Goal: Task Accomplishment & Management: Complete application form

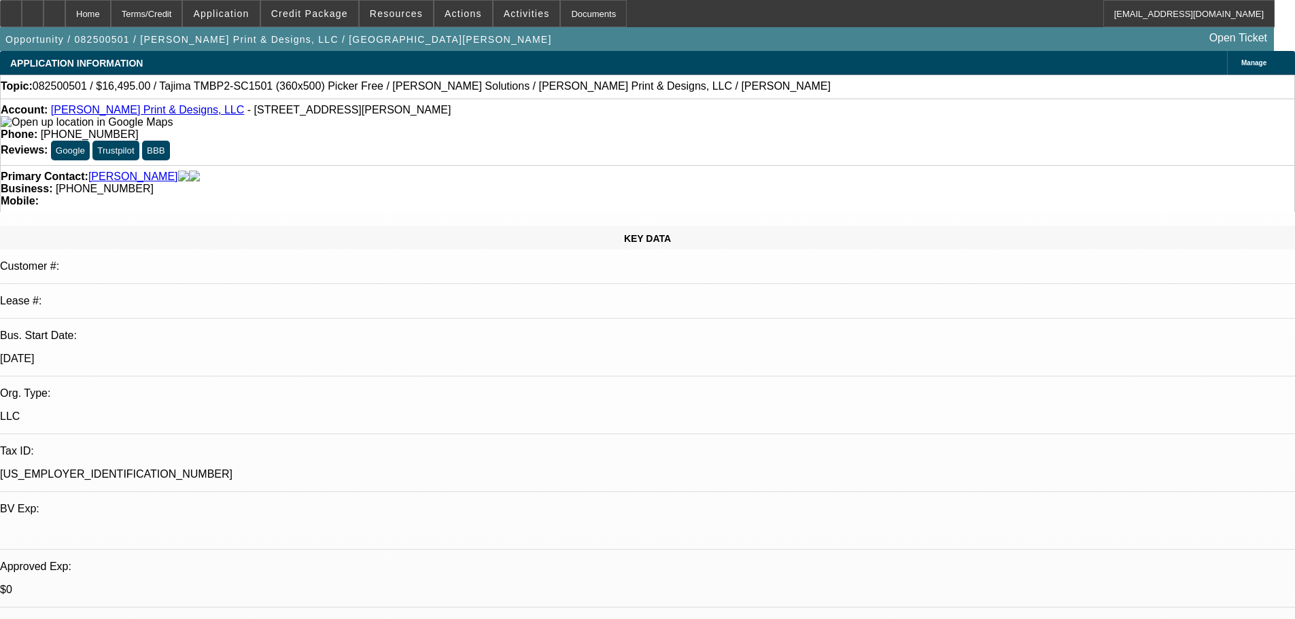
select select "0"
select select "2"
select select "0.1"
select select "4"
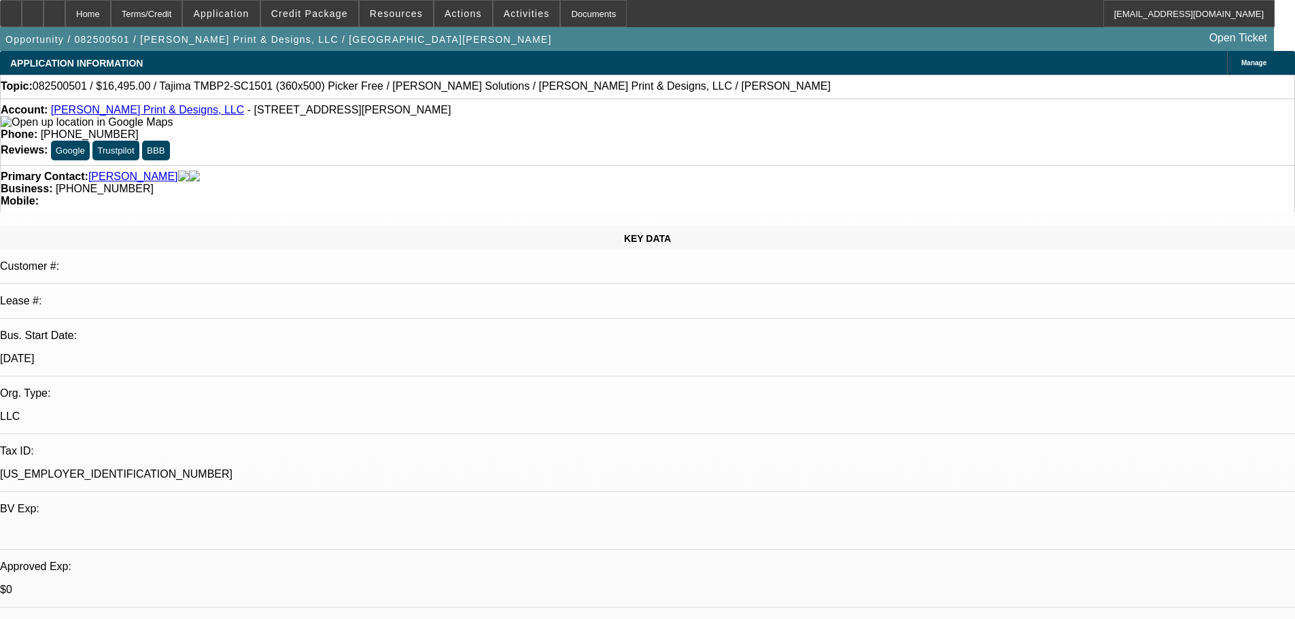
select select "0"
select select "2"
select select "0.1"
select select "4"
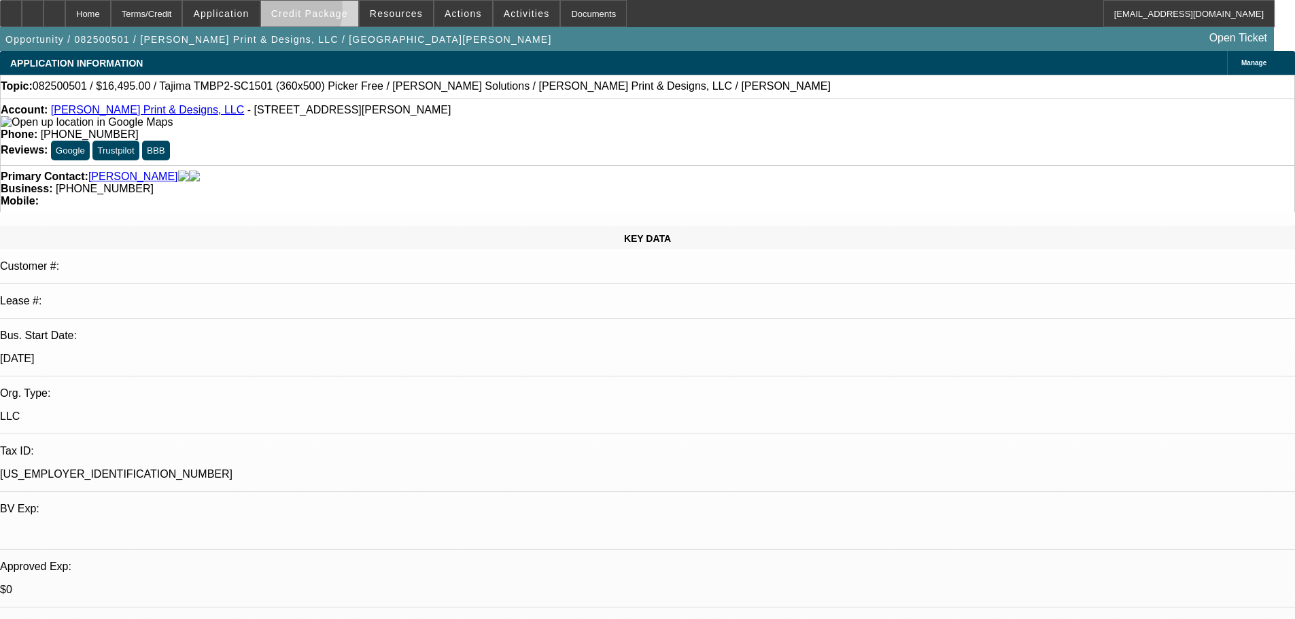
click at [301, 13] on span "Credit Package" at bounding box center [309, 13] width 77 height 11
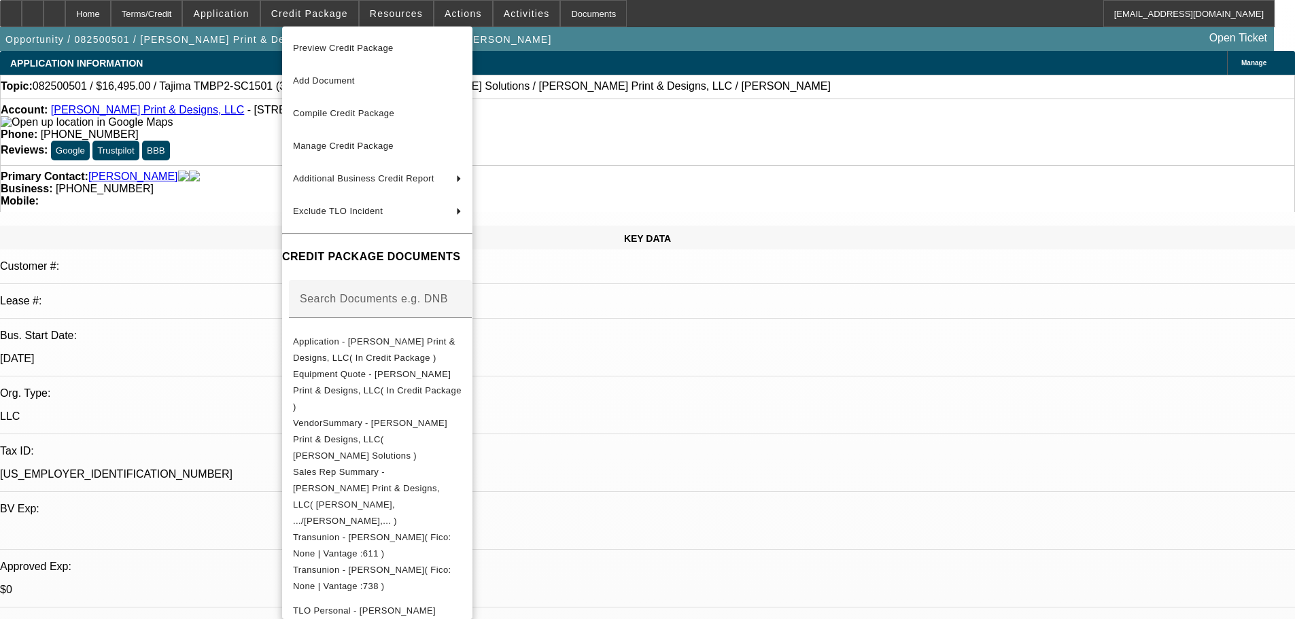
click at [714, 419] on div at bounding box center [647, 309] width 1295 height 619
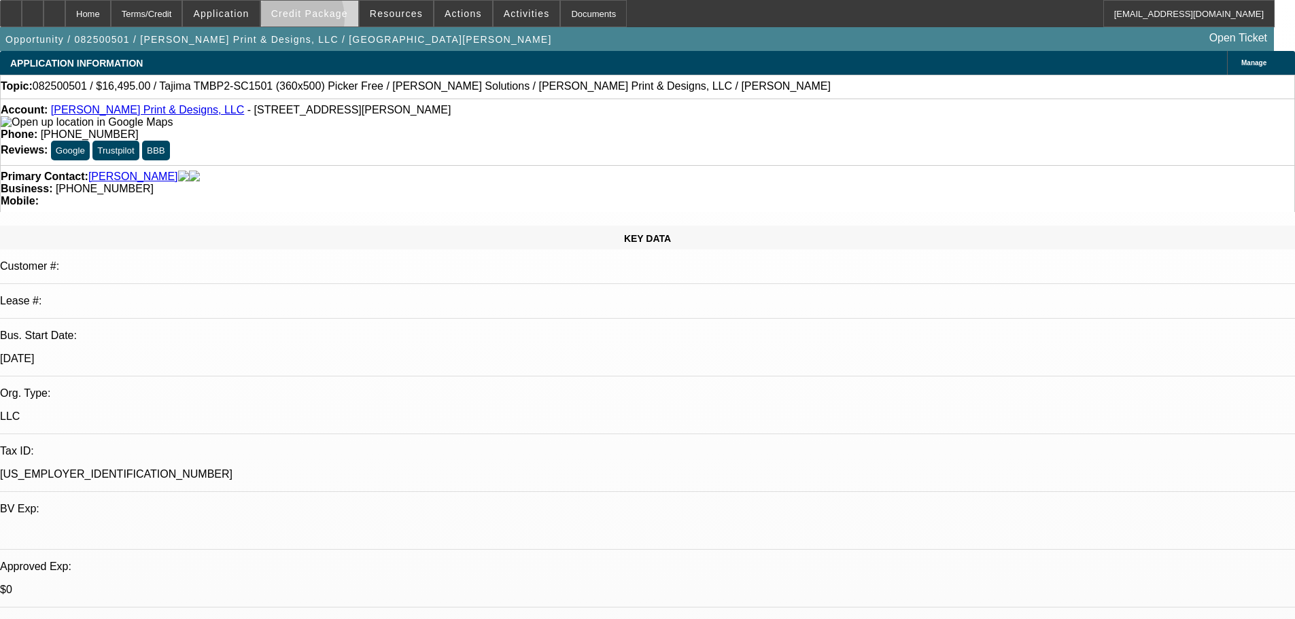
click at [313, 20] on span at bounding box center [309, 13] width 97 height 33
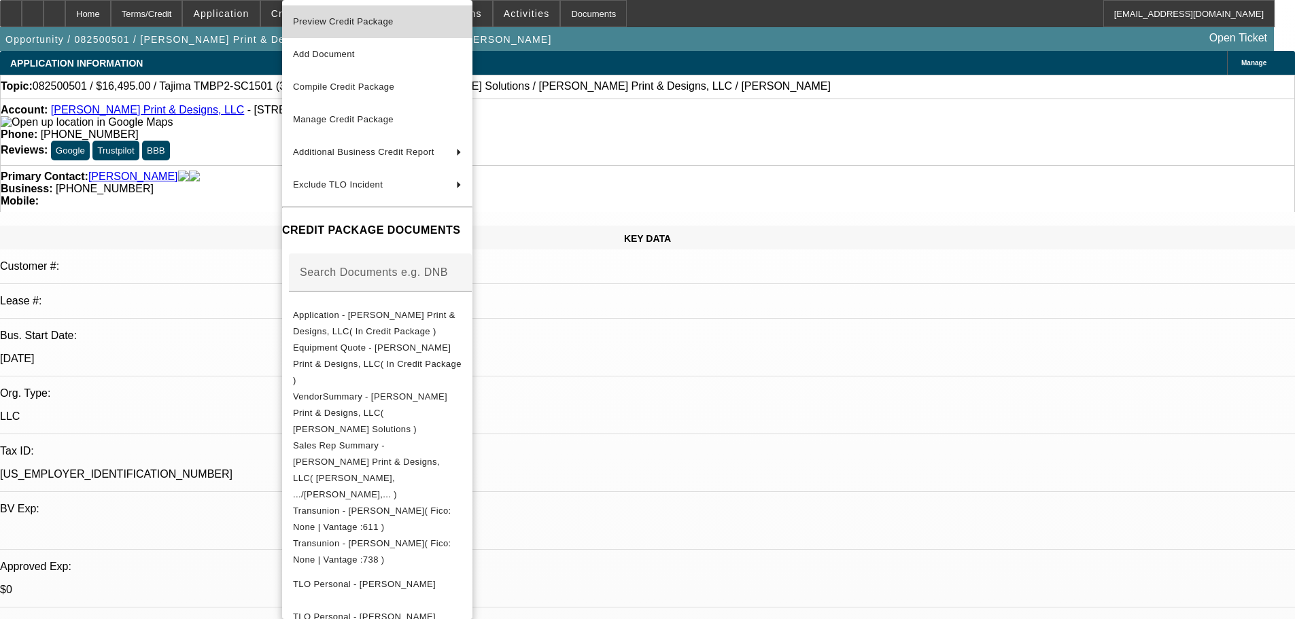
click at [331, 20] on span "Preview Credit Package" at bounding box center [343, 21] width 101 height 10
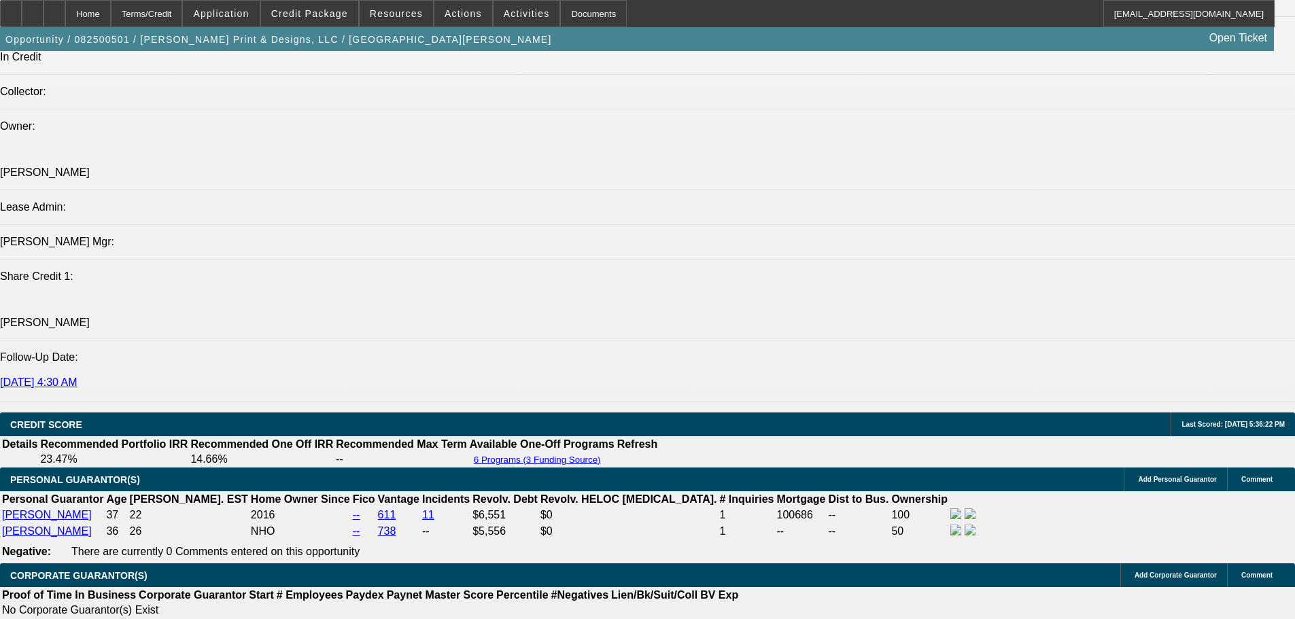
scroll to position [1360, 0]
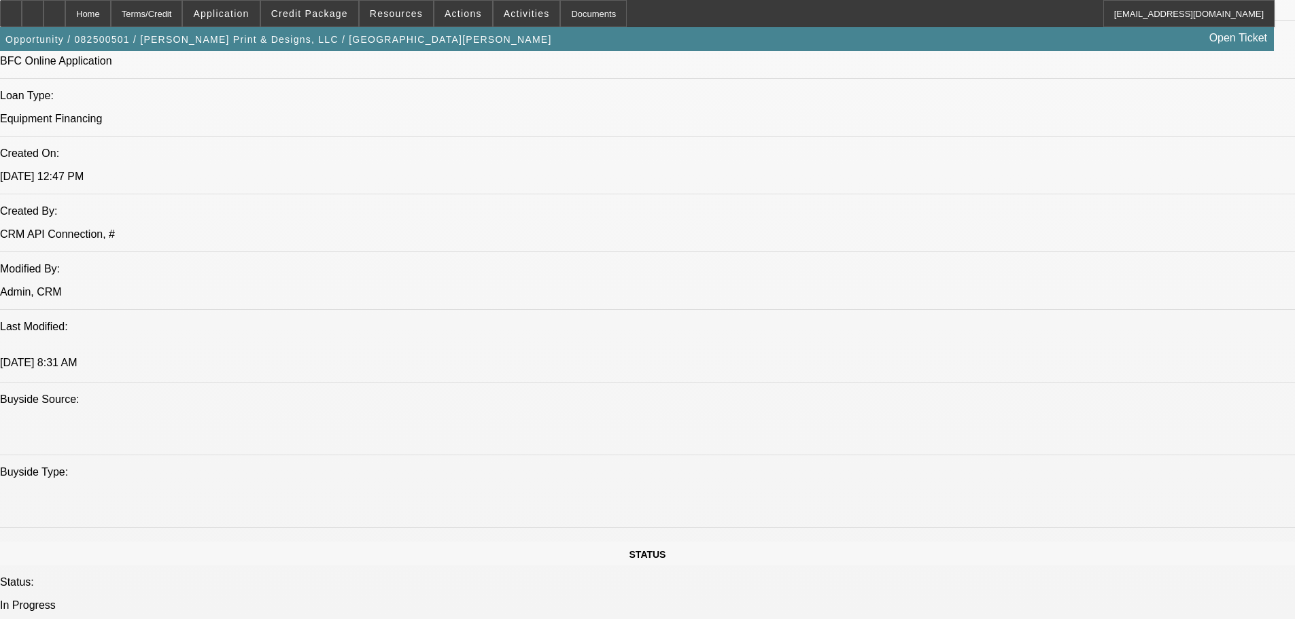
scroll to position [1020, 0]
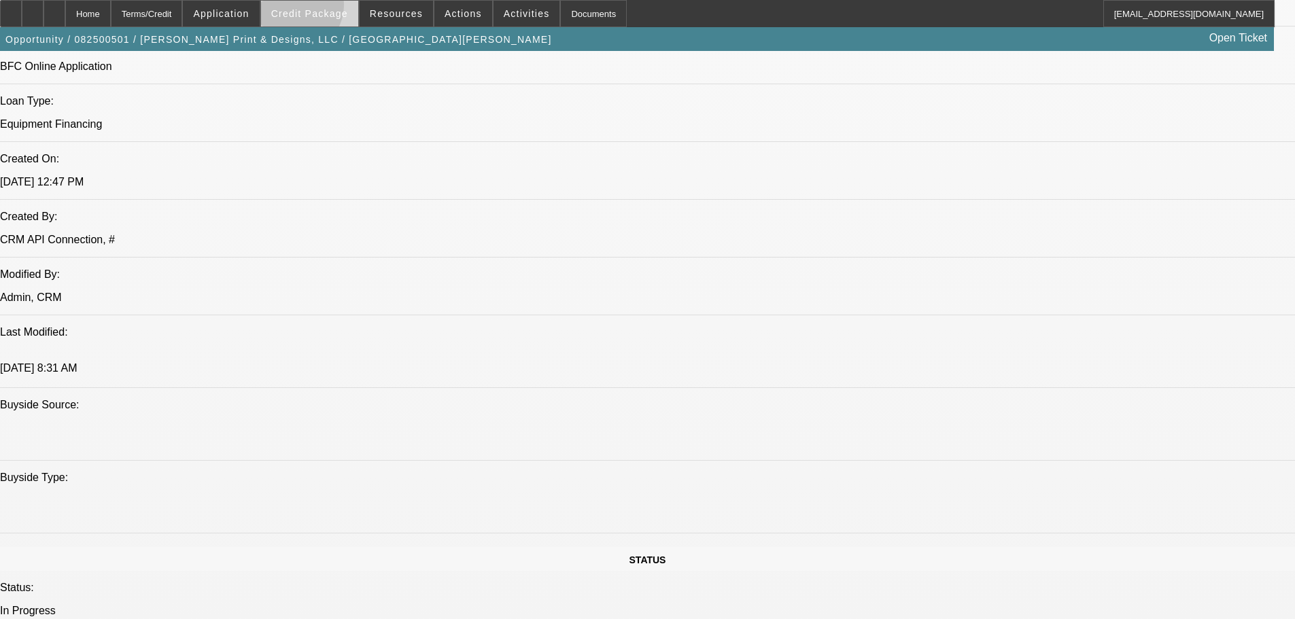
click at [313, 8] on span "Credit Package" at bounding box center [309, 13] width 77 height 11
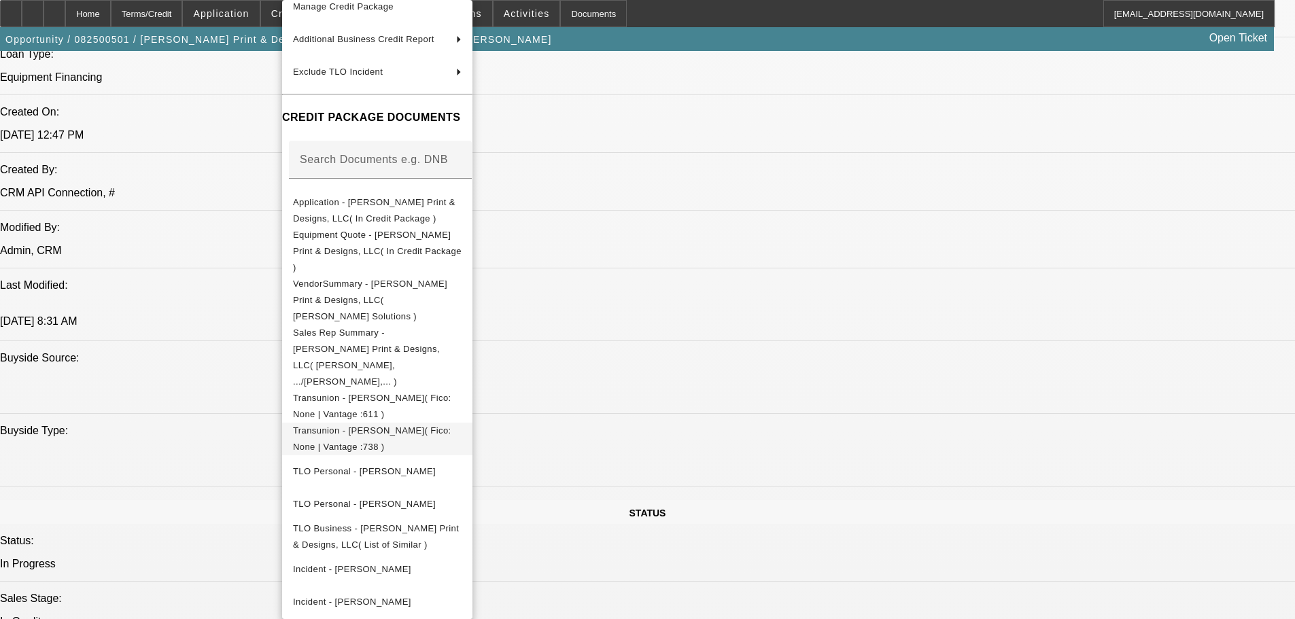
scroll to position [1156, 0]
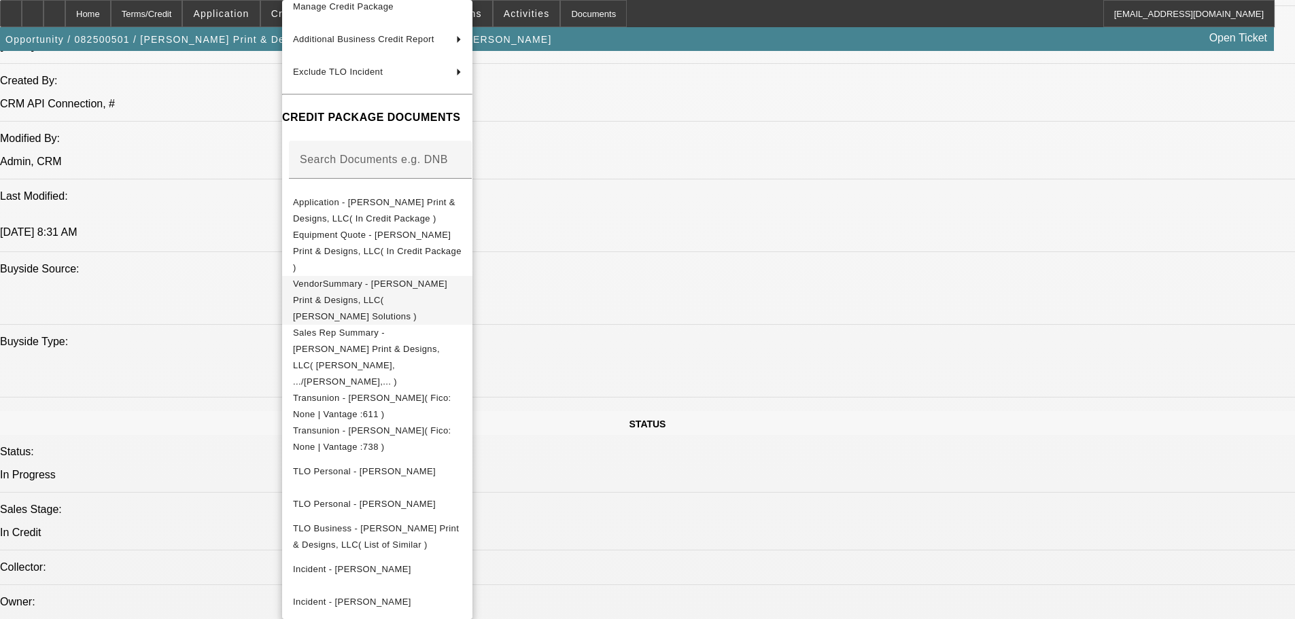
click at [344, 279] on span "VendorSummary - Castro Print & Designs, LLC( Hirsch Solutions )" at bounding box center [370, 300] width 154 height 43
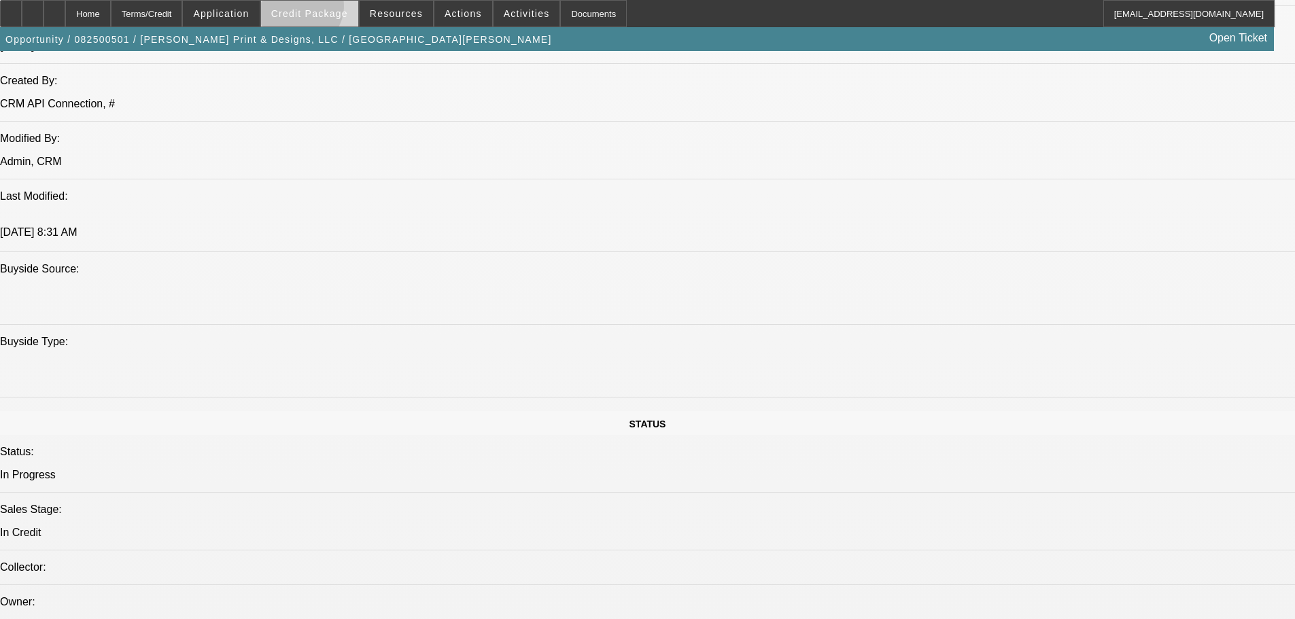
click at [322, 10] on span "Credit Package" at bounding box center [309, 13] width 77 height 11
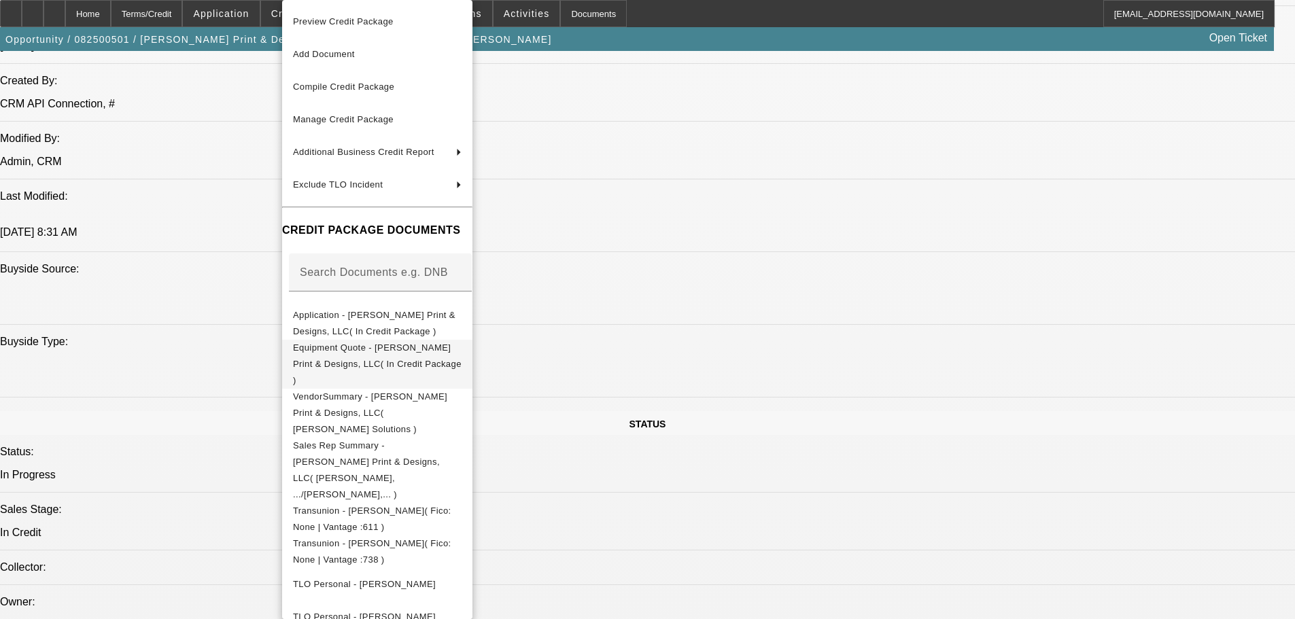
click at [358, 347] on span "Equipment Quote - Castro Print & Designs, LLC( In Credit Package )" at bounding box center [377, 364] width 169 height 43
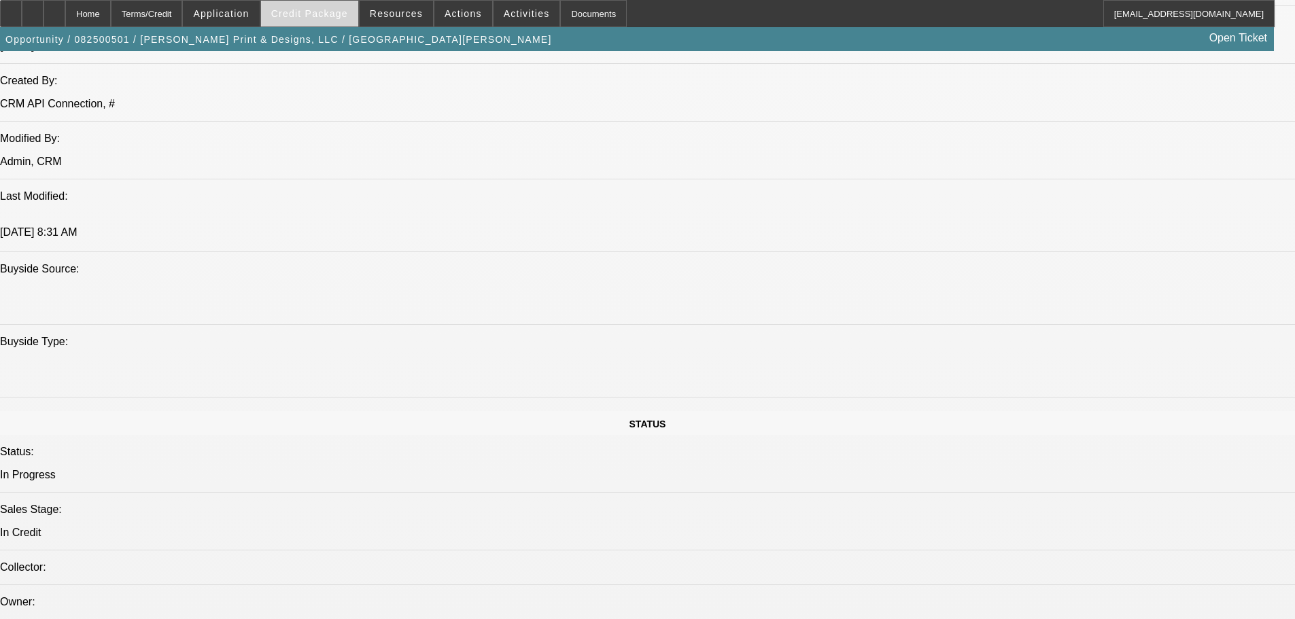
click at [307, 14] on span "Credit Package" at bounding box center [309, 13] width 77 height 11
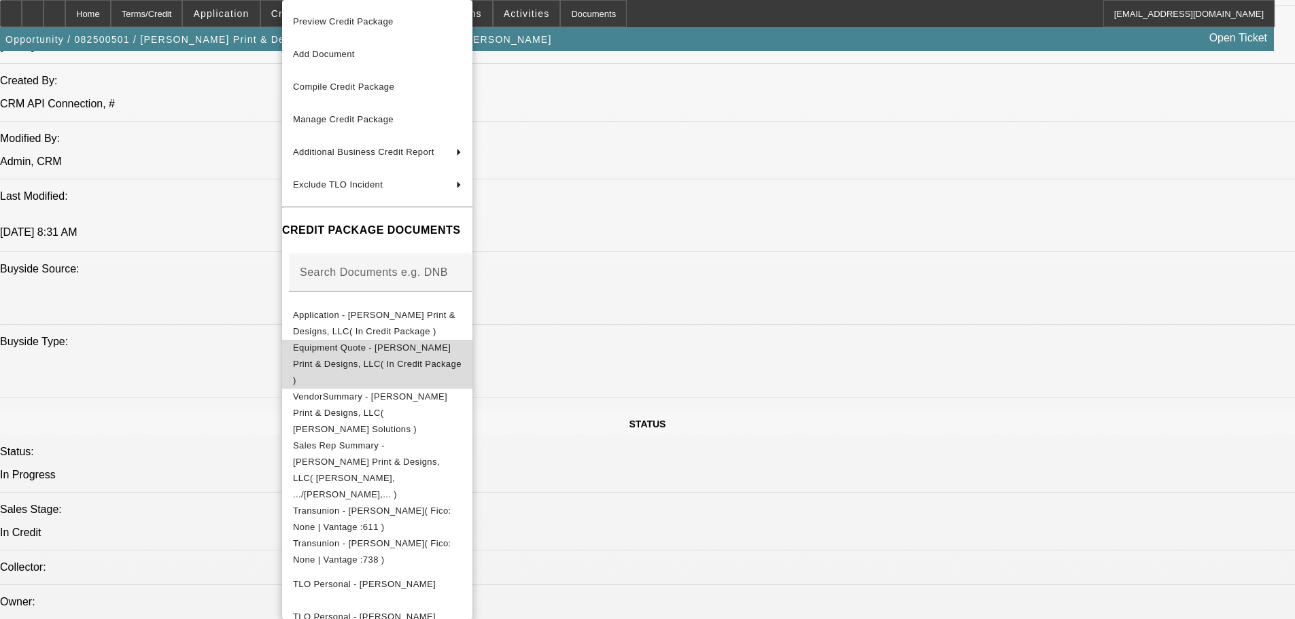
click at [379, 349] on span "Equipment Quote - Castro Print & Designs, LLC( In Credit Package )" at bounding box center [377, 364] width 169 height 43
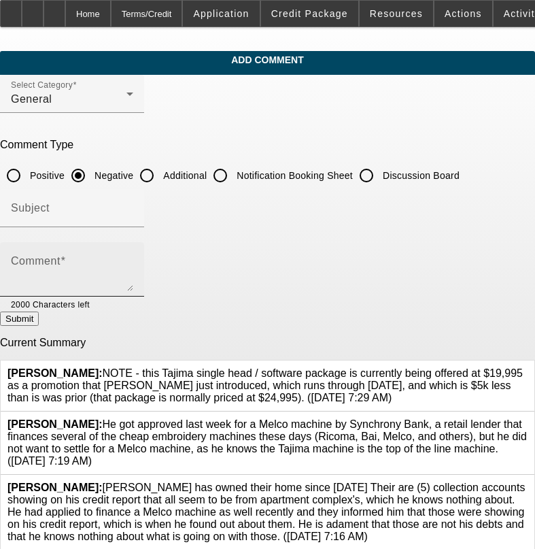
click at [133, 269] on textarea "Comment" at bounding box center [72, 274] width 122 height 33
click at [133, 258] on textarea "START UP COMPANY," at bounding box center [72, 274] width 122 height 33
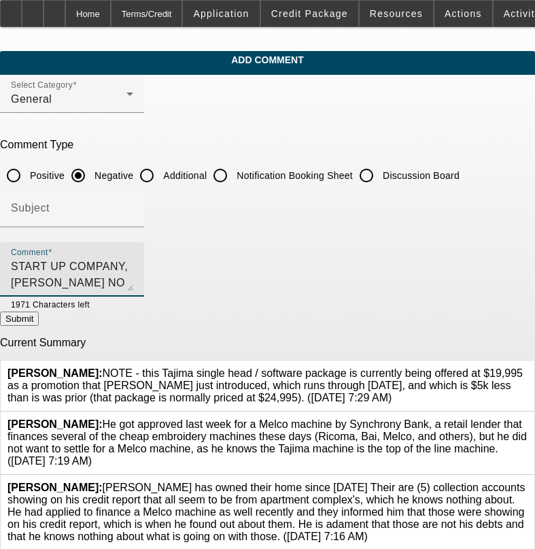
click at [133, 263] on textarea "START UP COMPANY, [PERSON_NAME] NO MTG," at bounding box center [72, 274] width 122 height 33
click at [133, 266] on textarea "START UP COMPANY, [PERSON_NAME] NO MTG, LTD REV" at bounding box center [72, 274] width 122 height 33
click at [133, 266] on textarea "START UP COMPANY, [PERSON_NAME] NO MTG, LTD REV , [PERSON_NAME]" at bounding box center [72, 274] width 122 height 33
click at [133, 260] on textarea "START UP COMPANY, [PERSON_NAME] NO MTG, LTD REV , [PERSON_NAME] $30,000 COLL AC…" at bounding box center [72, 274] width 122 height 33
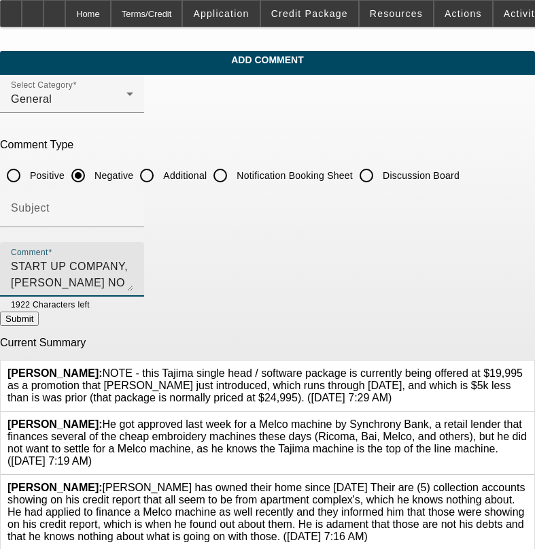
click at [133, 268] on textarea "START UP COMPANY, [PERSON_NAME] NO MTG, LTD REV , [PERSON_NAME] $30,000 COLL AC…" at bounding box center [72, 274] width 122 height 33
click at [133, 263] on textarea "START UP COMPANY, [PERSON_NAME] NO MTG, LTD REV , [PERSON_NAME] $30,000 COLL AC…" at bounding box center [72, 274] width 122 height 33
click at [133, 262] on textarea "START UP COMPANY, [PERSON_NAME] NO MTG, LTD REV , [PERSON_NAME] HAS OVER $30,00…" at bounding box center [72, 274] width 122 height 33
click at [133, 279] on textarea "START UP COMPANY, [PERSON_NAME] NO MTG, LTD REV , [PERSON_NAME] HAS OVER $30,00…" at bounding box center [72, 274] width 122 height 33
click at [133, 282] on textarea "START UP COMPANY, [PERSON_NAME] NO MTG, LTD REV , [PERSON_NAME] HAS OVER $30,00…" at bounding box center [72, 274] width 122 height 33
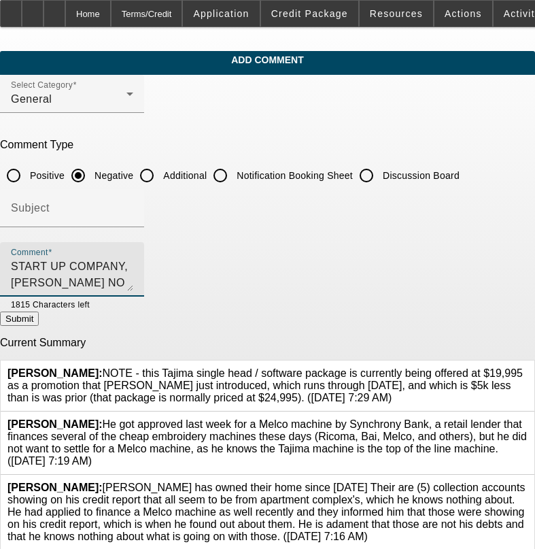
click at [133, 275] on textarea "START UP COMPANY, [PERSON_NAME] NO MTG, LTD REV , [PERSON_NAME] HAS OVER $30,00…" at bounding box center [72, 274] width 122 height 33
click at [133, 279] on textarea "START UP COMPANY, [PERSON_NAME] NO MTG, LTD REV , [PERSON_NAME] HAS OVER $30,00…" at bounding box center [72, 274] width 122 height 33
click at [133, 283] on textarea "START UP COMPANY, ANA NO MTG, LTD REV , JOHN HAS OVER $30,000 COLL ACCOUNTS ALL…" at bounding box center [72, 274] width 122 height 33
click at [133, 282] on textarea "START UP COMPANY, ANA NO MTG, LTD REV , JOHN HAS OVER $30,000 COLL ACCOUNTS ALL…" at bounding box center [72, 274] width 122 height 33
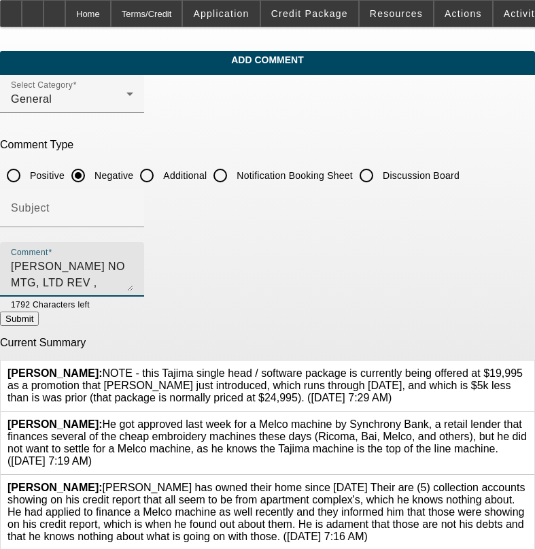
click at [133, 265] on textarea "START UP COMPANY, ANA NO MTG, LTD REV , JOHN HAS OVER $30,000 COLL ACCOUNTS ALL…" at bounding box center [72, 274] width 122 height 33
type textarea "START UP COMPANY, ANA NO MTG, LTD REV , JOHN HAS OVER $30,000 COLL ACCOUNTS ALL…"
click at [39, 320] on button "Submit" at bounding box center [19, 318] width 39 height 14
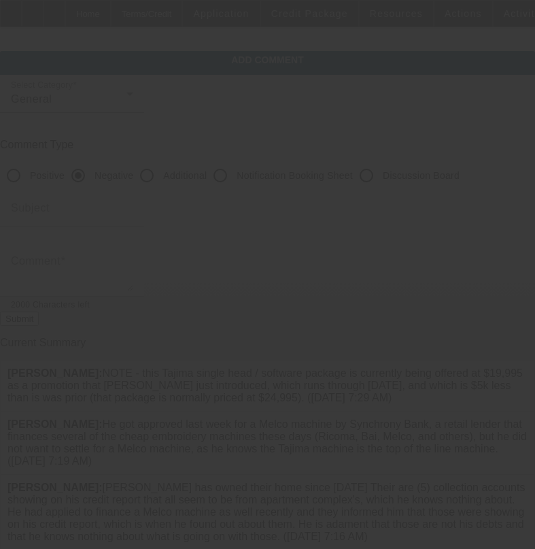
scroll to position [0, 0]
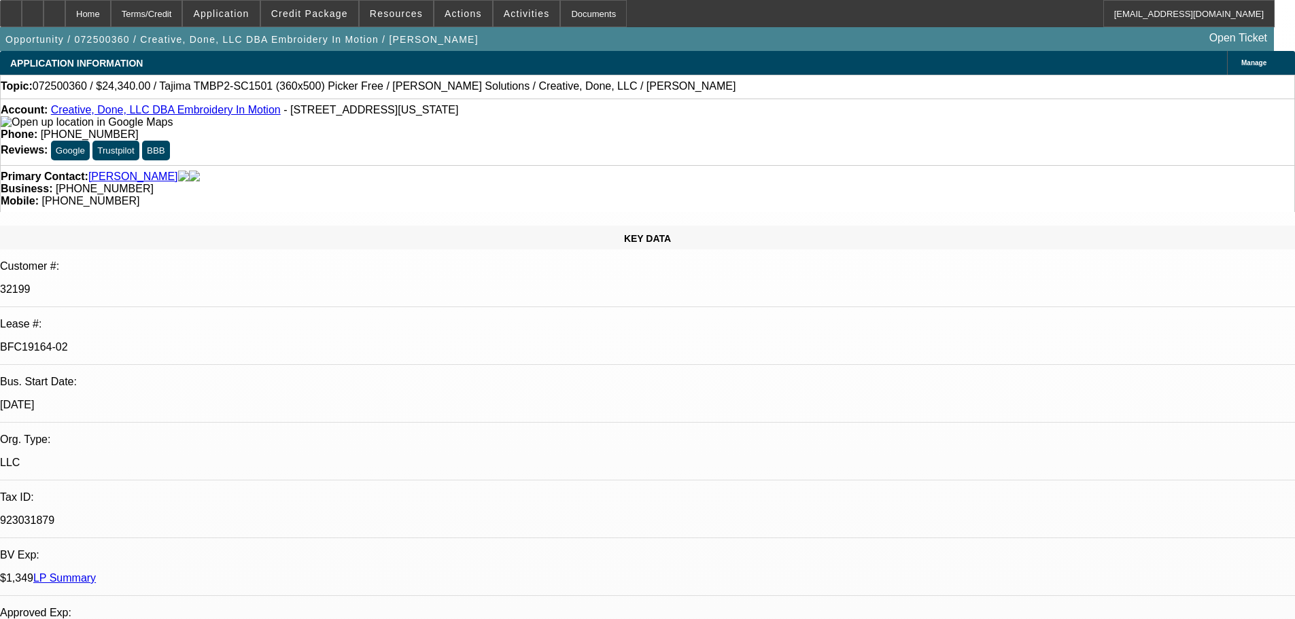
select select "0"
select select "2"
select select "0.1"
select select "4"
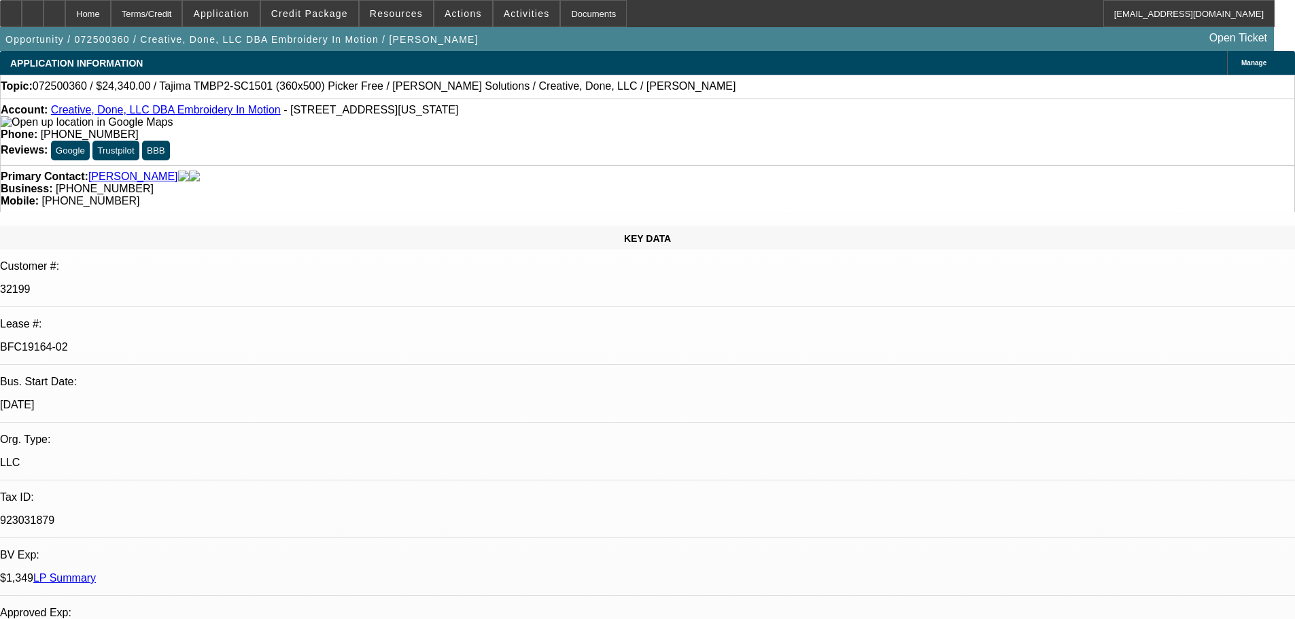
select select "0"
select select "2"
select select "0.1"
select select "4"
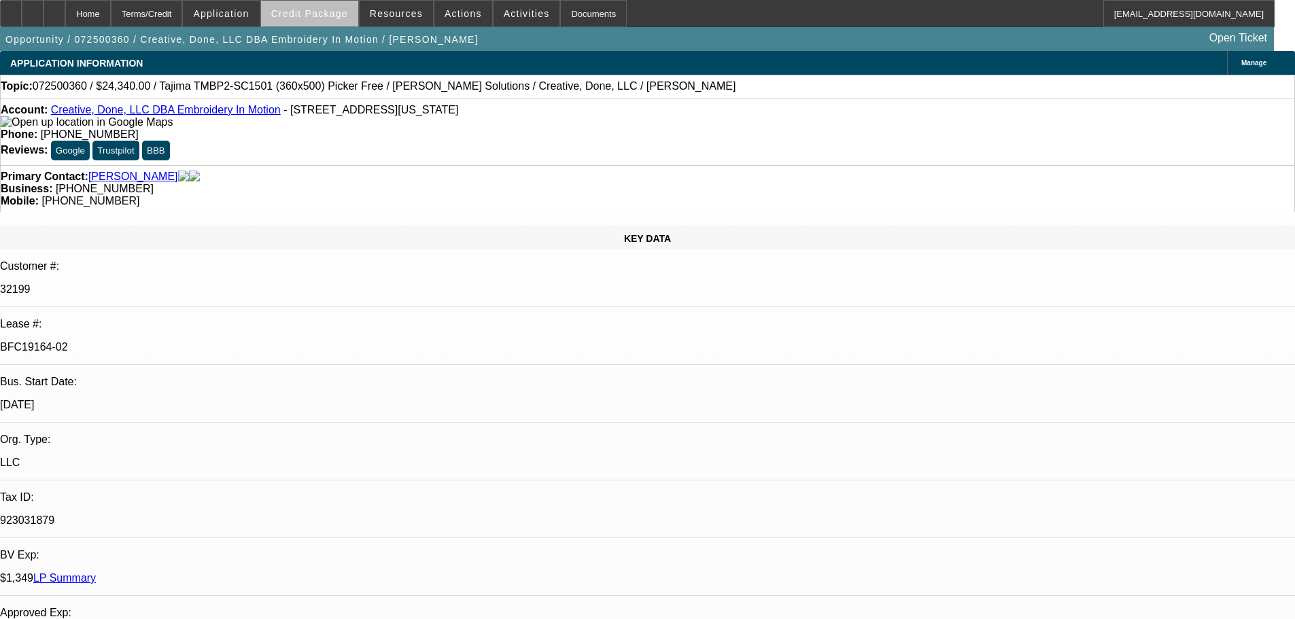
click at [337, 18] on span "Credit Package" at bounding box center [309, 13] width 77 height 11
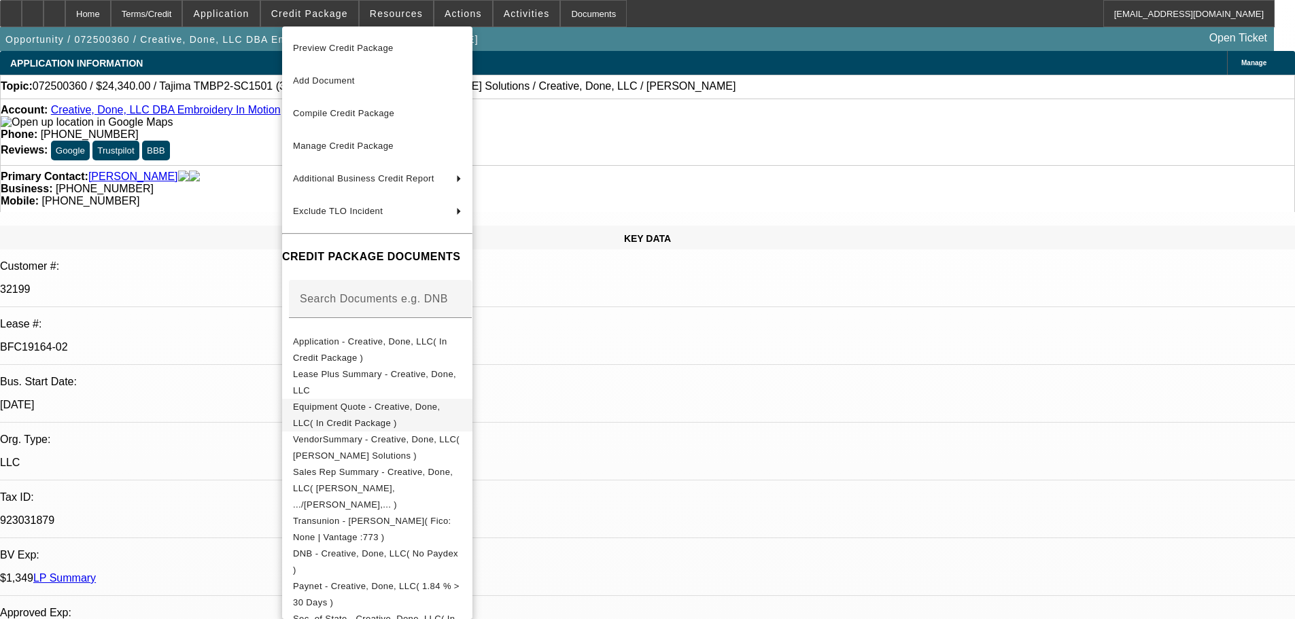
click at [337, 408] on span "Equipment Quote - Creative, Done, LLC( In Credit Package )" at bounding box center [366, 415] width 147 height 27
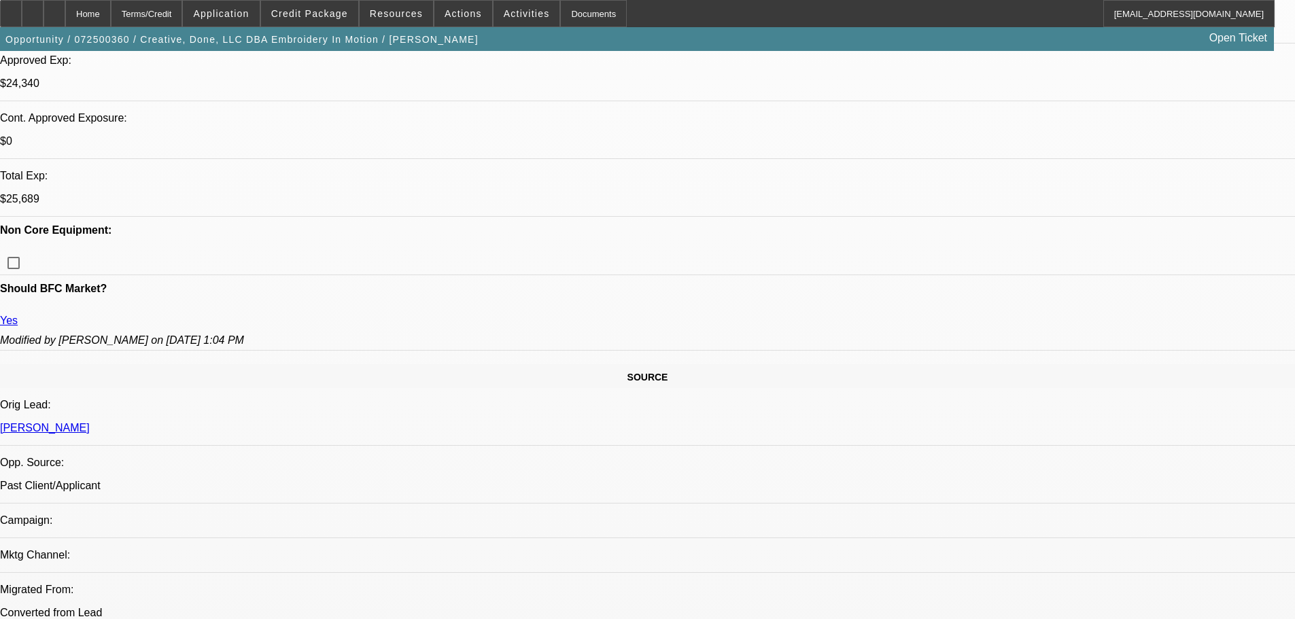
scroll to position [408, 0]
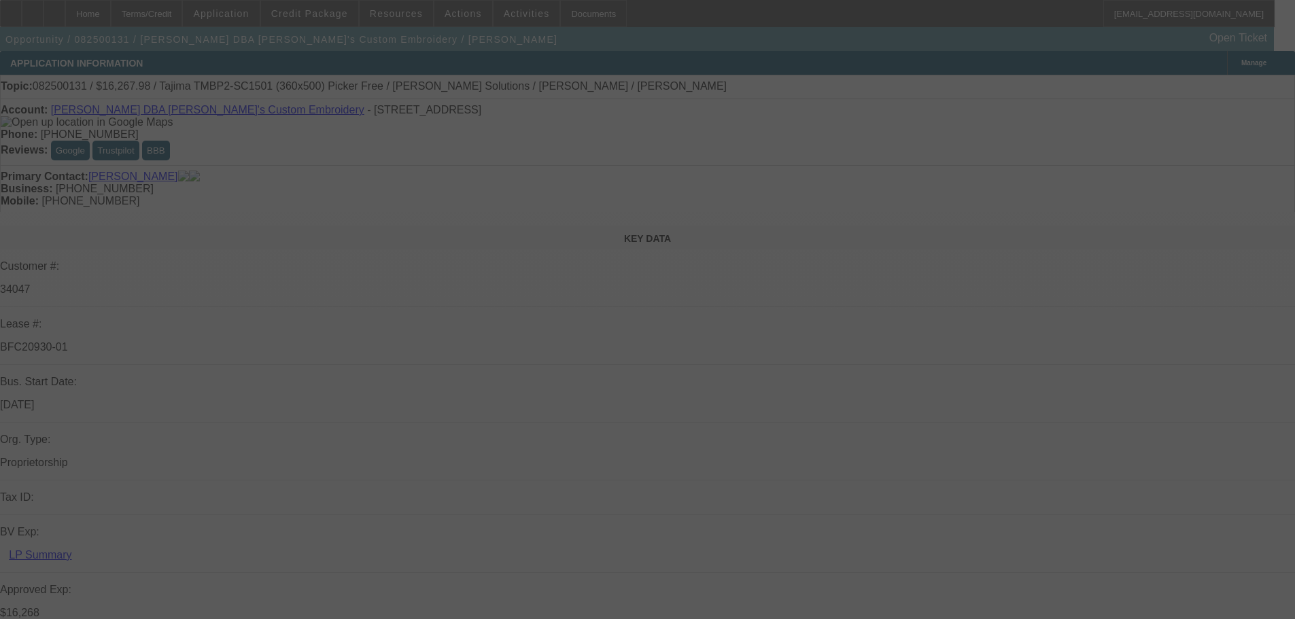
select select "0"
select select "2"
select select "0"
select select "6"
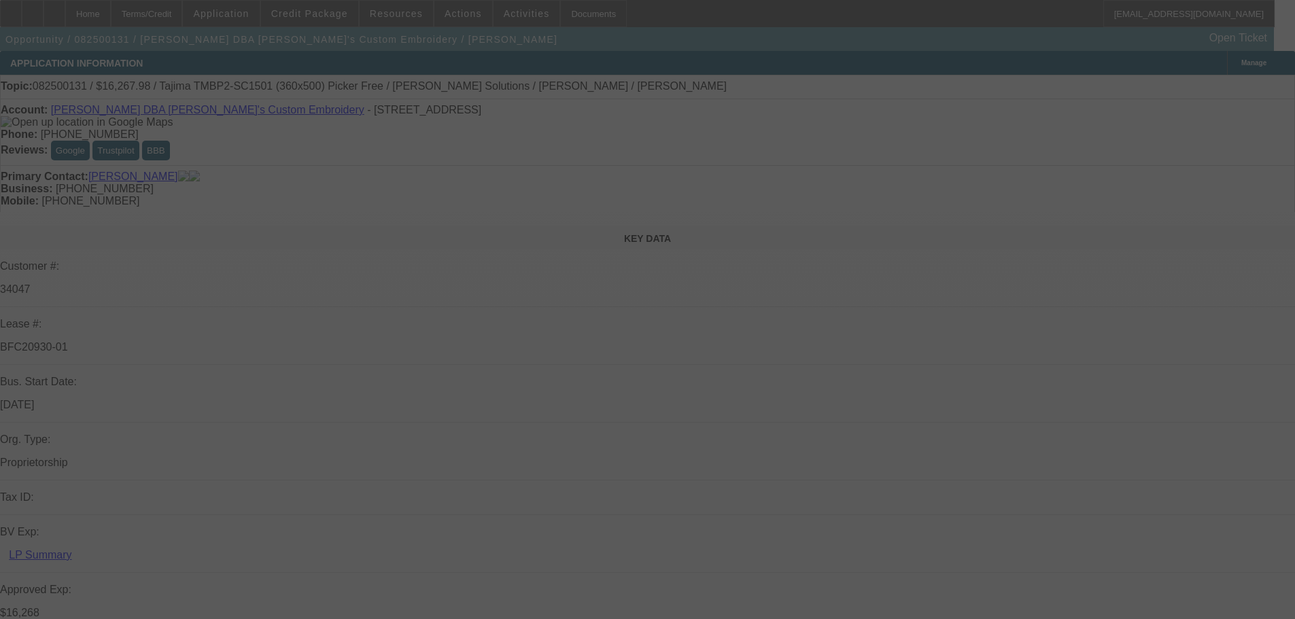
select select "0"
select select "2"
select select "0"
select select "6"
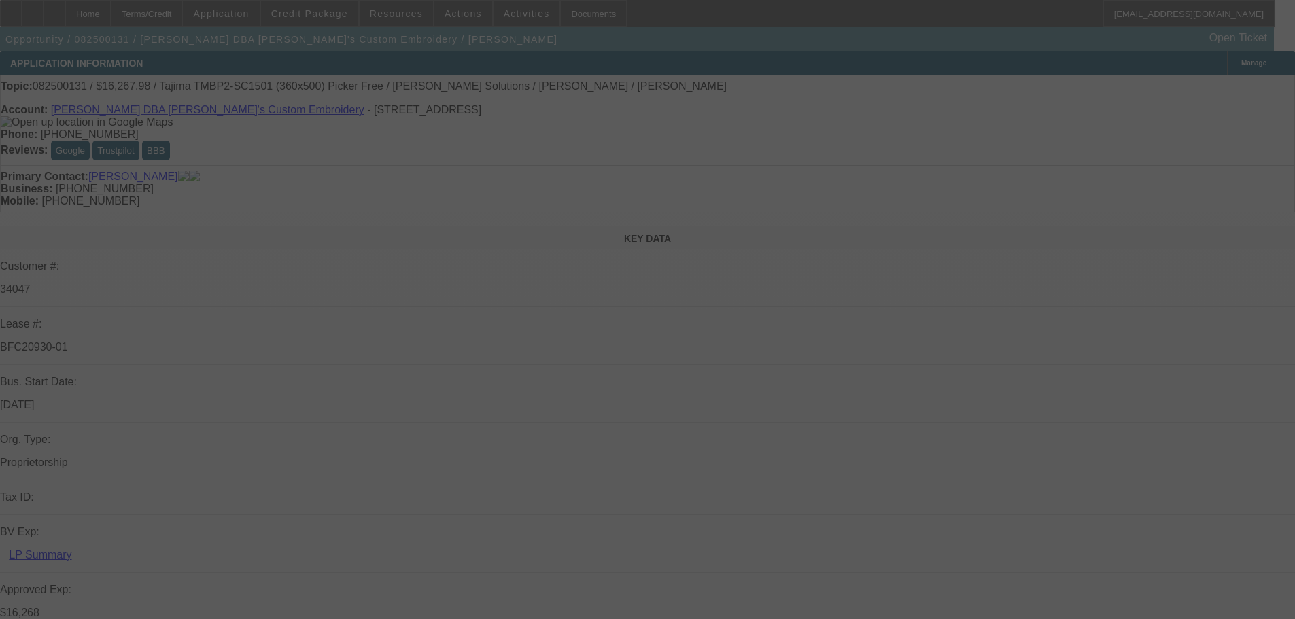
select select "0"
select select "2"
select select "0"
select select "6"
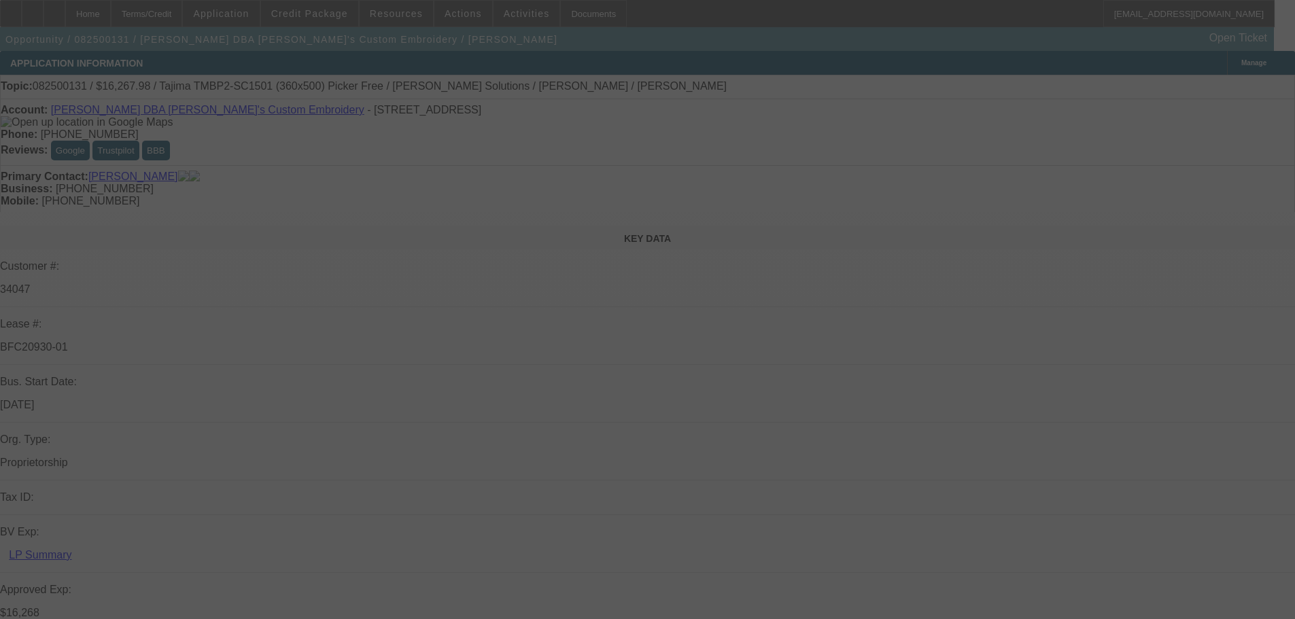
select select "0"
select select "2"
select select "0"
select select "6"
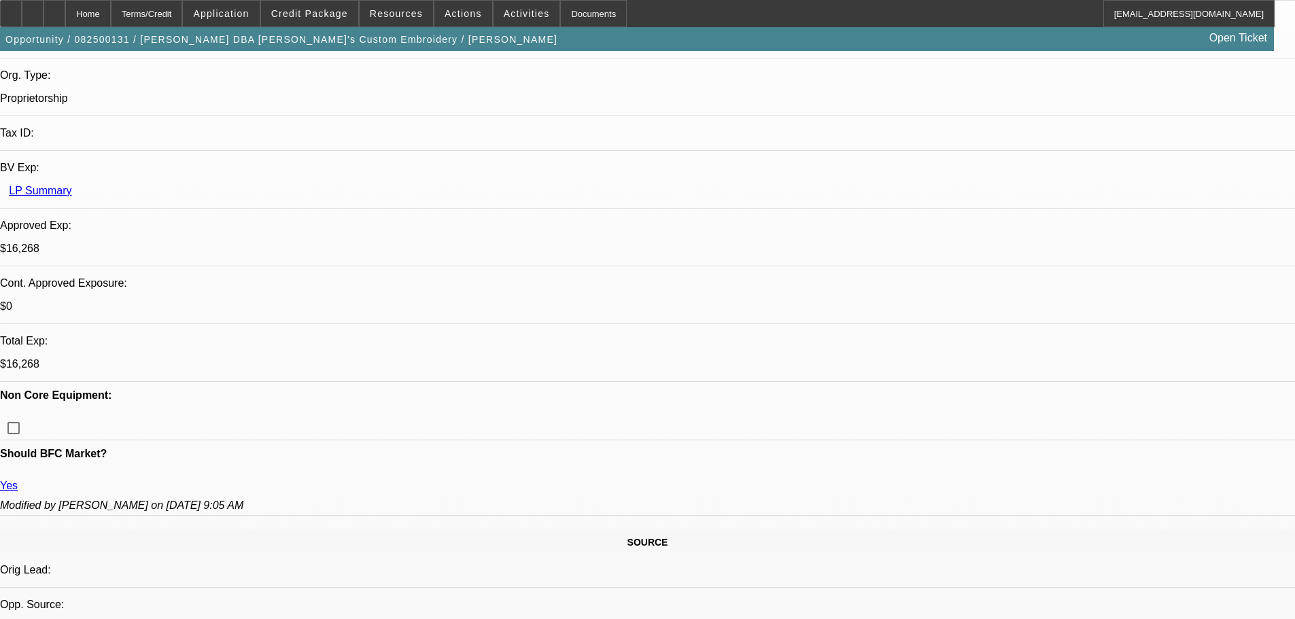
scroll to position [204, 0]
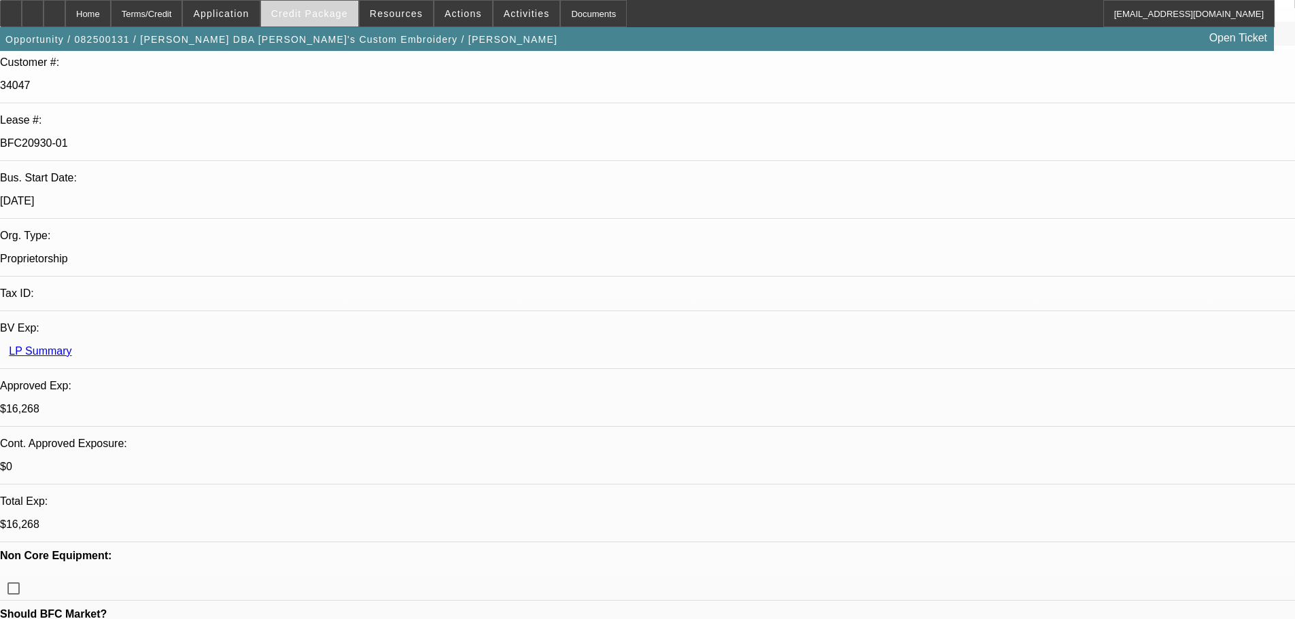
click at [328, 19] on span at bounding box center [309, 13] width 97 height 33
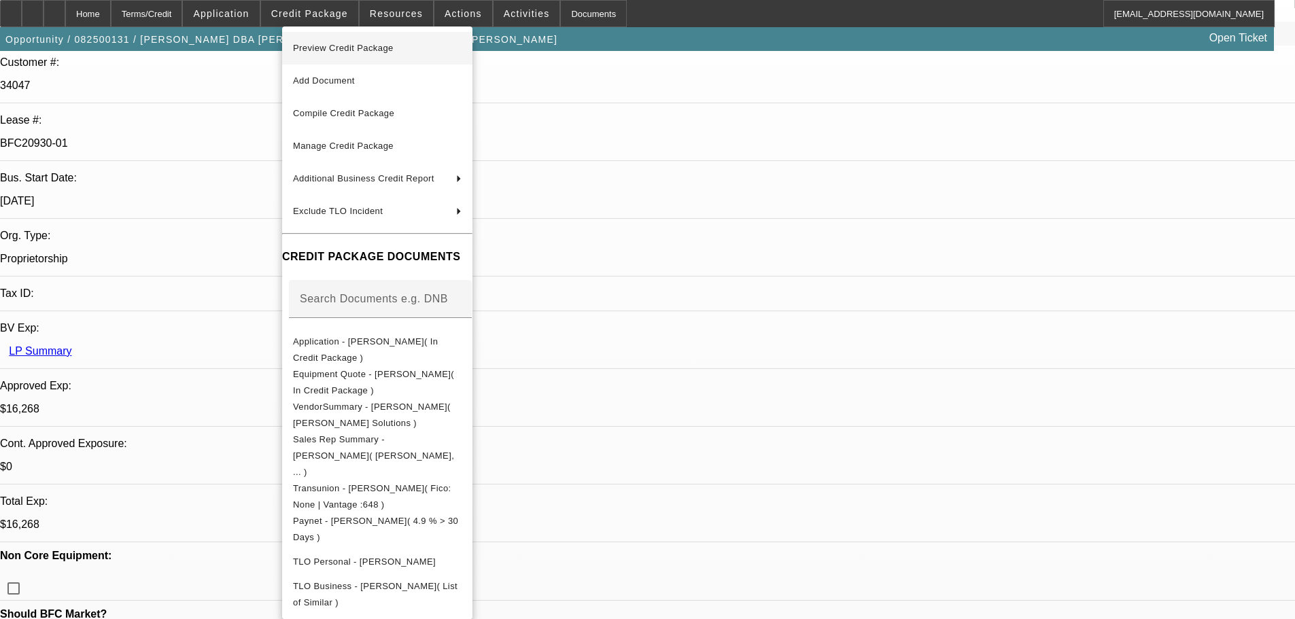
click at [332, 46] on span "Preview Credit Package" at bounding box center [343, 48] width 101 height 10
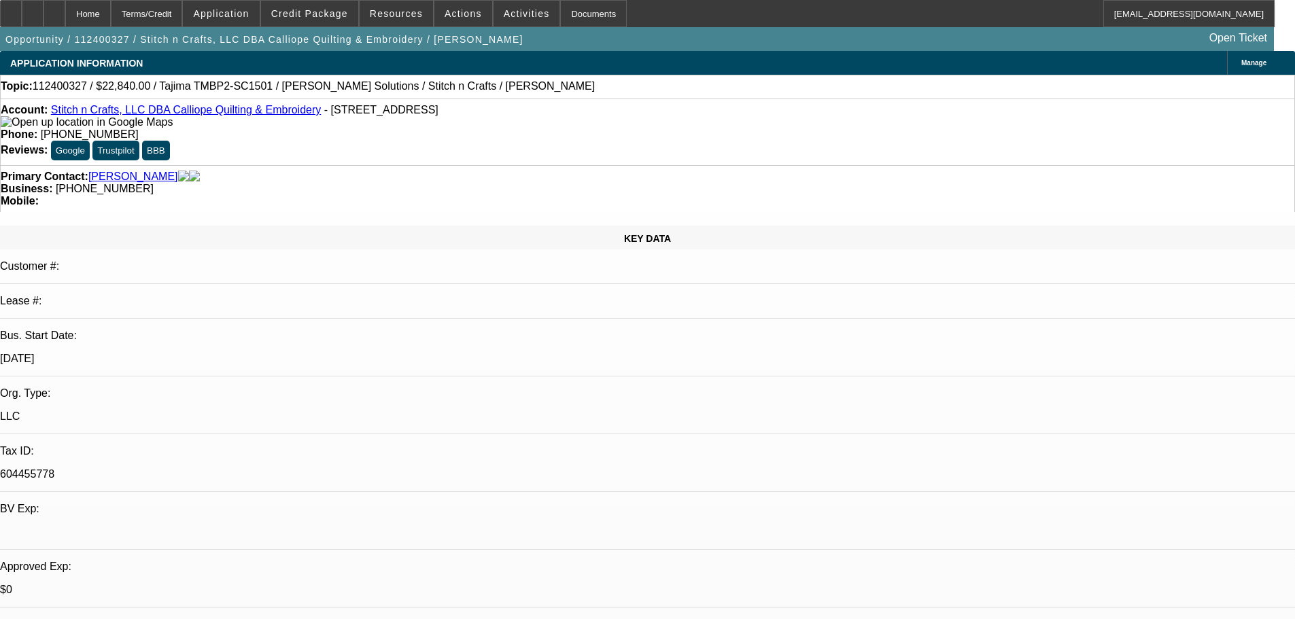
select select "0"
select select "2"
select select "0.1"
select select "4"
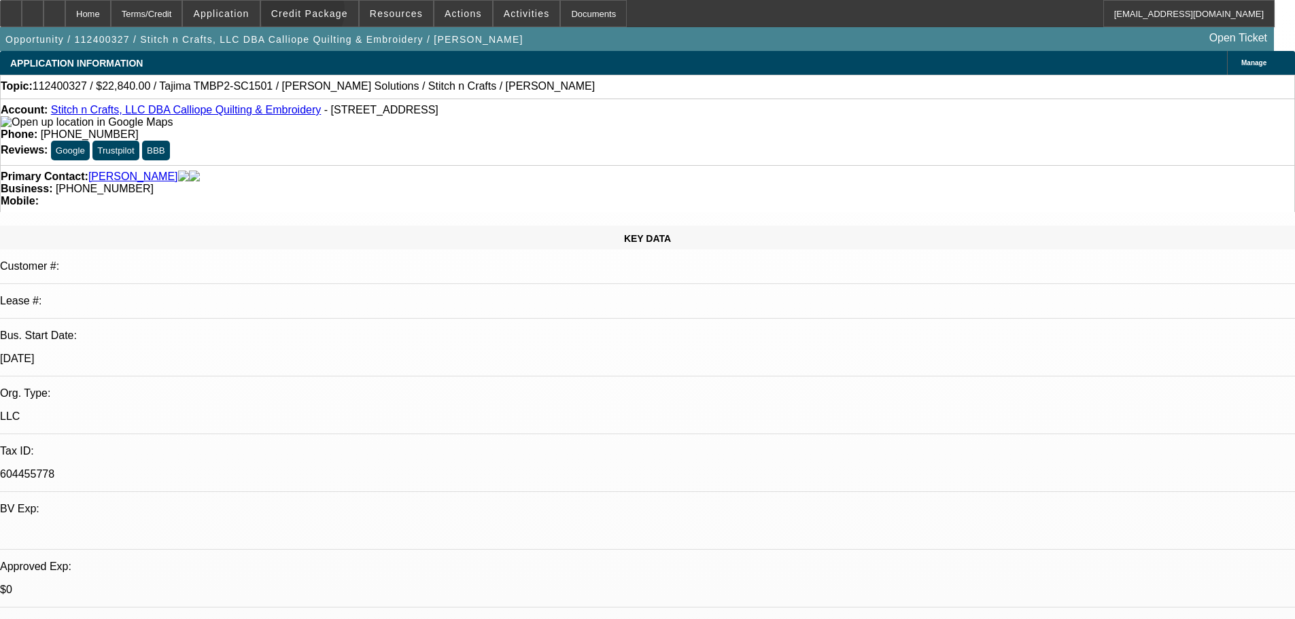
click at [324, 14] on span "Credit Package" at bounding box center [309, 13] width 77 height 11
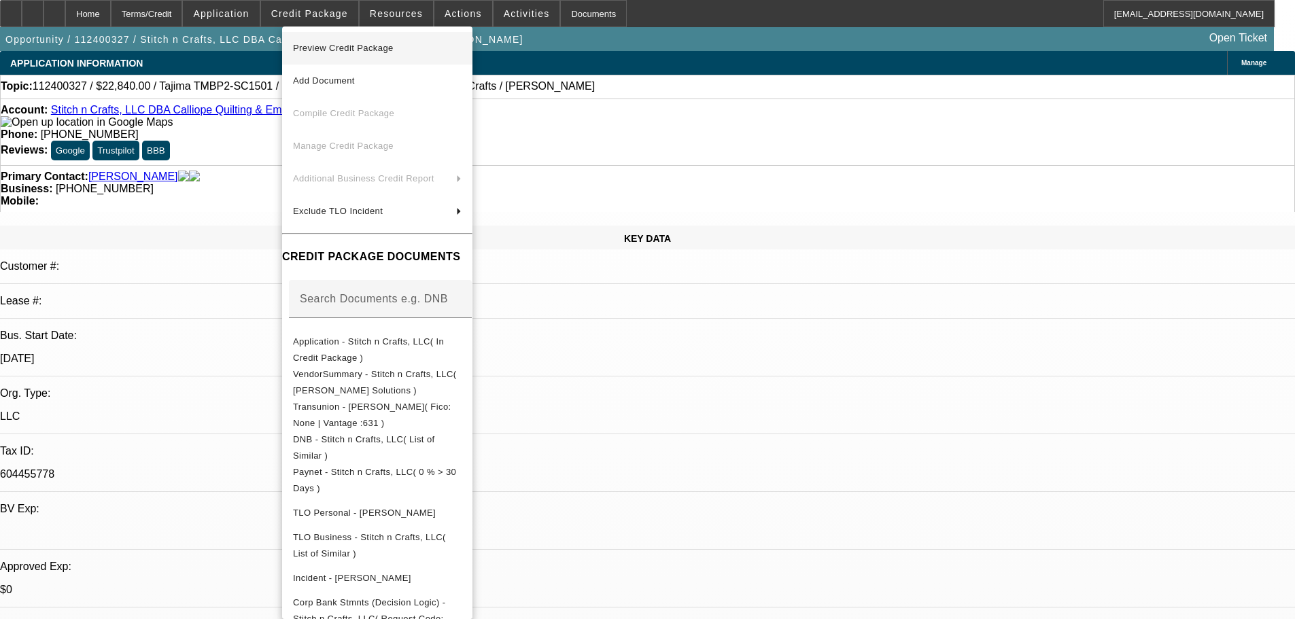
click at [375, 46] on span "Preview Credit Package" at bounding box center [343, 48] width 101 height 10
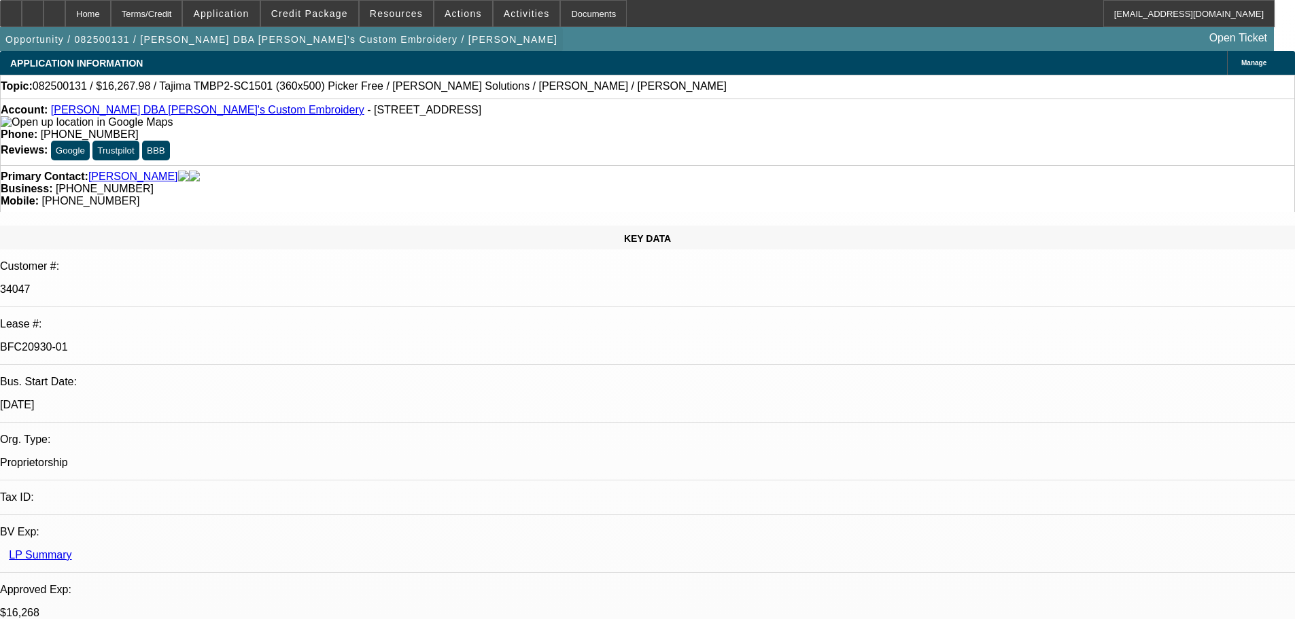
select select "0"
select select "2"
select select "0"
select select "6"
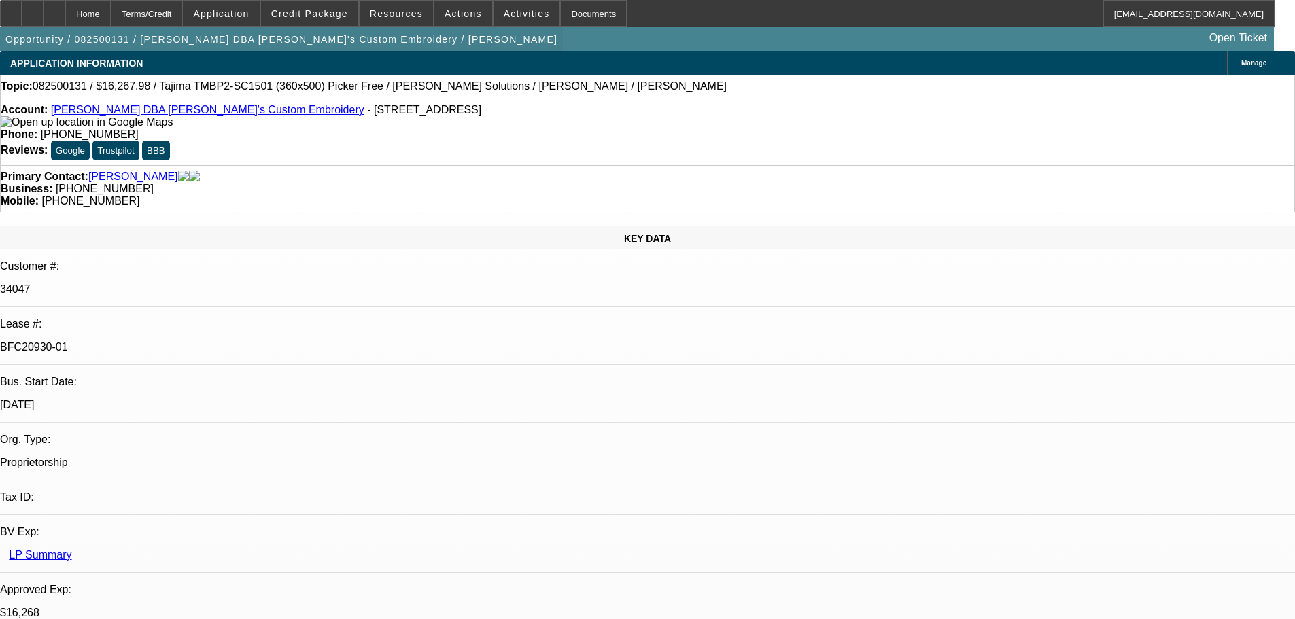
select select "0"
select select "2"
select select "0"
select select "6"
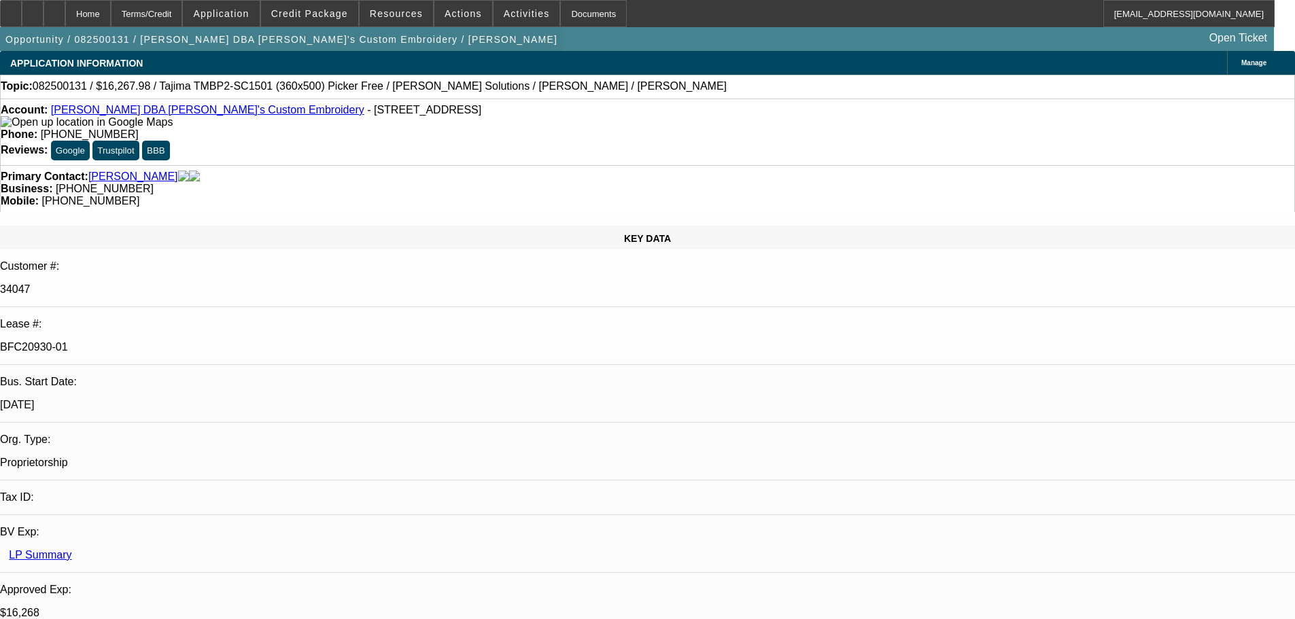
select select "0"
select select "2"
select select "0"
select select "6"
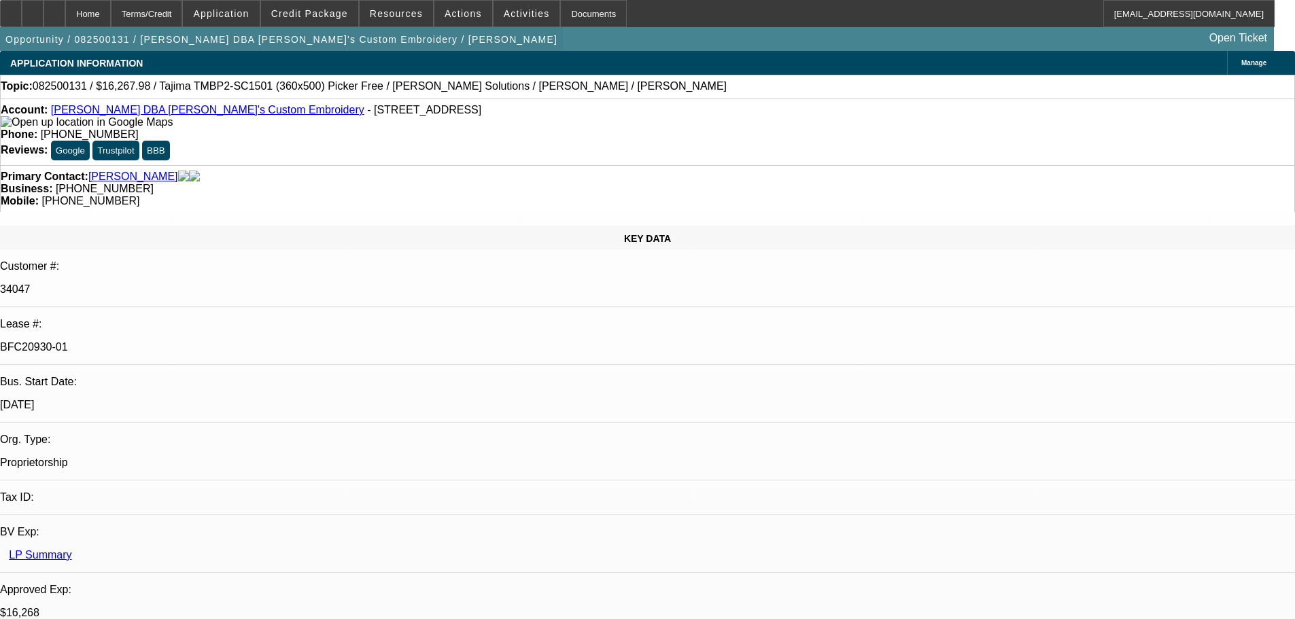
select select "0"
select select "2"
select select "0"
select select "6"
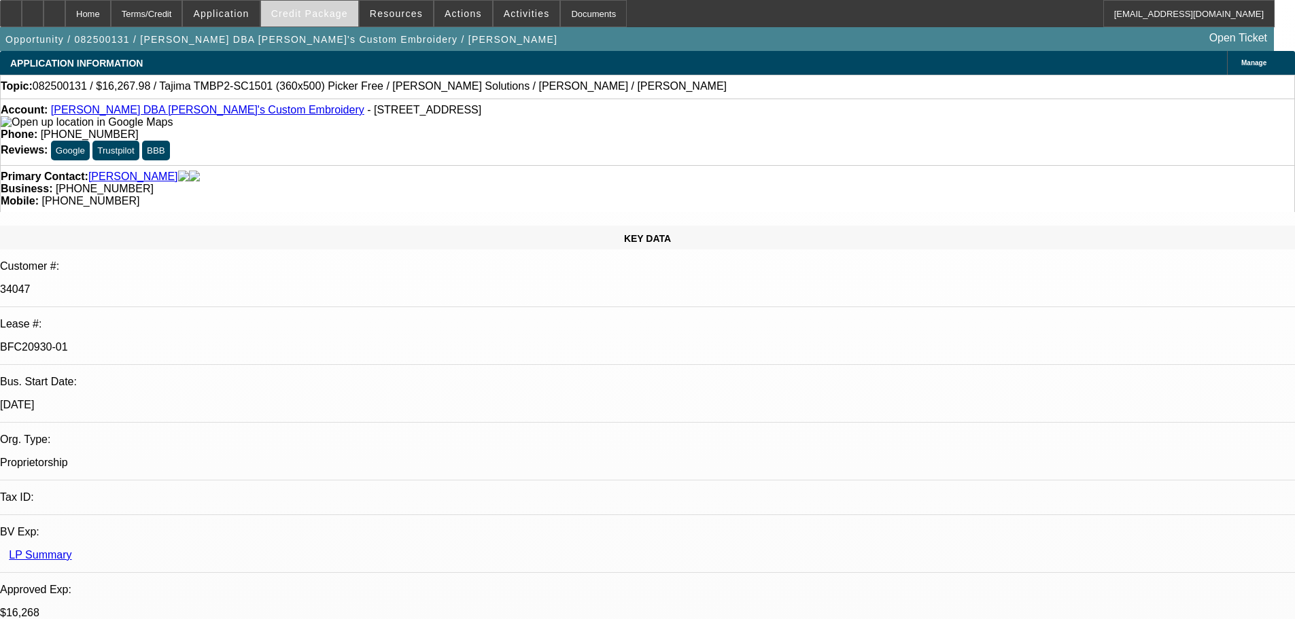
click at [322, 14] on span "Credit Package" at bounding box center [309, 13] width 77 height 11
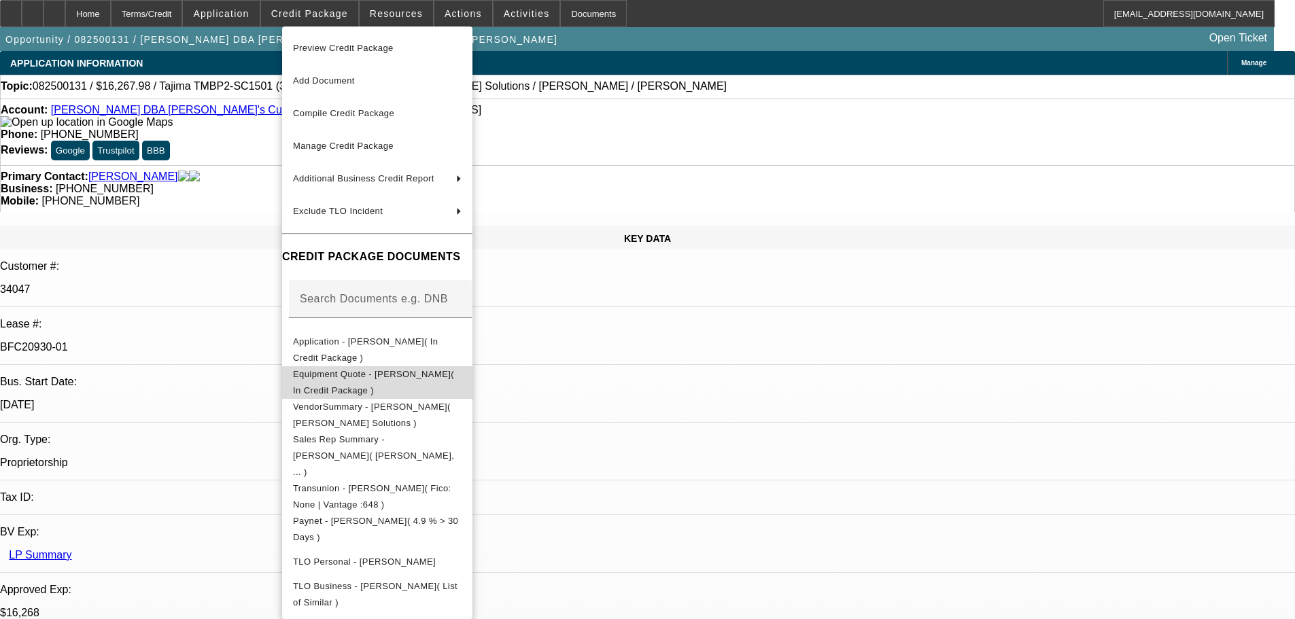
click at [382, 375] on span "Equipment Quote - Laura Skinner( In Credit Package )" at bounding box center [373, 382] width 161 height 27
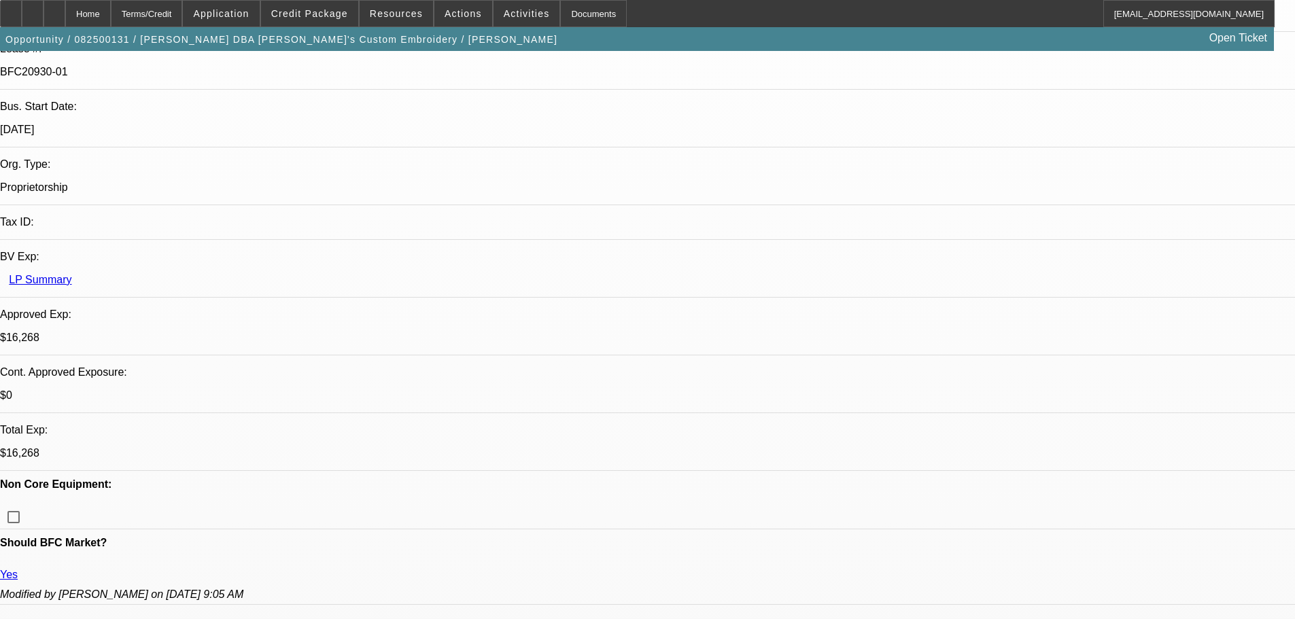
scroll to position [544, 0]
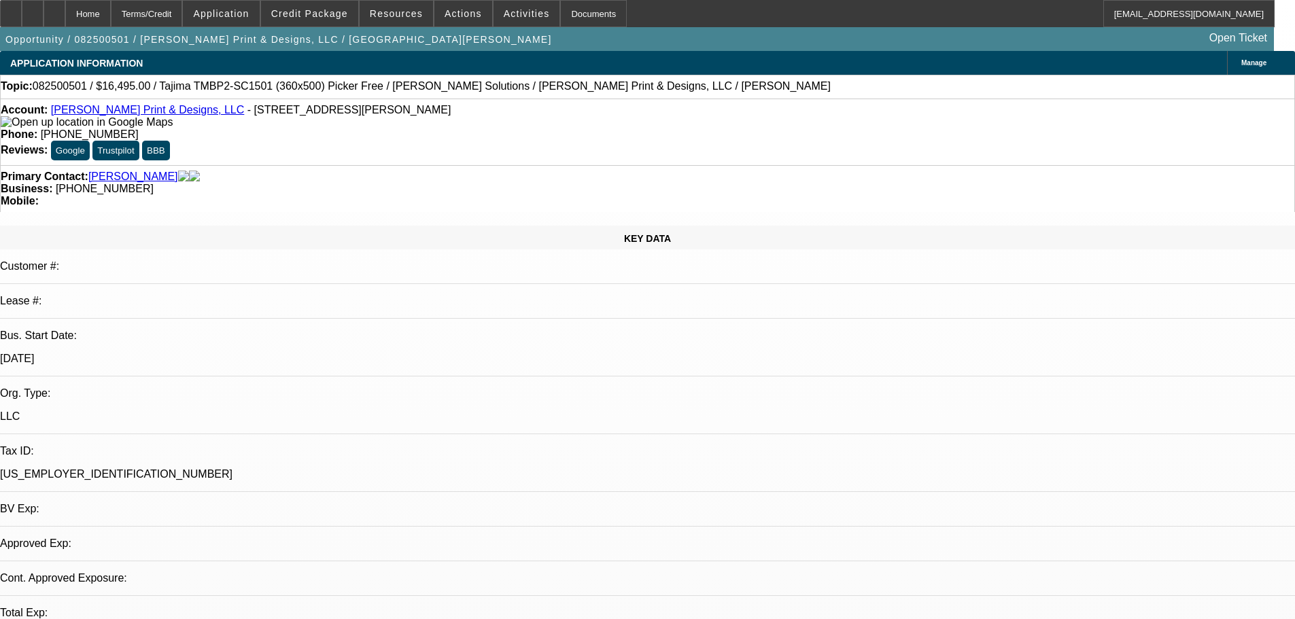
select select "0"
select select "2"
select select "0.1"
select select "4"
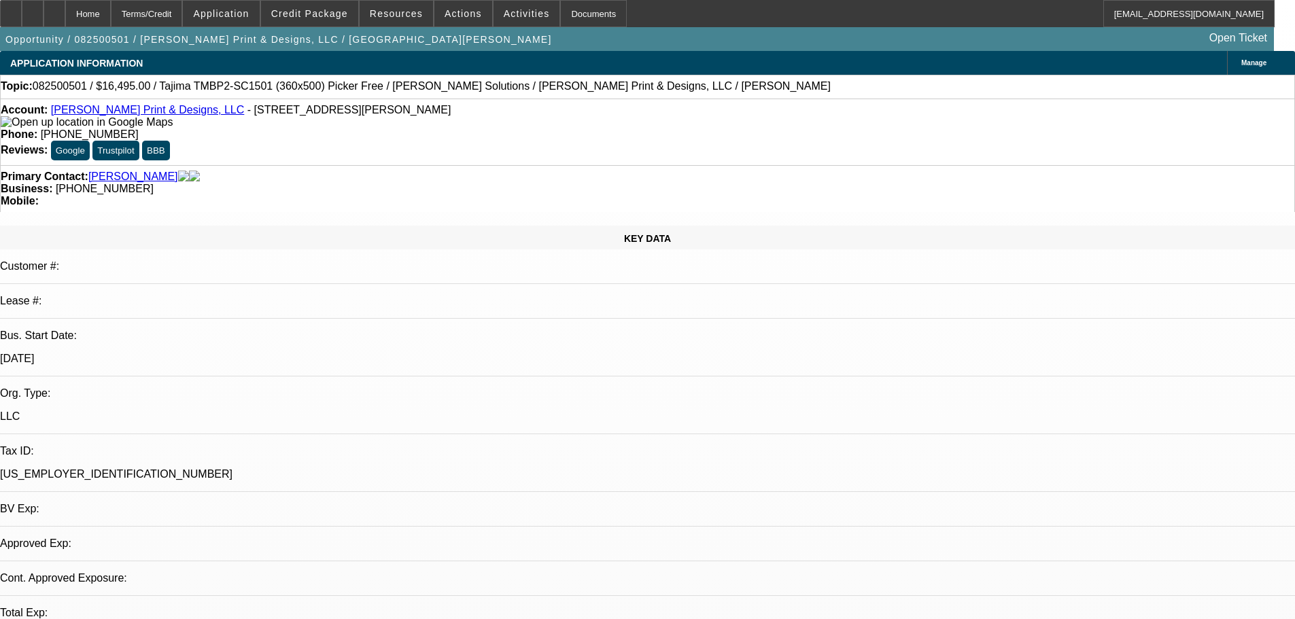
select select "0"
select select "2"
select select "0.1"
select select "4"
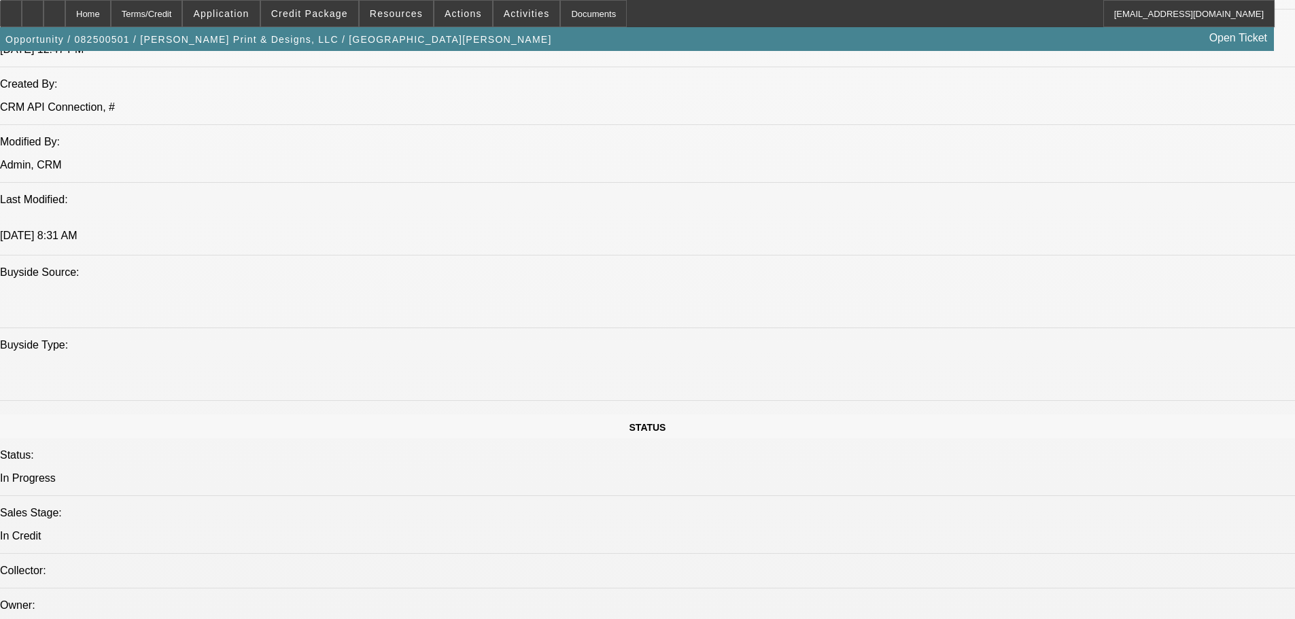
scroll to position [1156, 0]
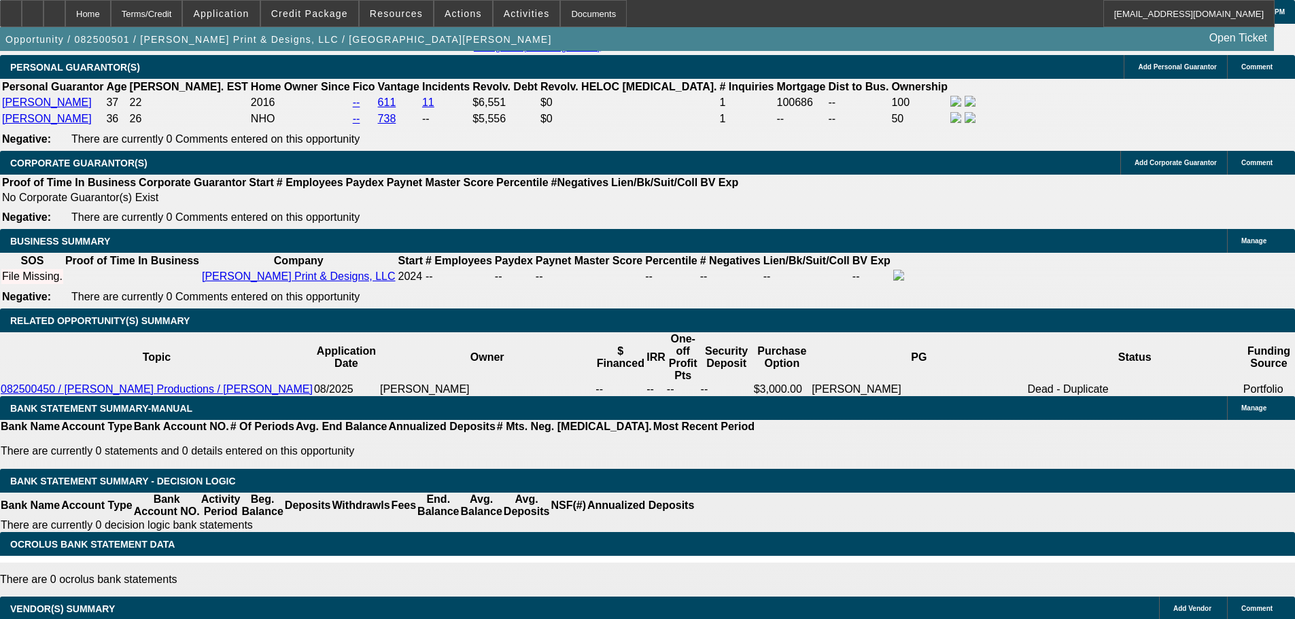
scroll to position [2180, 0]
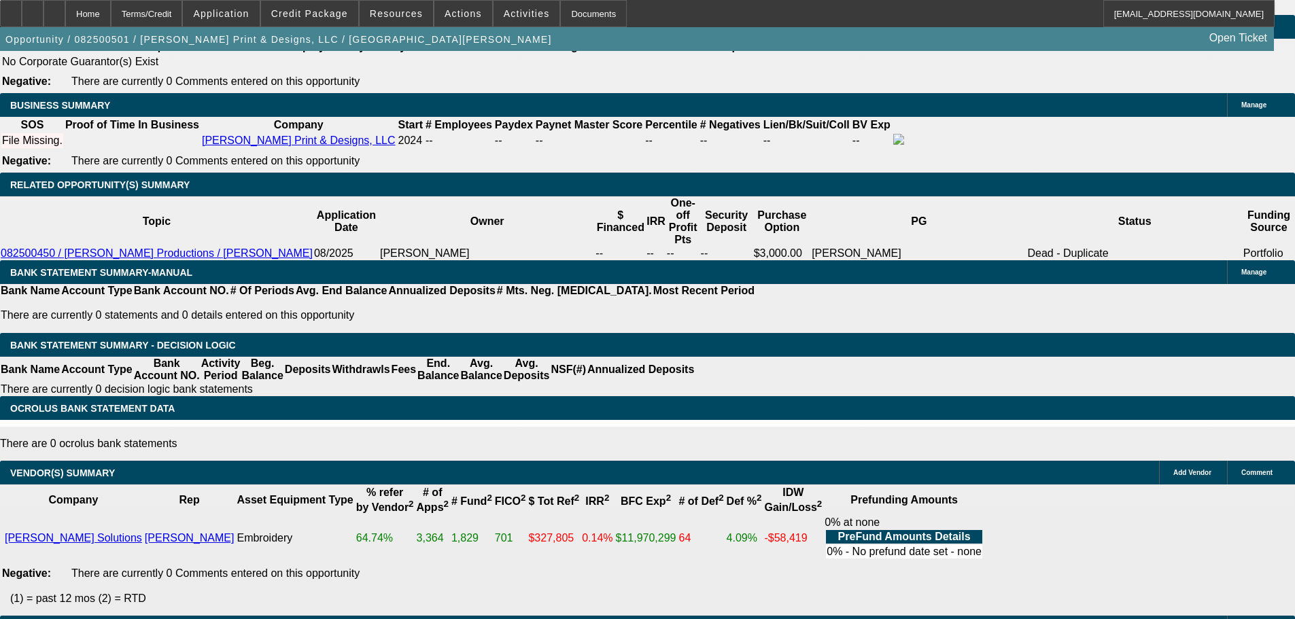
select select "5"
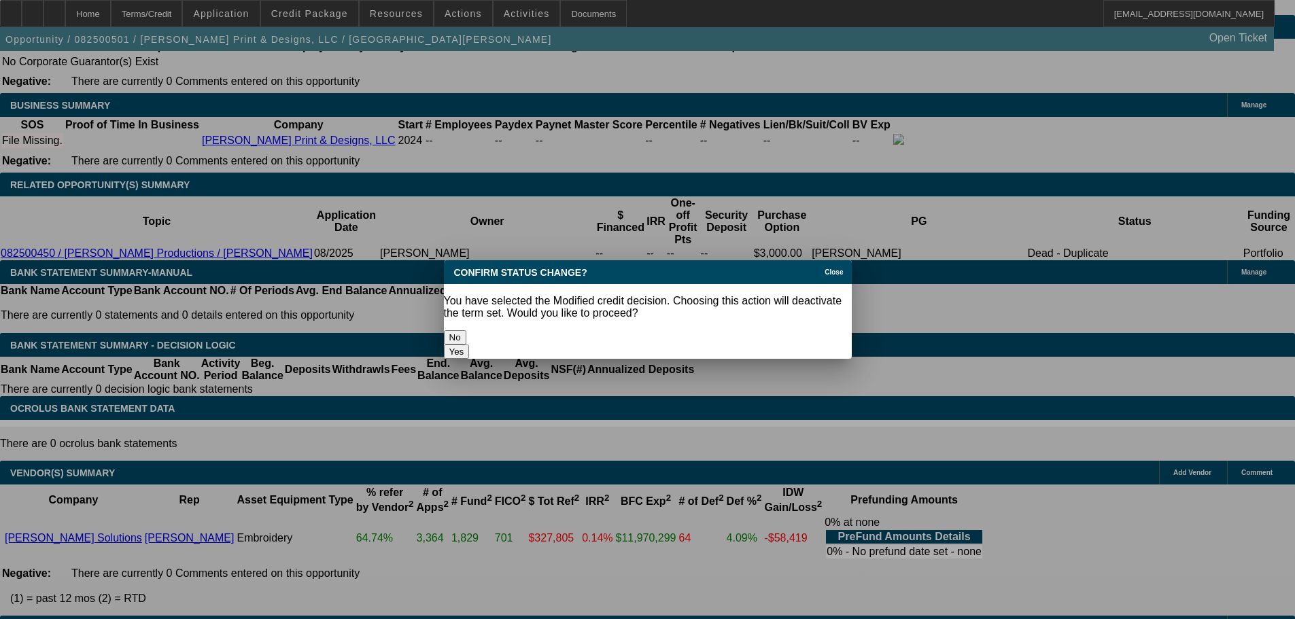
click at [470, 345] on button "Yes" at bounding box center [457, 352] width 26 height 14
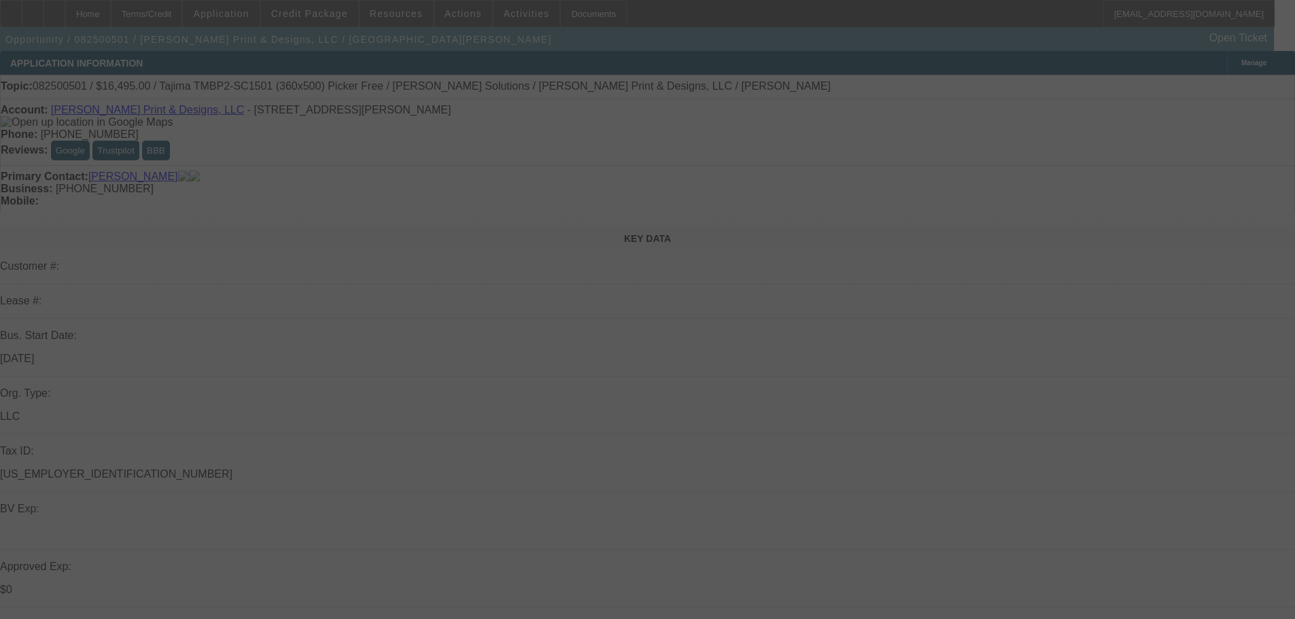
scroll to position [2180, 0]
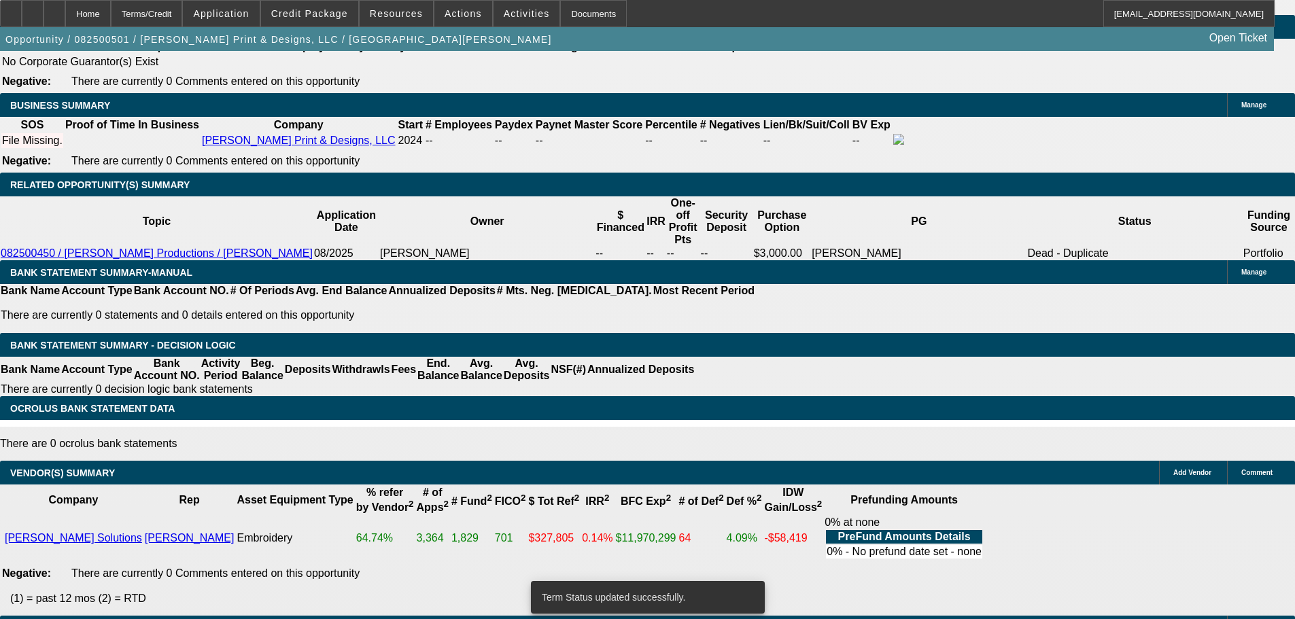
select select "0"
select select "2"
select select "0.1"
select select "4"
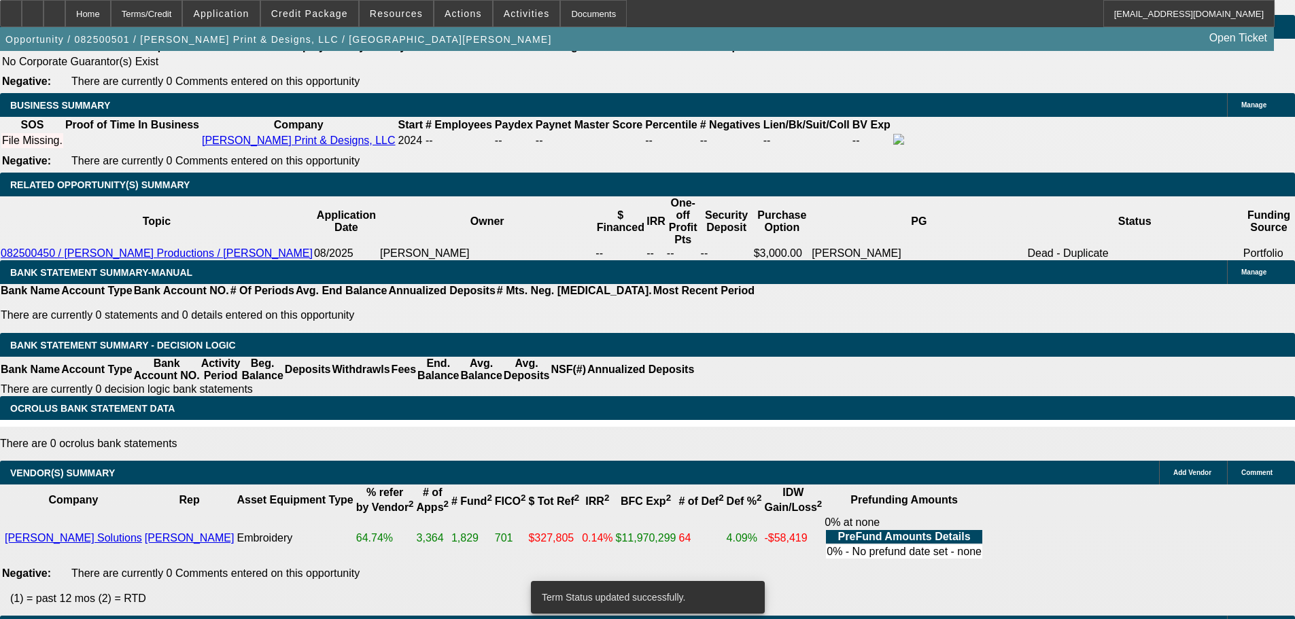
select select "0"
select select "2"
select select "0.1"
select select "4"
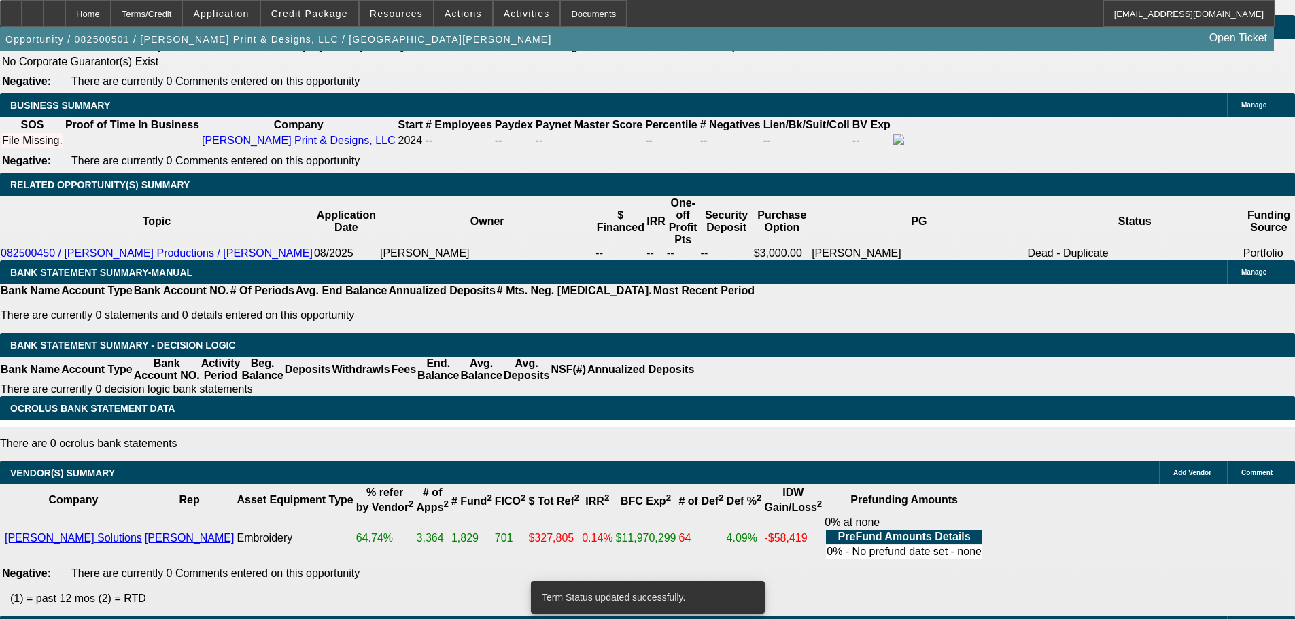
select select "0"
select select "2"
select select "0.1"
select select "4"
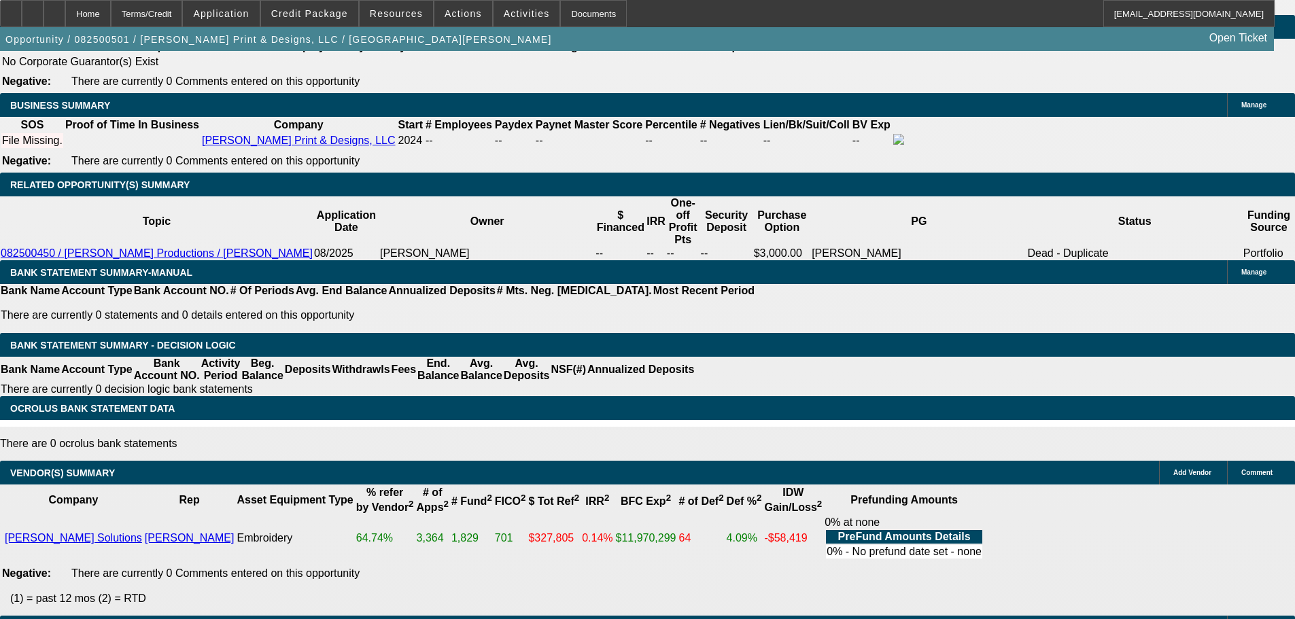
select select "5"
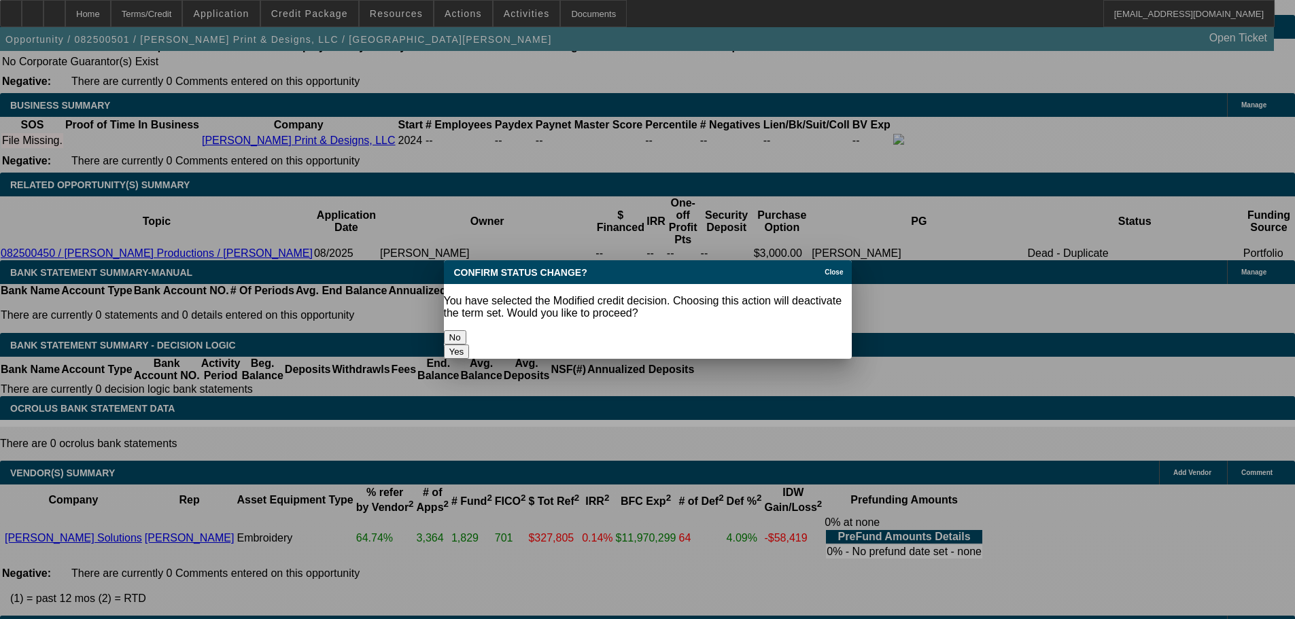
click at [470, 345] on button "Yes" at bounding box center [457, 352] width 26 height 14
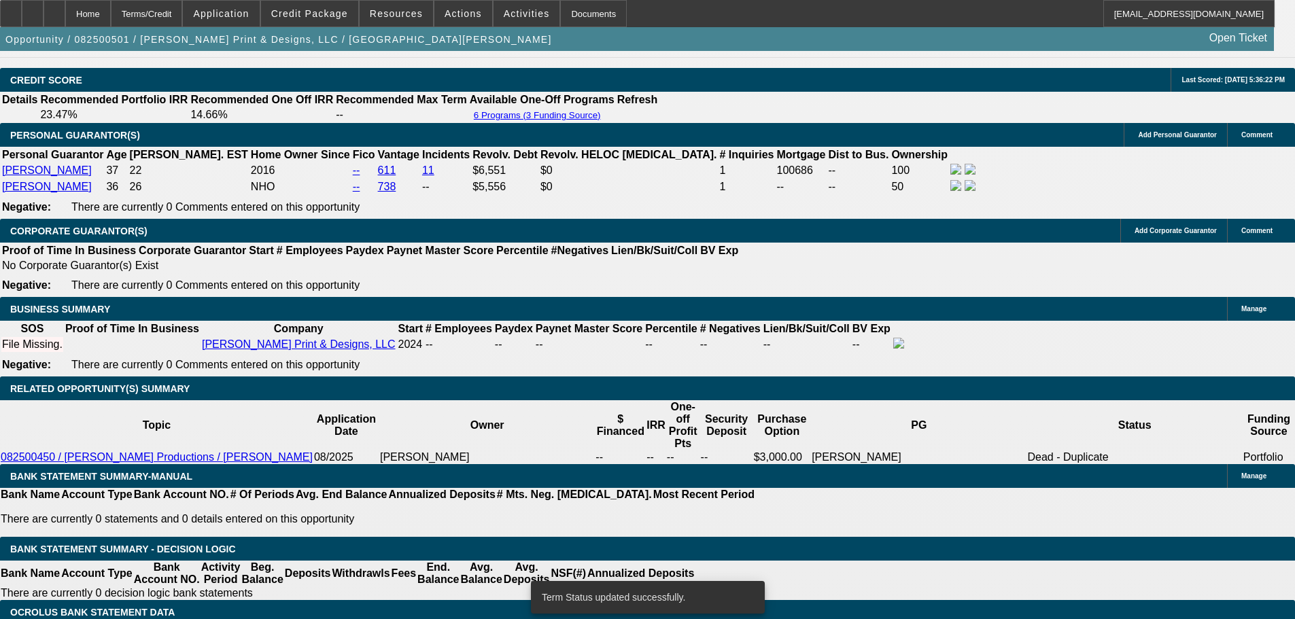
scroll to position [1957, 0]
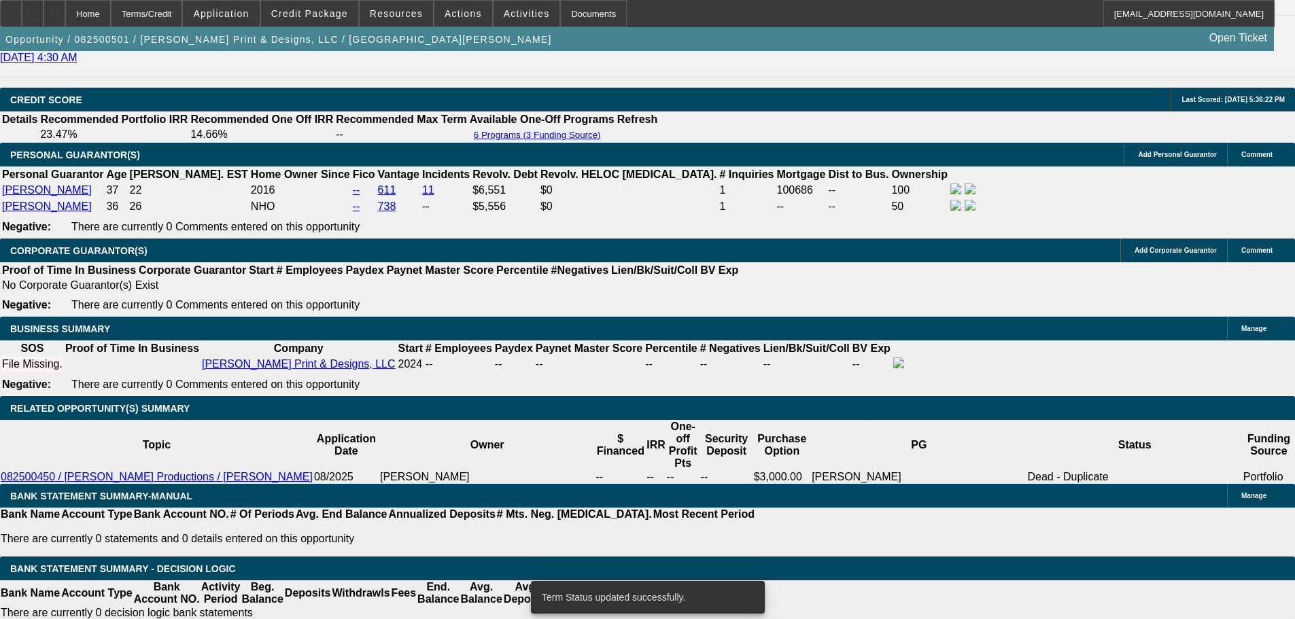
select select "0"
select select "2"
select select "0.1"
select select "4"
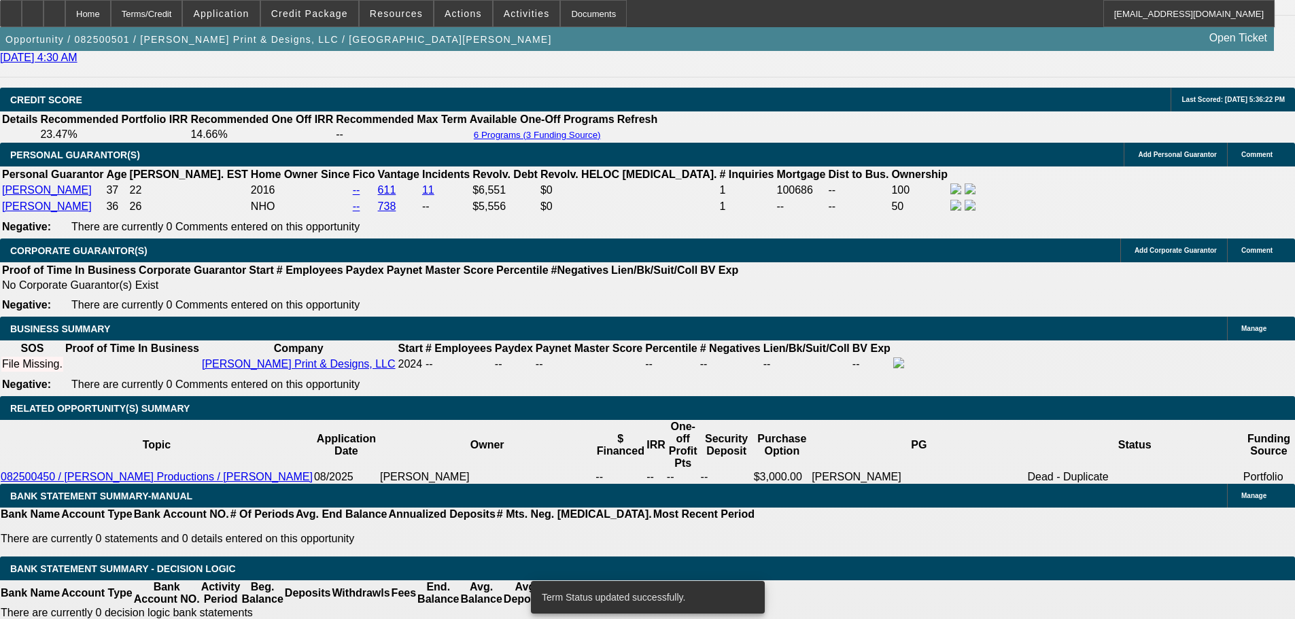
select select "0"
select select "2"
select select "0.1"
select select "4"
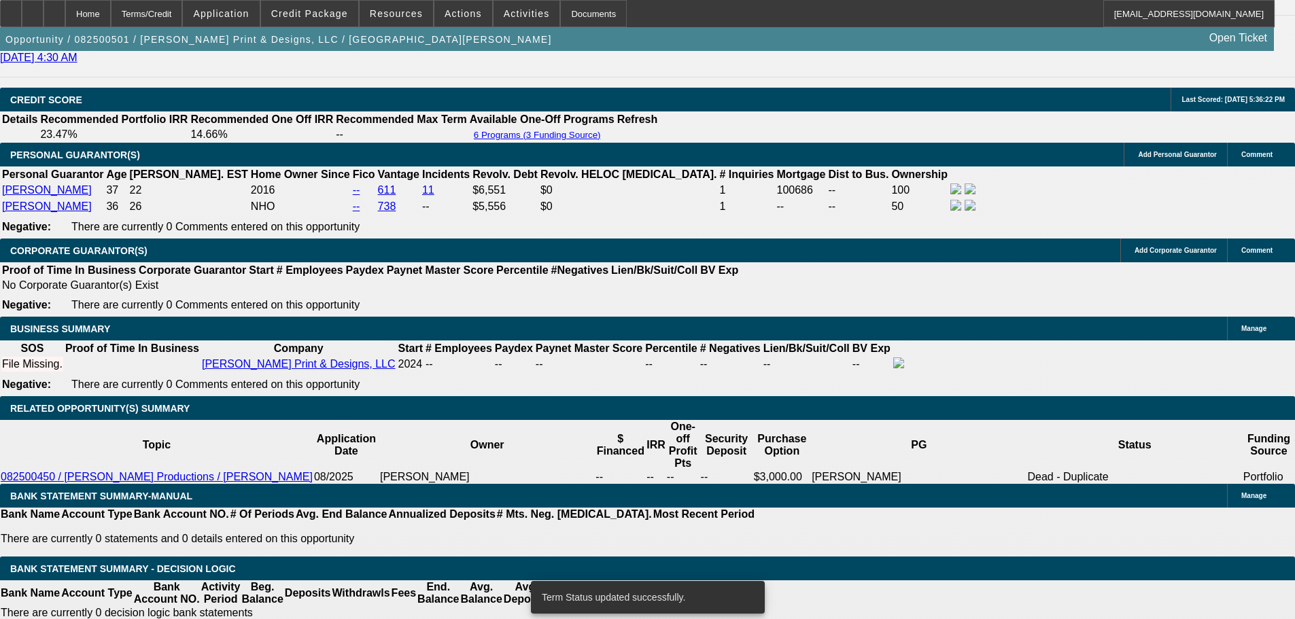
select select "0"
select select "2"
select select "0.1"
select select "4"
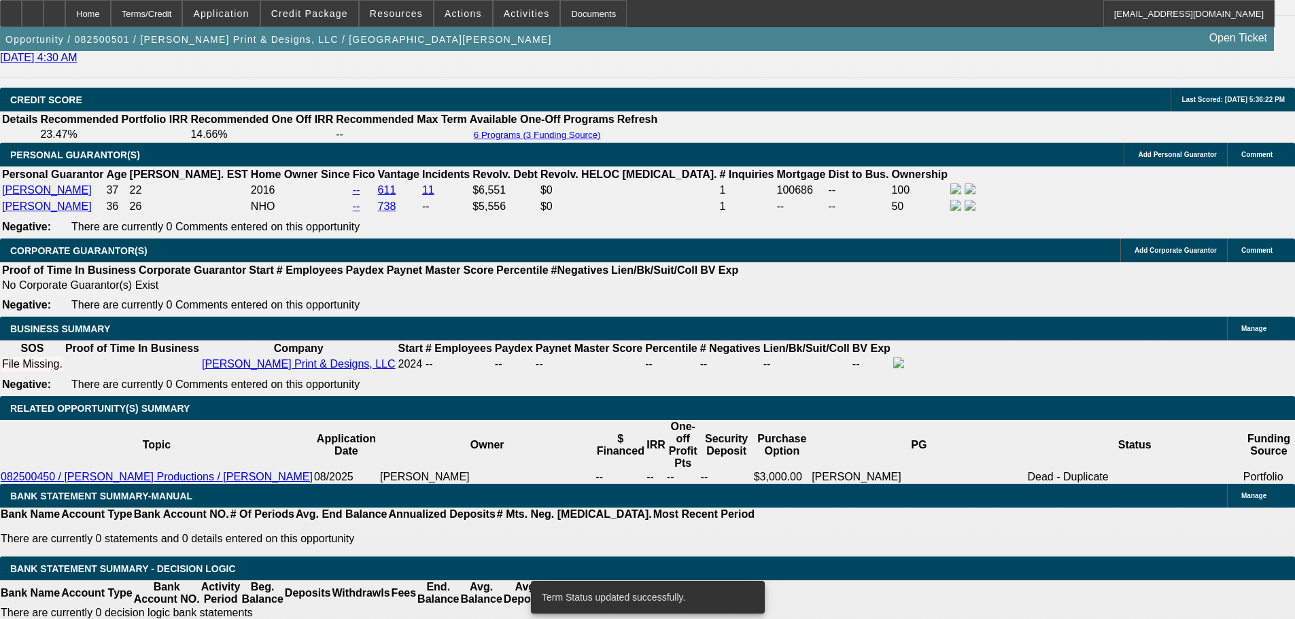
select select "0"
select select "2"
select select "0.1"
select select "4"
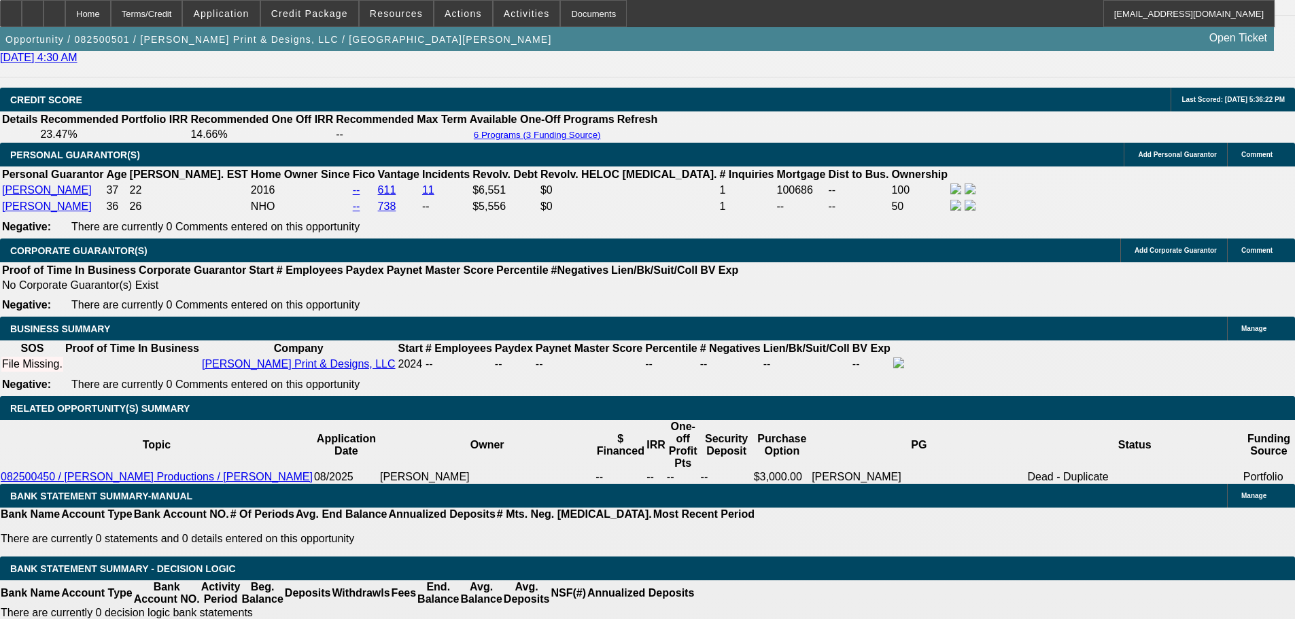
drag, startPoint x: 413, startPoint y: 205, endPoint x: 509, endPoint y: 196, distance: 96.3
type input "$4,500.00"
type input "UNKNOWN"
type input "$406.75"
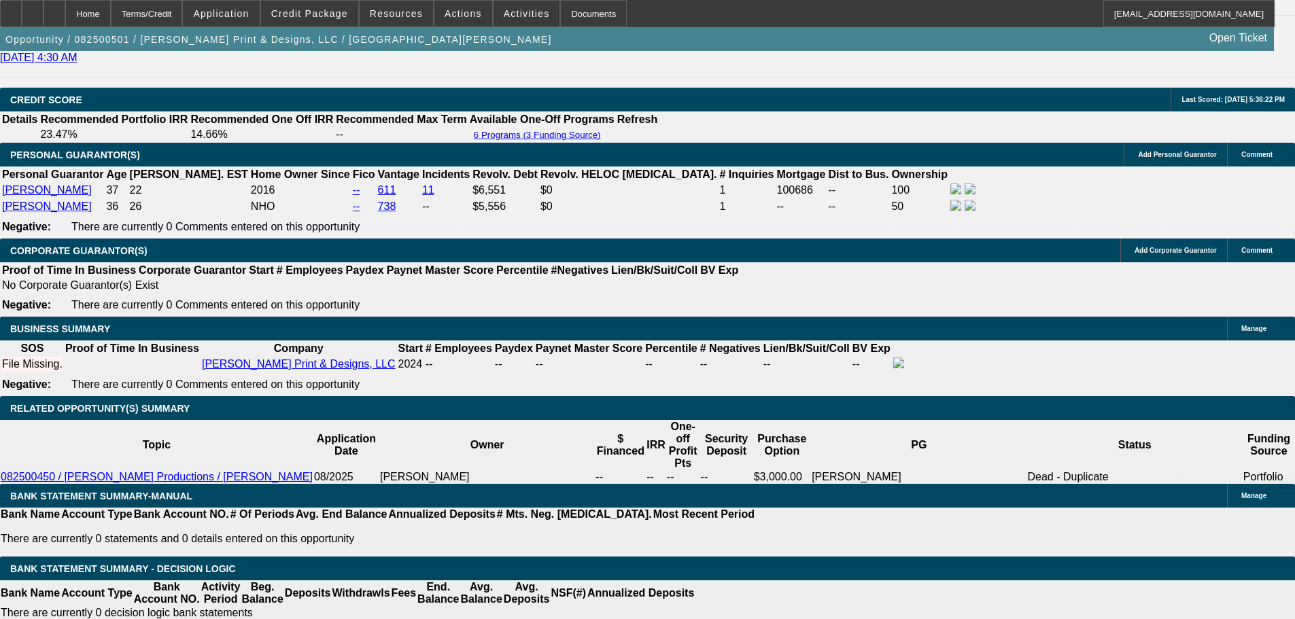
type input "$813.50"
drag, startPoint x: 318, startPoint y: 204, endPoint x: 392, endPoint y: 197, distance: 74.4
type input "$4,500.00"
type input "UNKNOWN"
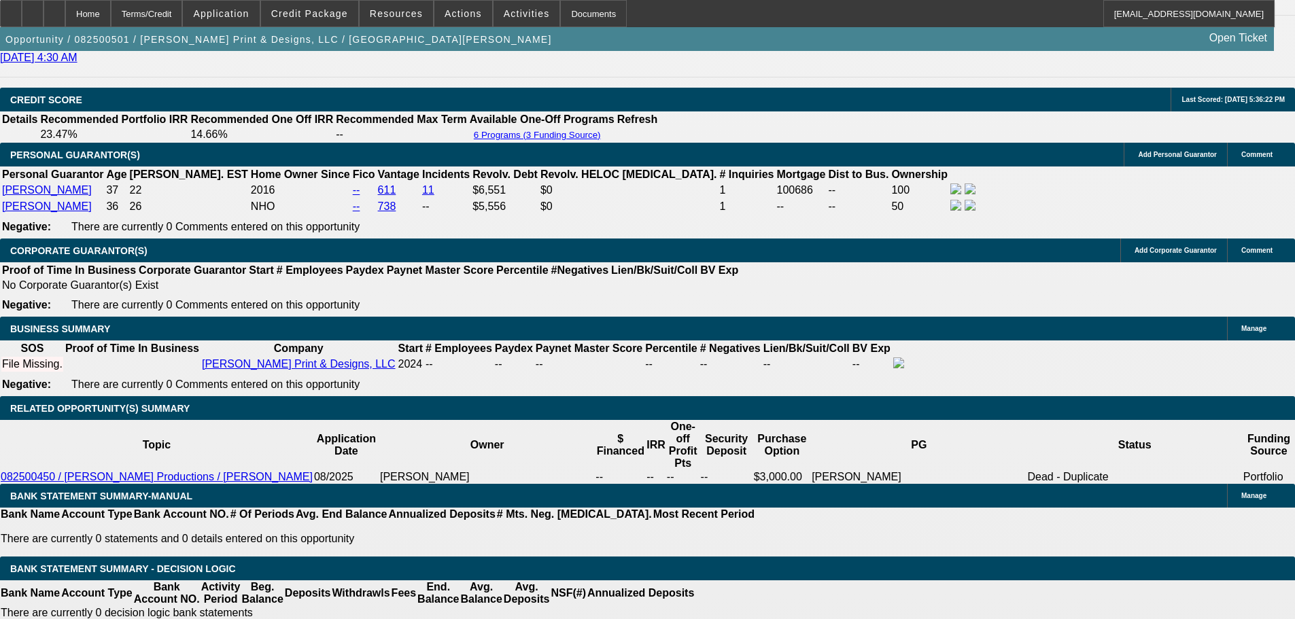
type input "$466.87"
type input "$933.74"
drag, startPoint x: 460, startPoint y: 310, endPoint x: 533, endPoint y: 313, distance: 73.5
type input "19"
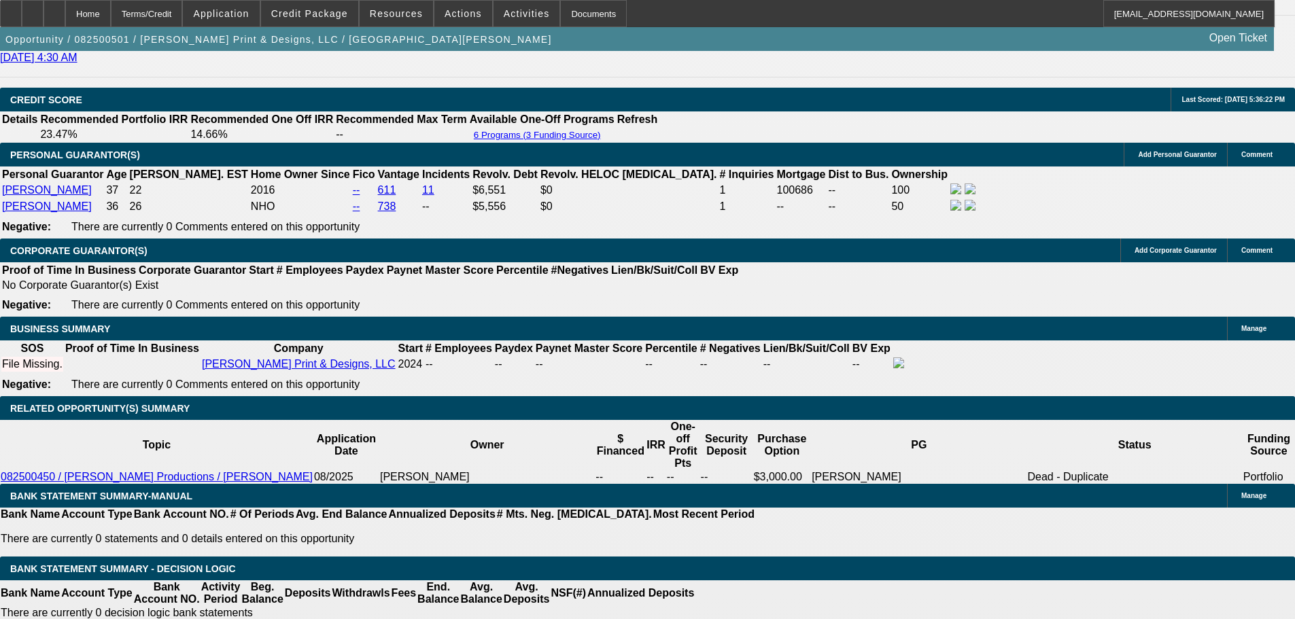
type input "$264.87"
type input "$529.74"
type input "$401.95"
type input "$803.90"
type input "19.7"
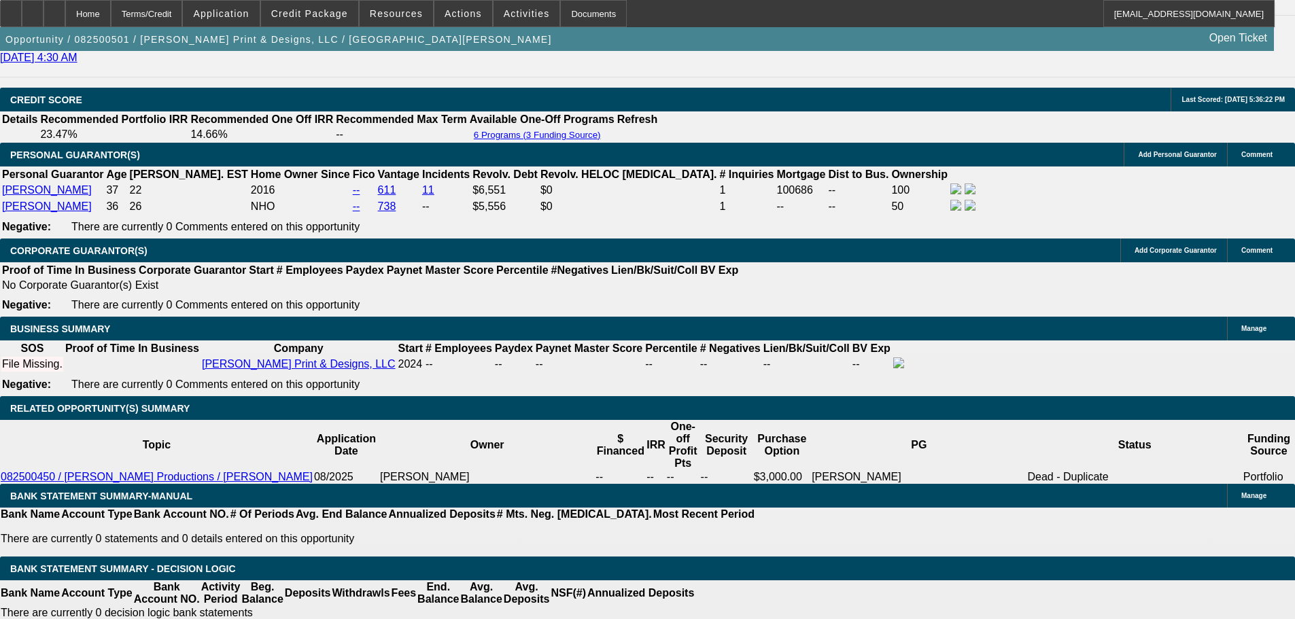
type input "$407.94"
type input "$815.88"
type input "19.7"
type input "$815.88"
drag, startPoint x: 288, startPoint y: 307, endPoint x: 337, endPoint y: 307, distance: 48.3
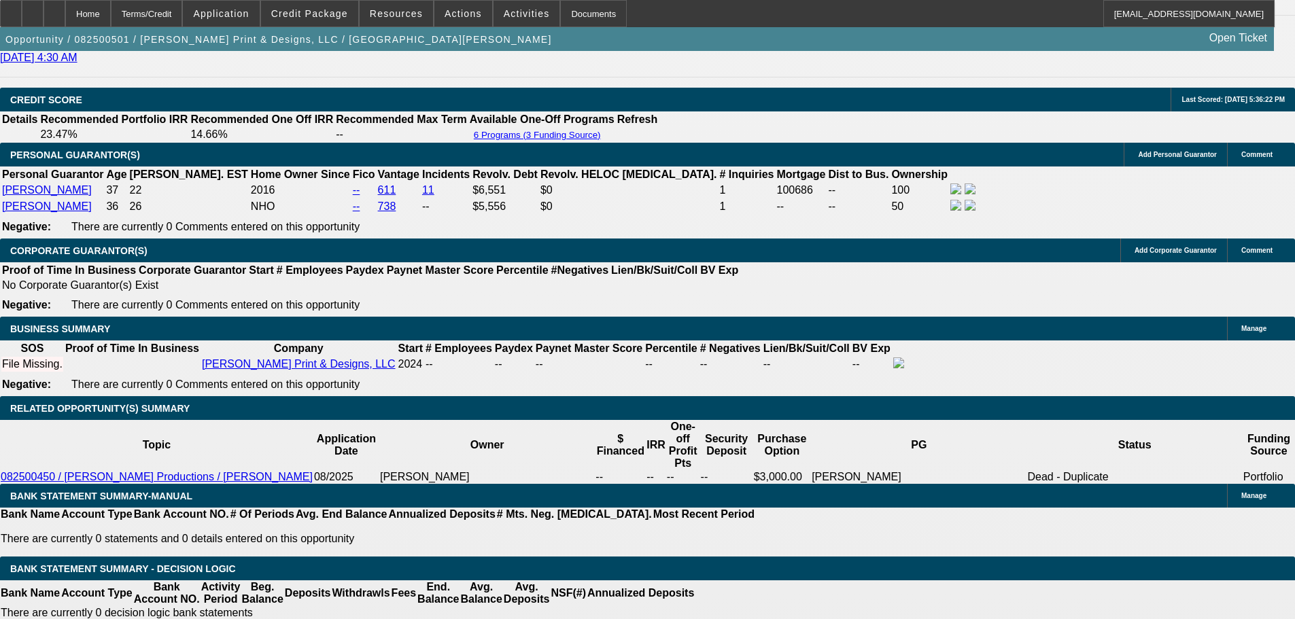
type input "1"
type input "$329.45"
type input "19"
type input "$658.90"
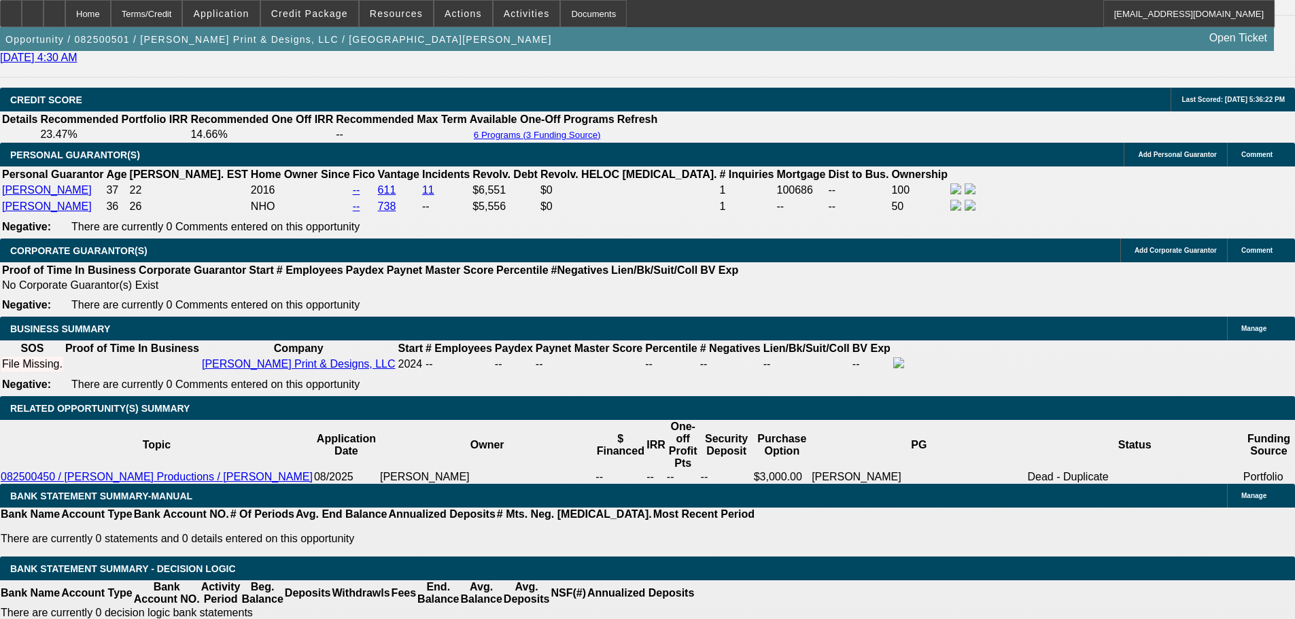
type input "$463.30"
type input "$926.60"
type input "19.6"
type input "$468.22"
type input "$936.44"
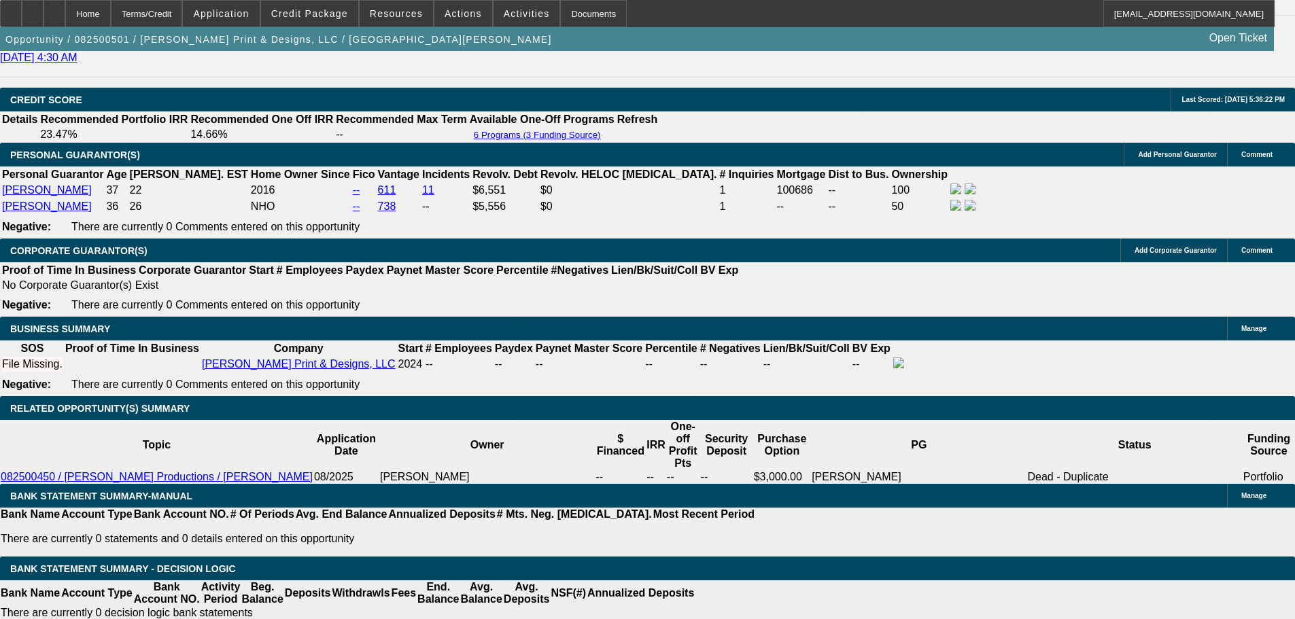
type input "19.6"
type input "19."
type input "$401.95"
type input "$803.90"
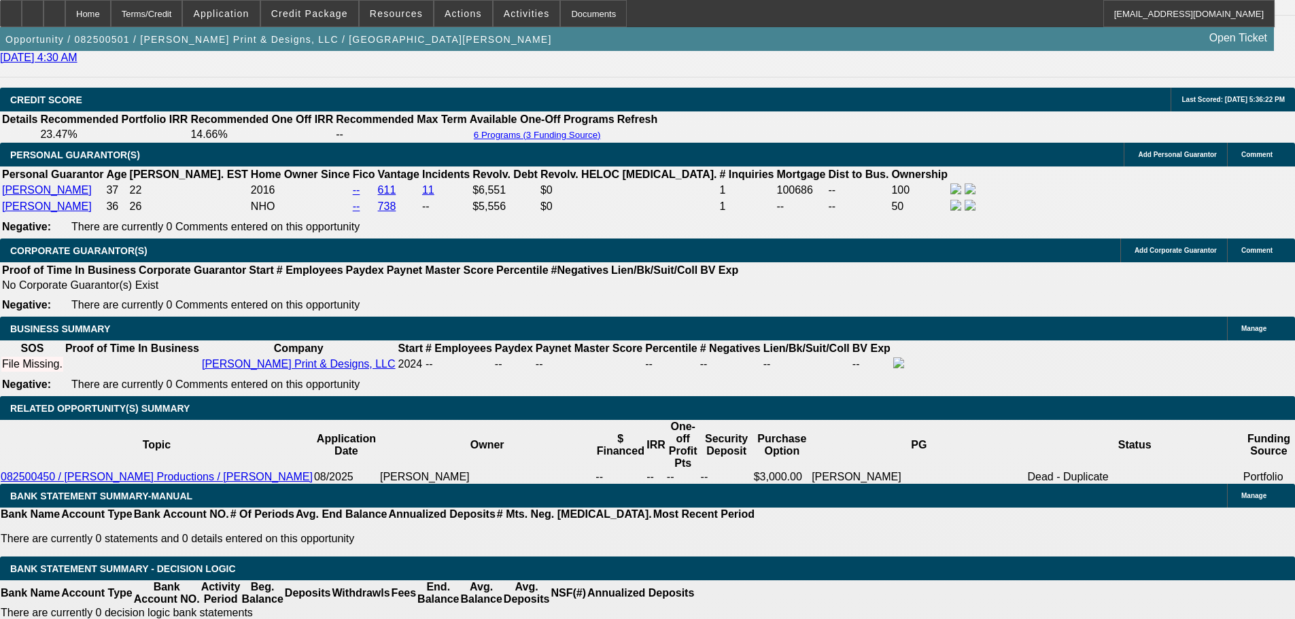
type input "19.9"
type input "$409.66"
type input "$819.32"
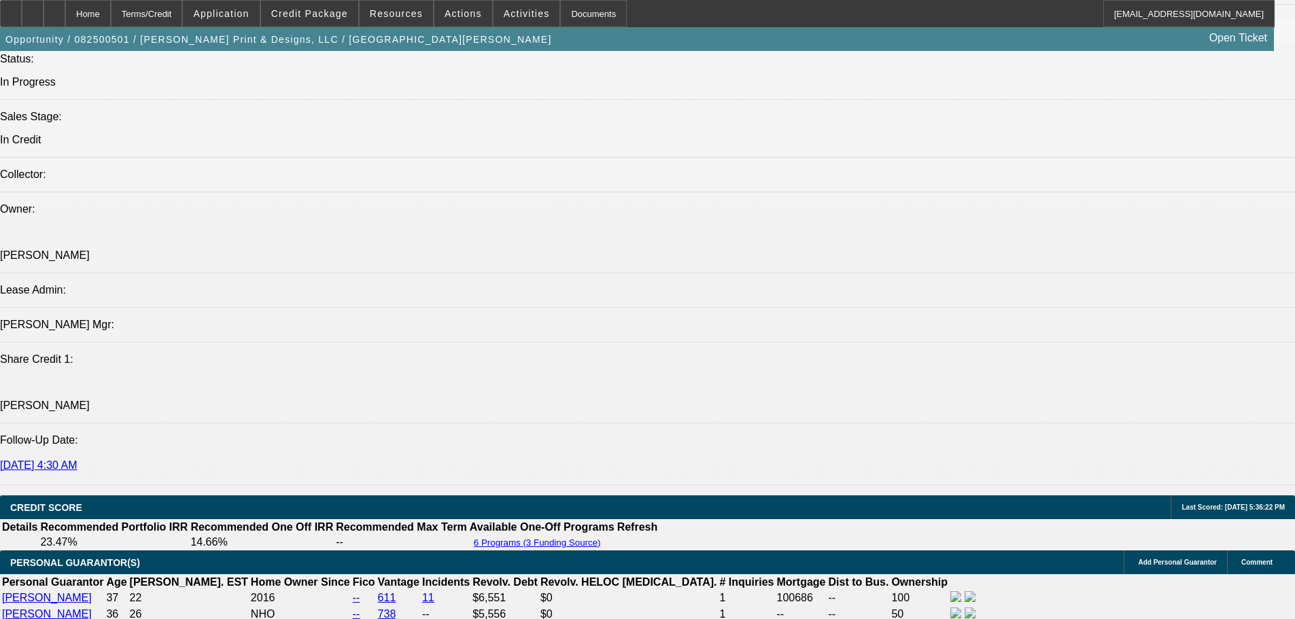
type input "19.9"
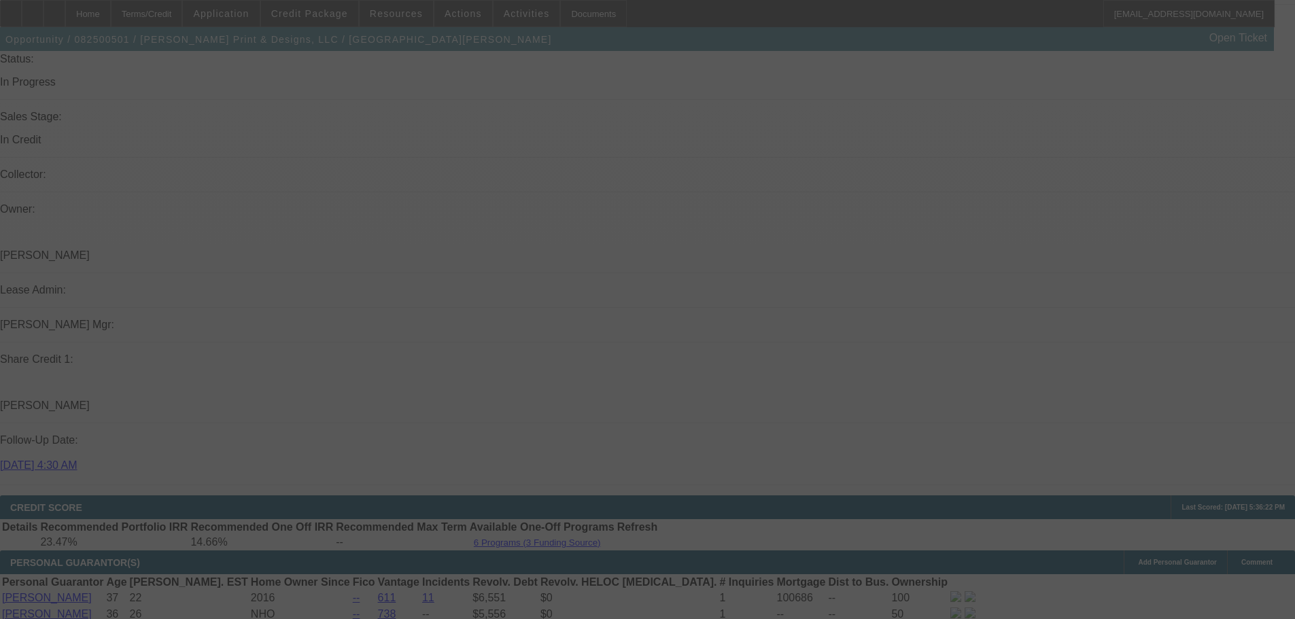
select select "0"
select select "2"
select select "0.1"
select select "4"
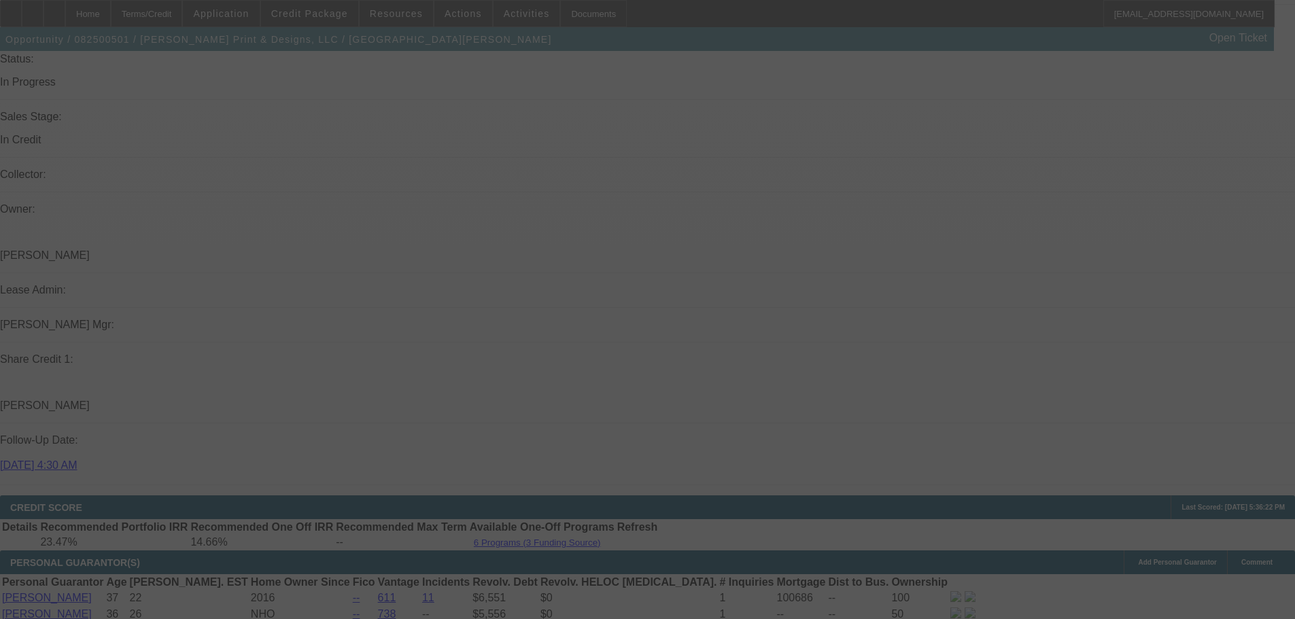
select select "0"
select select "2"
select select "0.1"
select select "4"
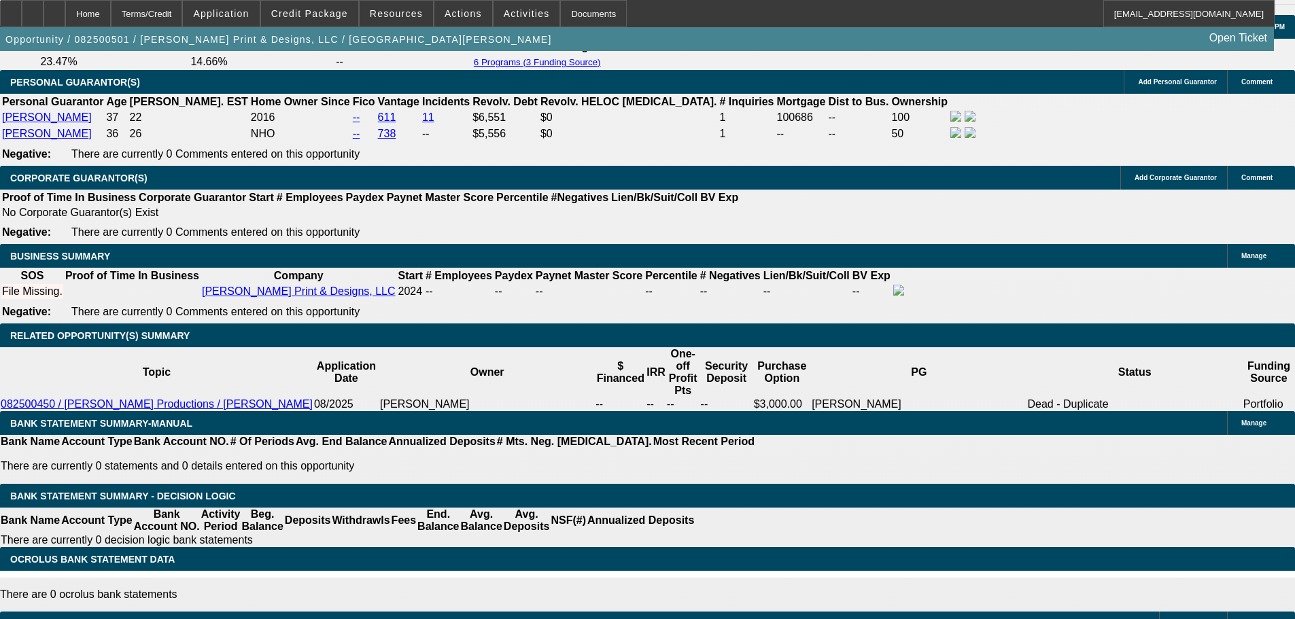
scroll to position [2025, 0]
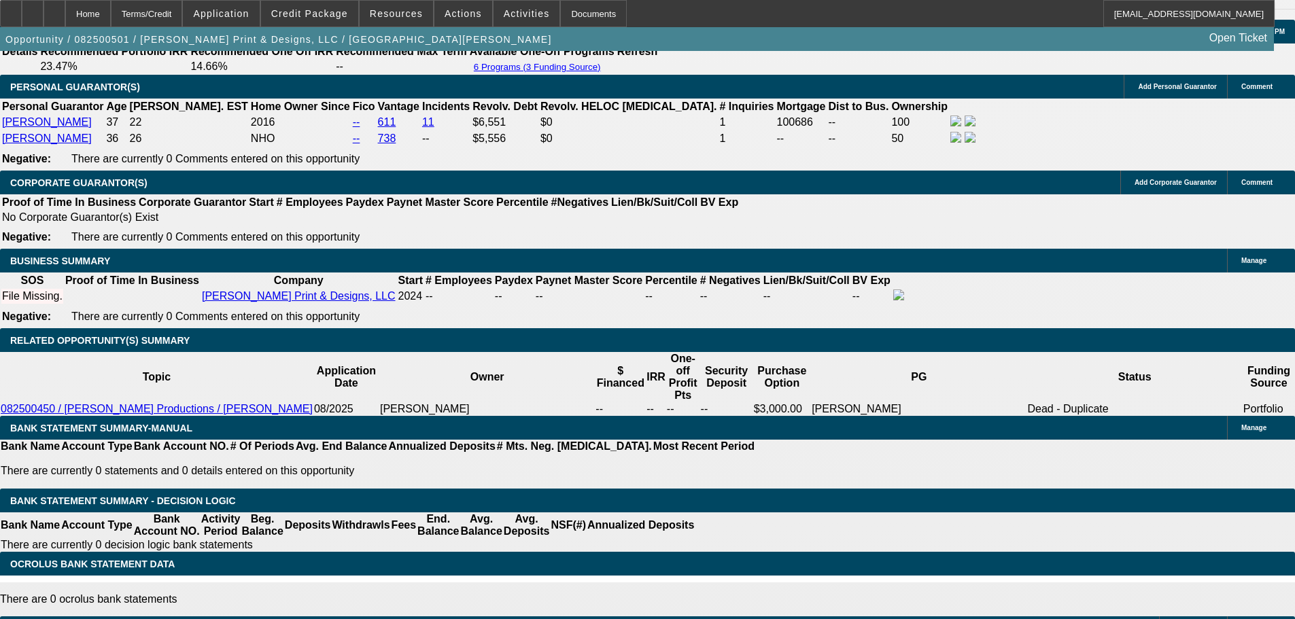
drag, startPoint x: 523, startPoint y: 243, endPoint x: 539, endPoint y: 239, distance: 17.0
type input "UNKNOWN"
type input "20"
type input "$543.18"
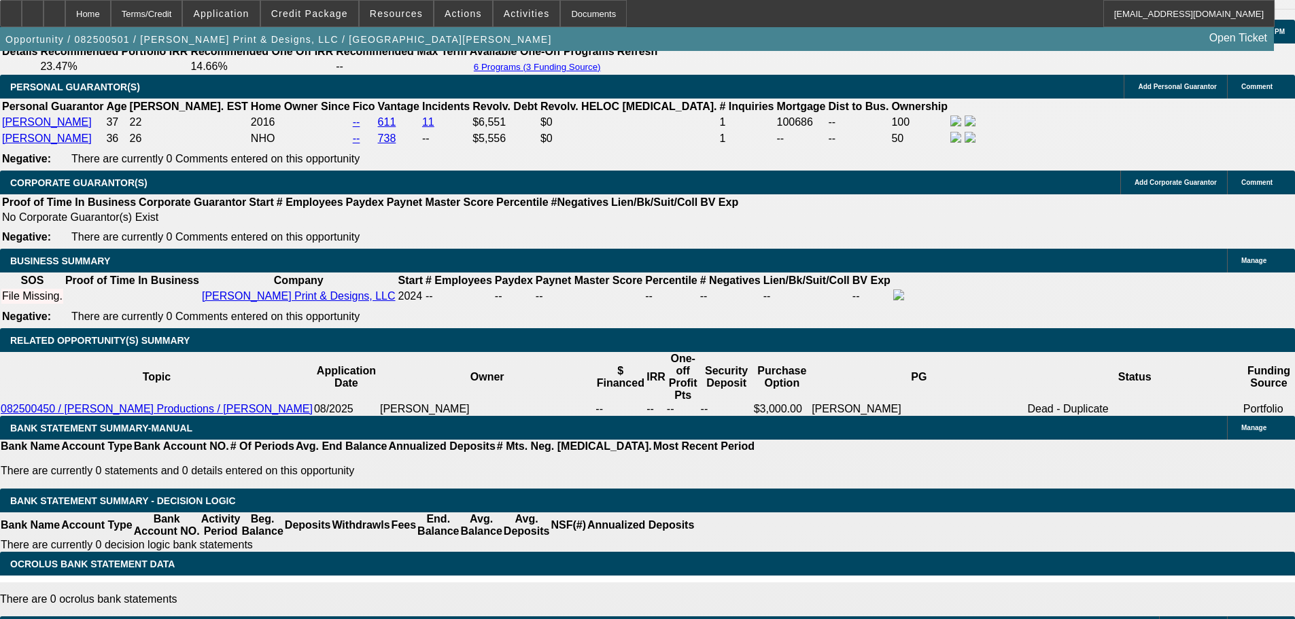
type input "$271.59"
type input "20"
type input "$821.04"
type input "$410.52"
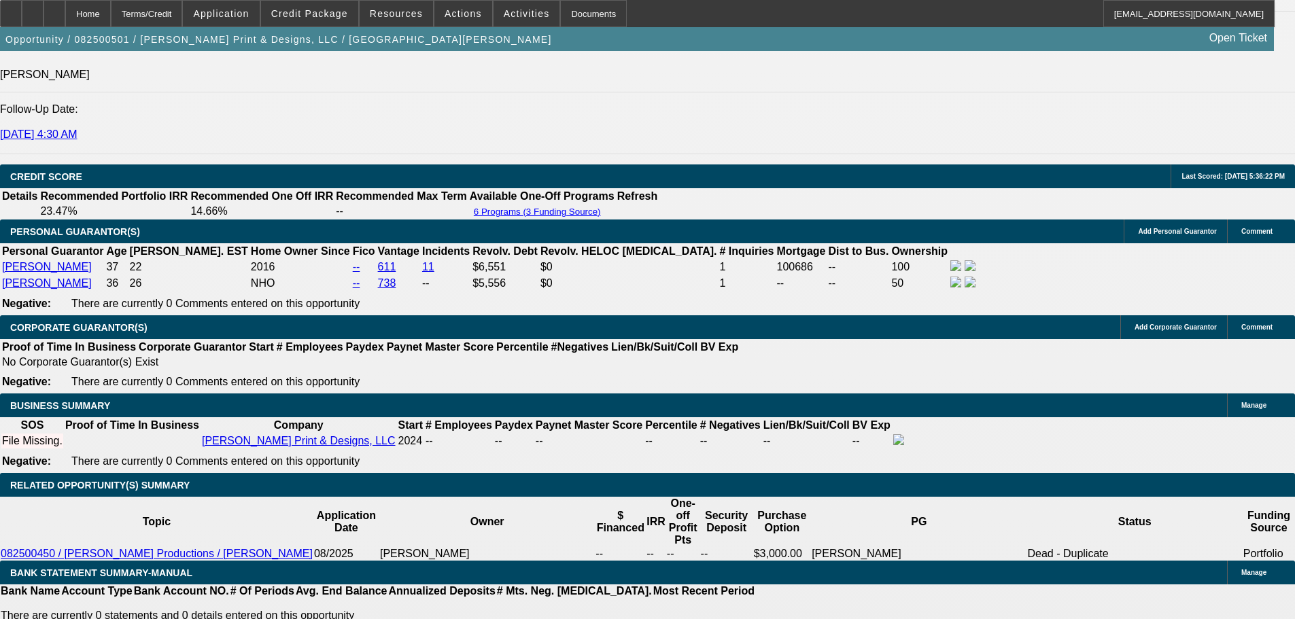
scroll to position [1685, 0]
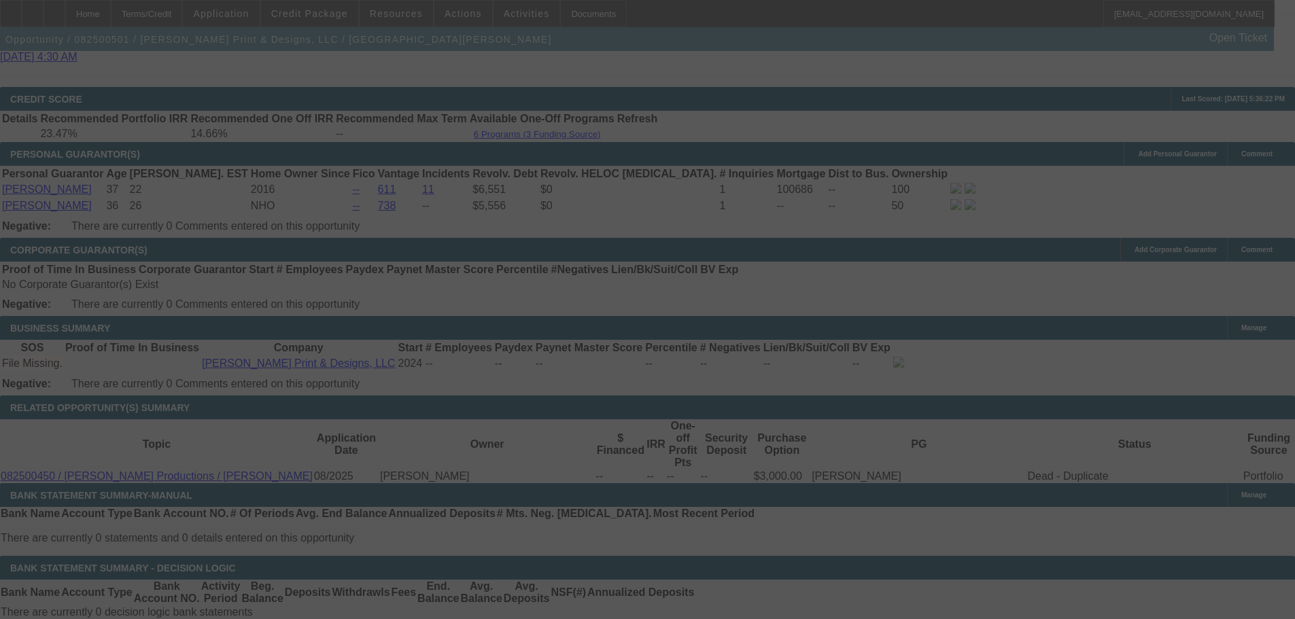
scroll to position [2093, 0]
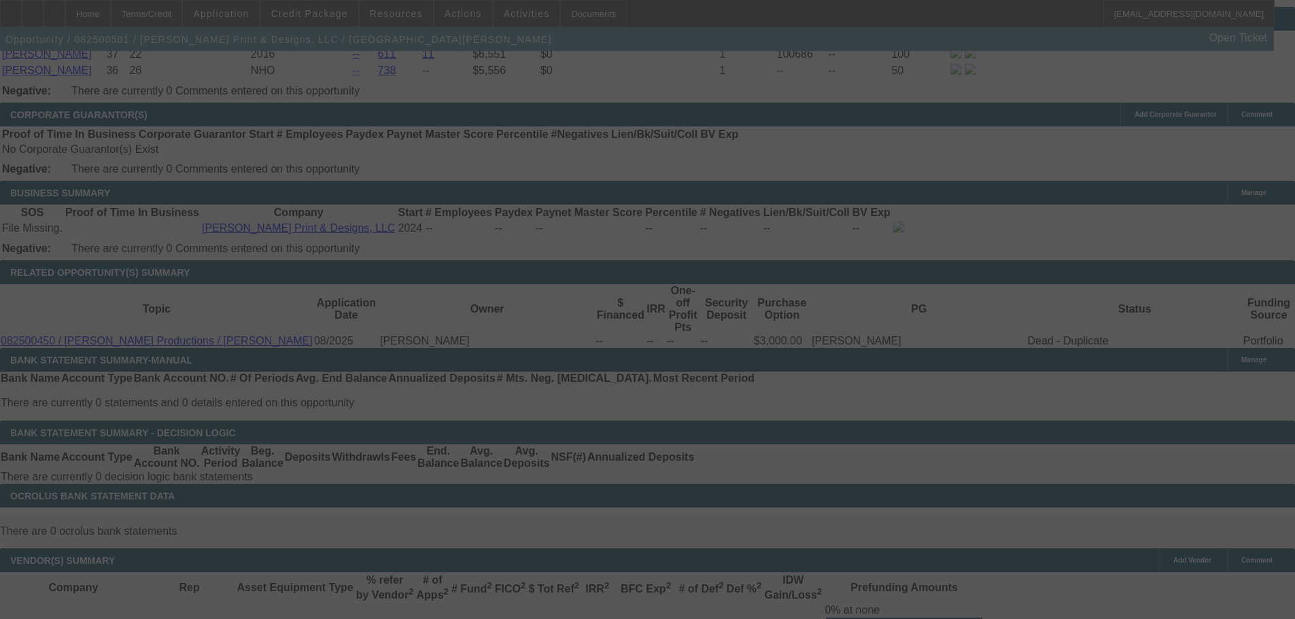
select select "0"
select select "2"
select select "0.1"
select select "4"
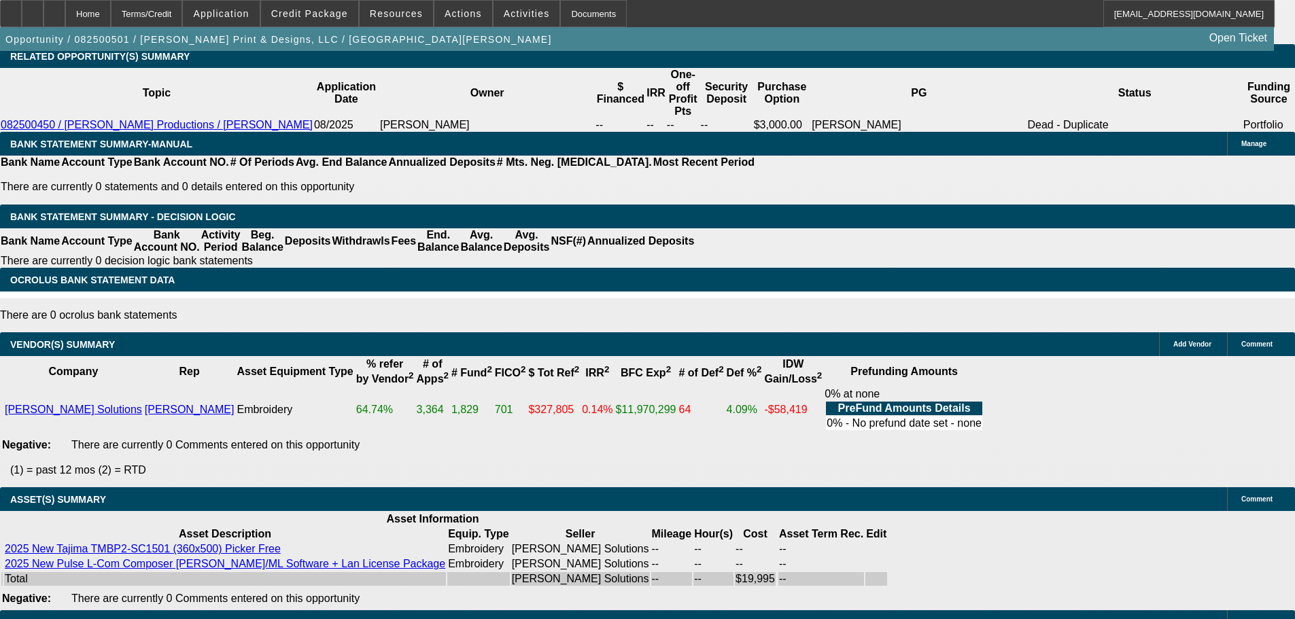
scroll to position [2317, 0]
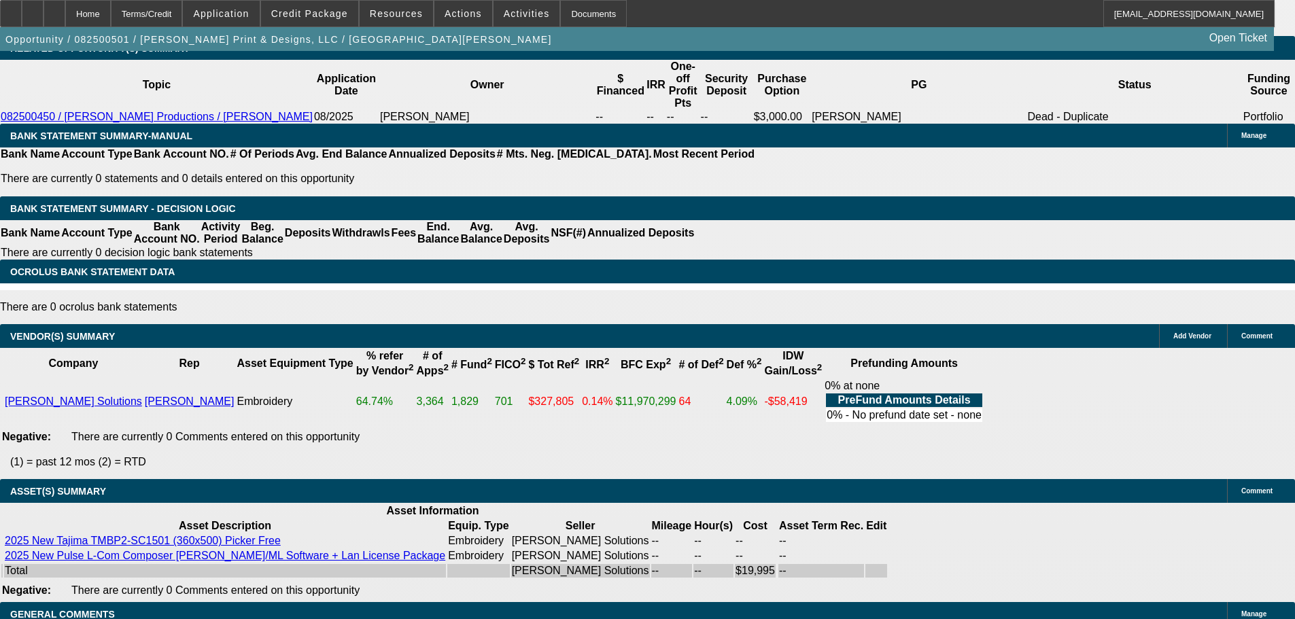
select select "3"
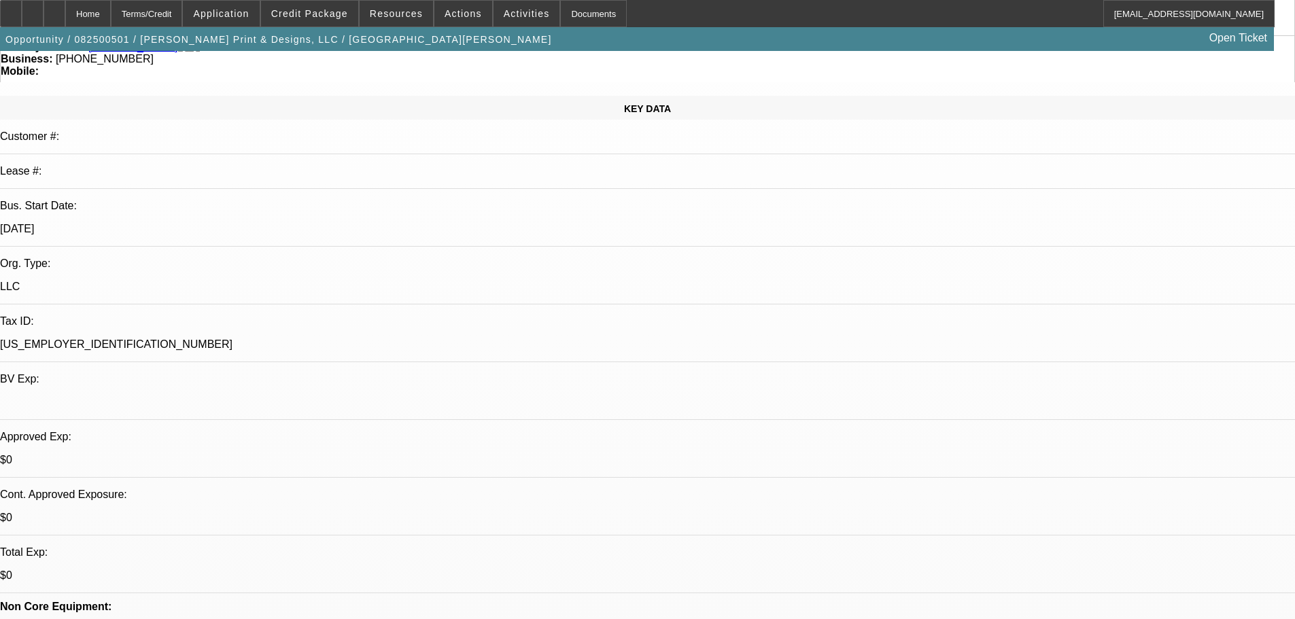
scroll to position [272, 0]
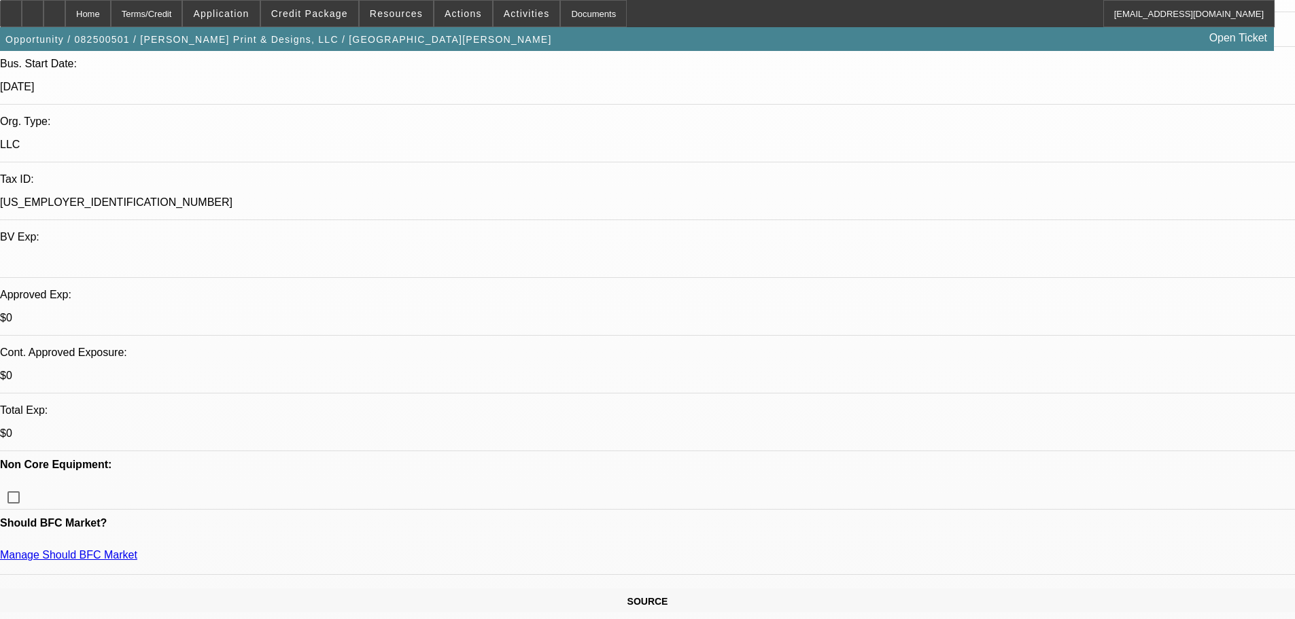
type textarea "SEE MY NEGATIVES- GOOD LUCK"
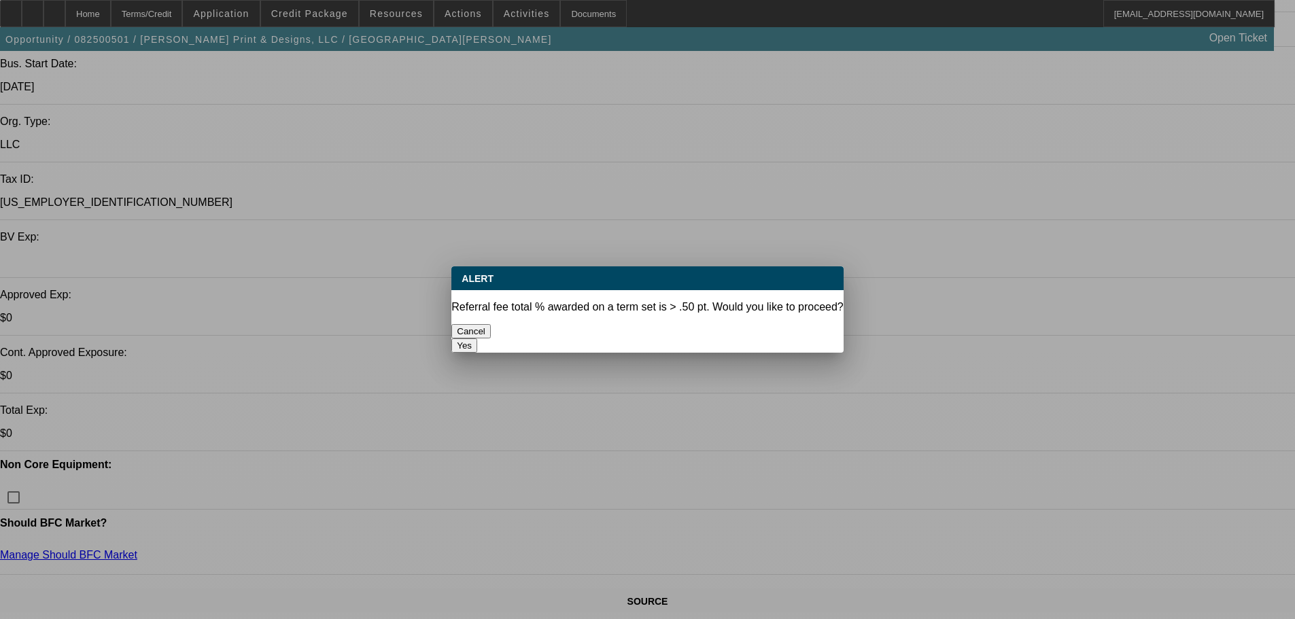
click at [477, 339] on button "Yes" at bounding box center [464, 346] width 26 height 14
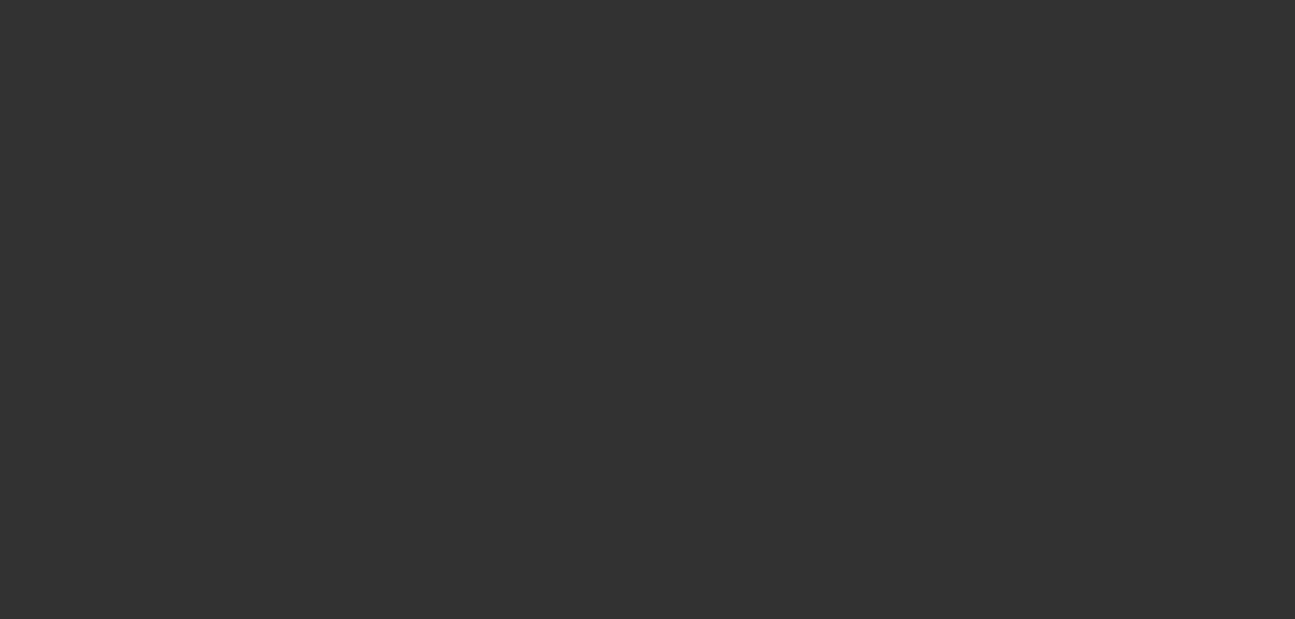
select select "0"
select select "2"
select select "0.1"
select select "4"
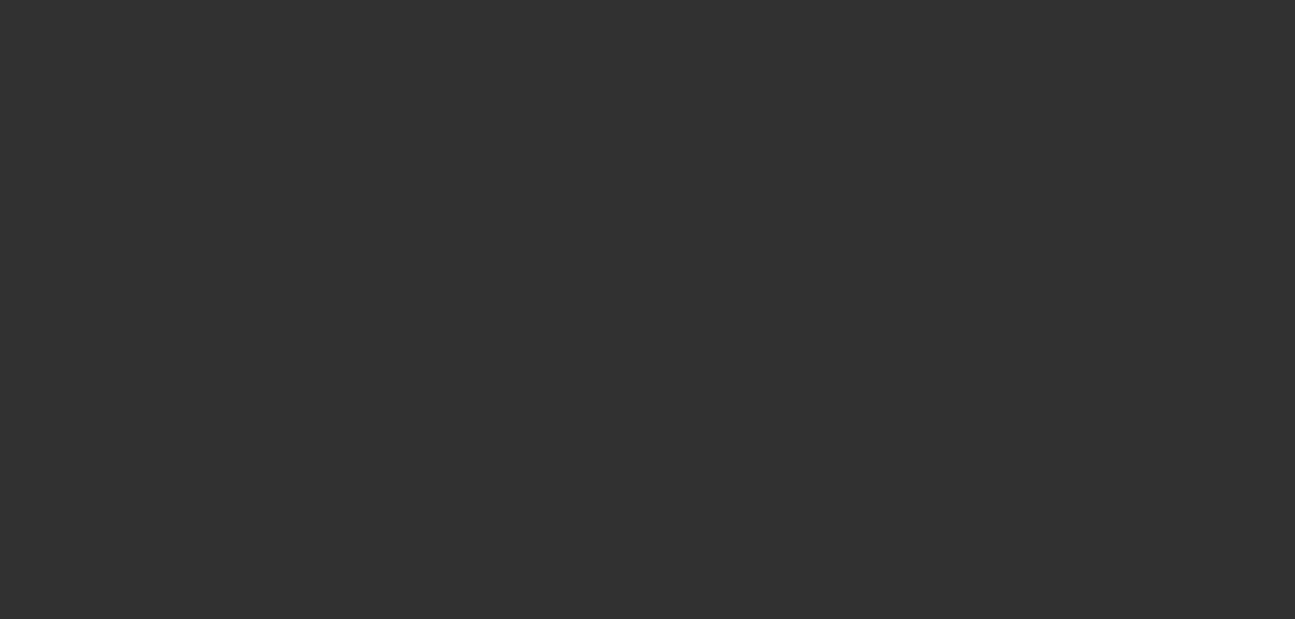
select select "0"
select select "2"
select select "0.1"
select select "4"
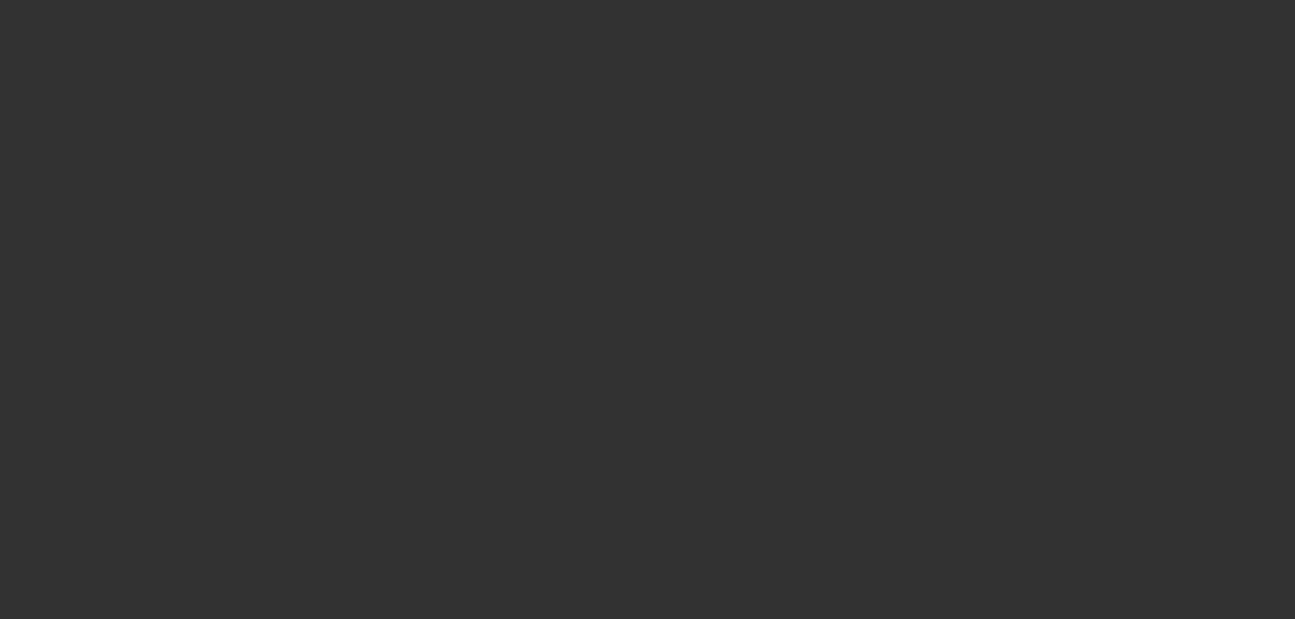
select select "0"
select select "2"
select select "0.1"
select select "4"
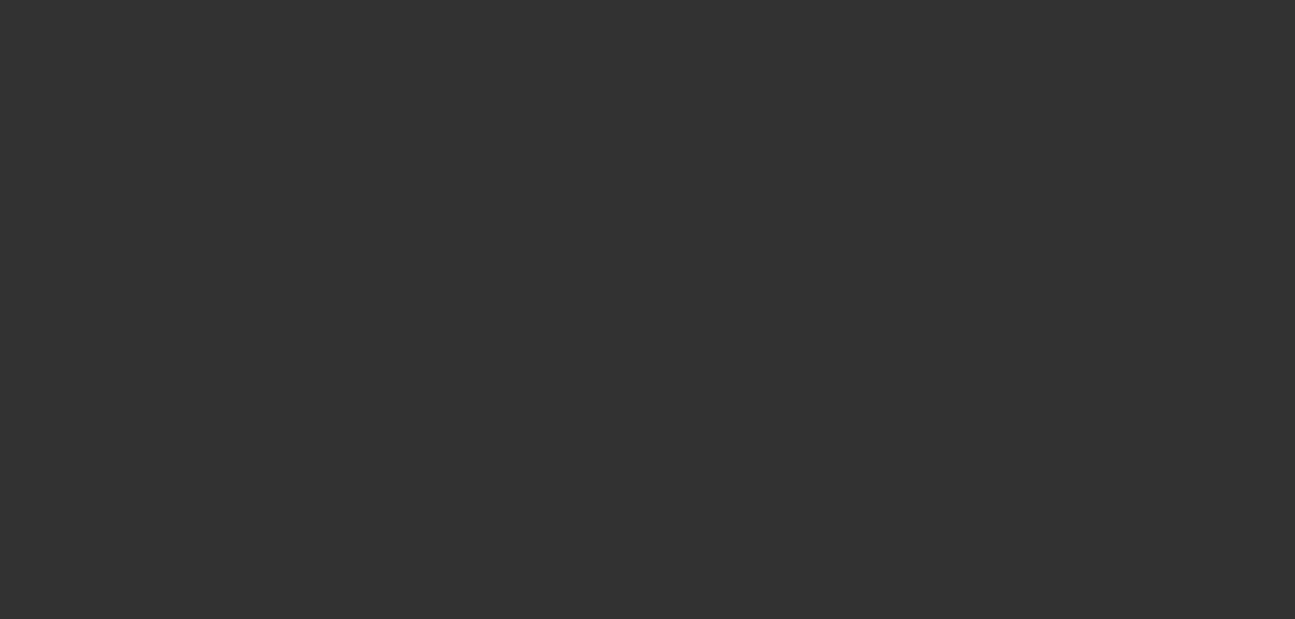
select select "0"
select select "2"
select select "0.1"
select select "4"
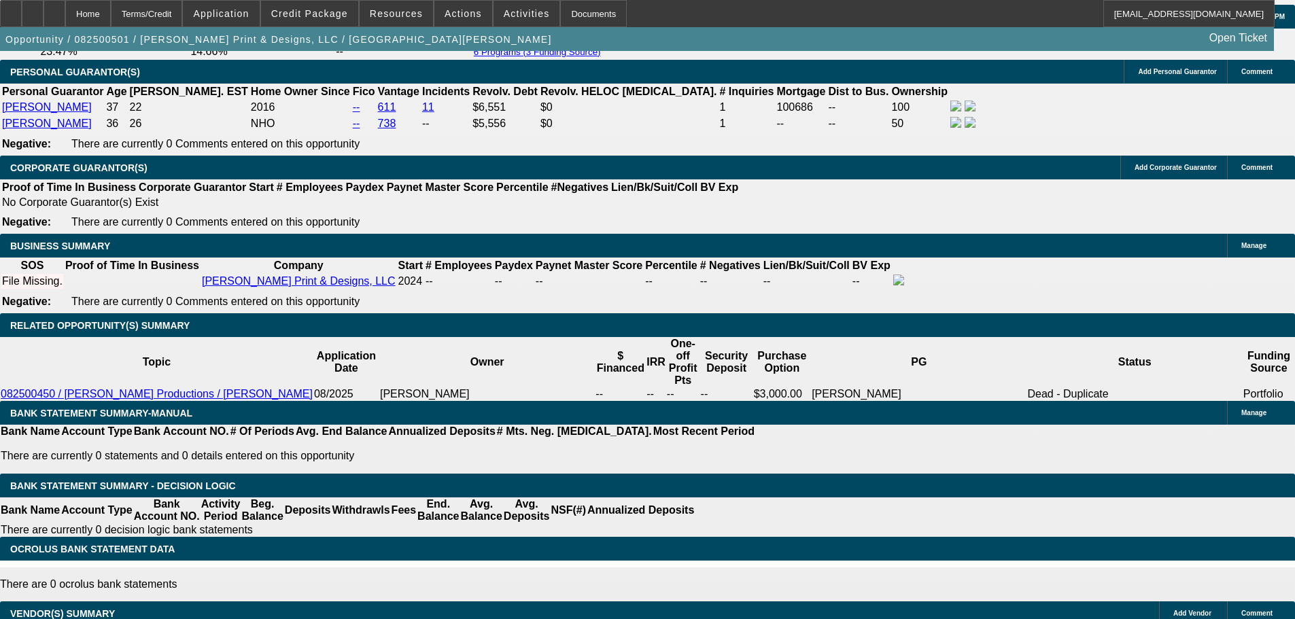
scroll to position [2108, 0]
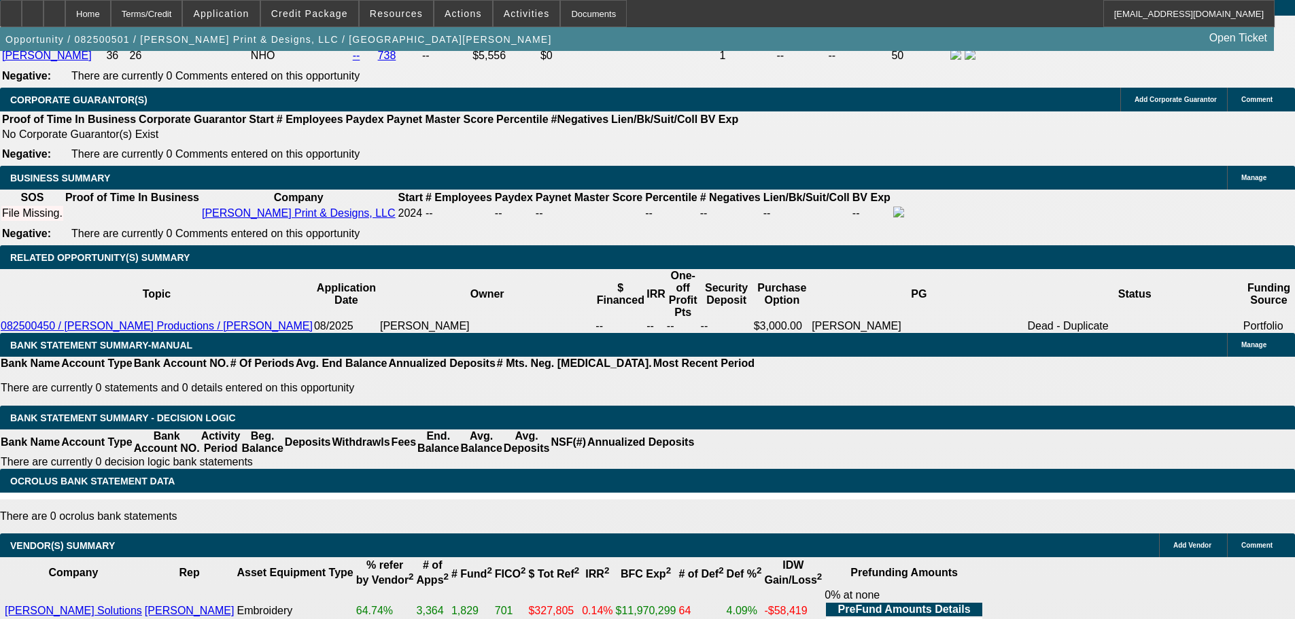
select select "3"
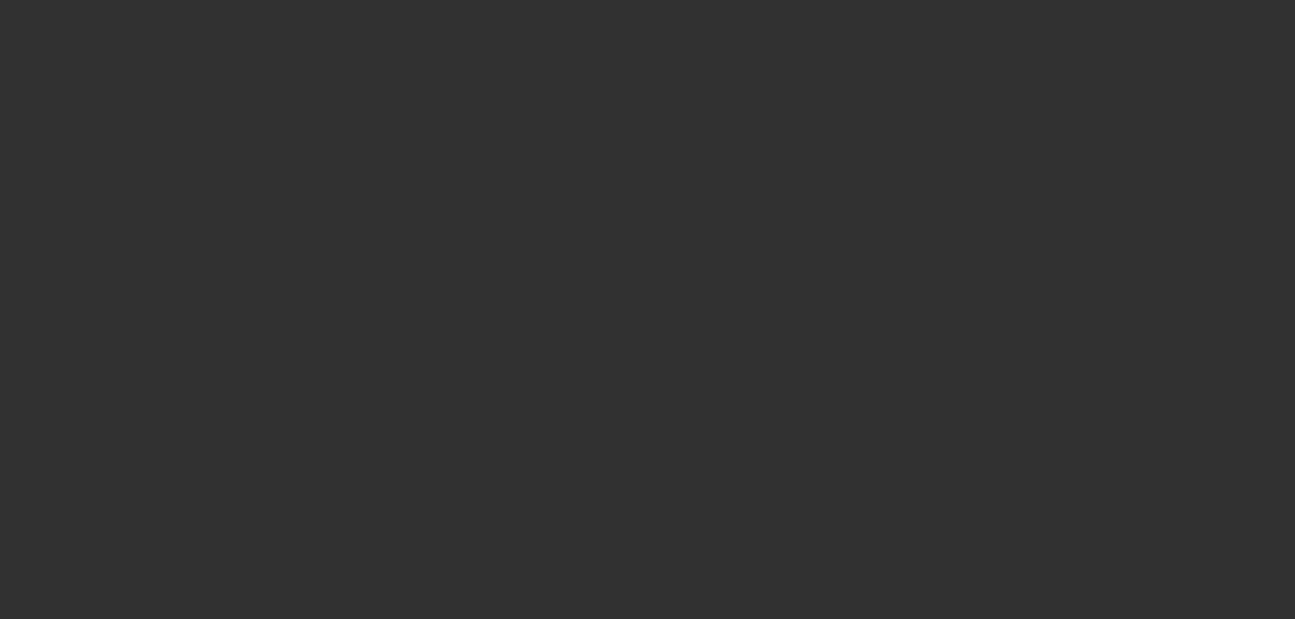
scroll to position [0, 0]
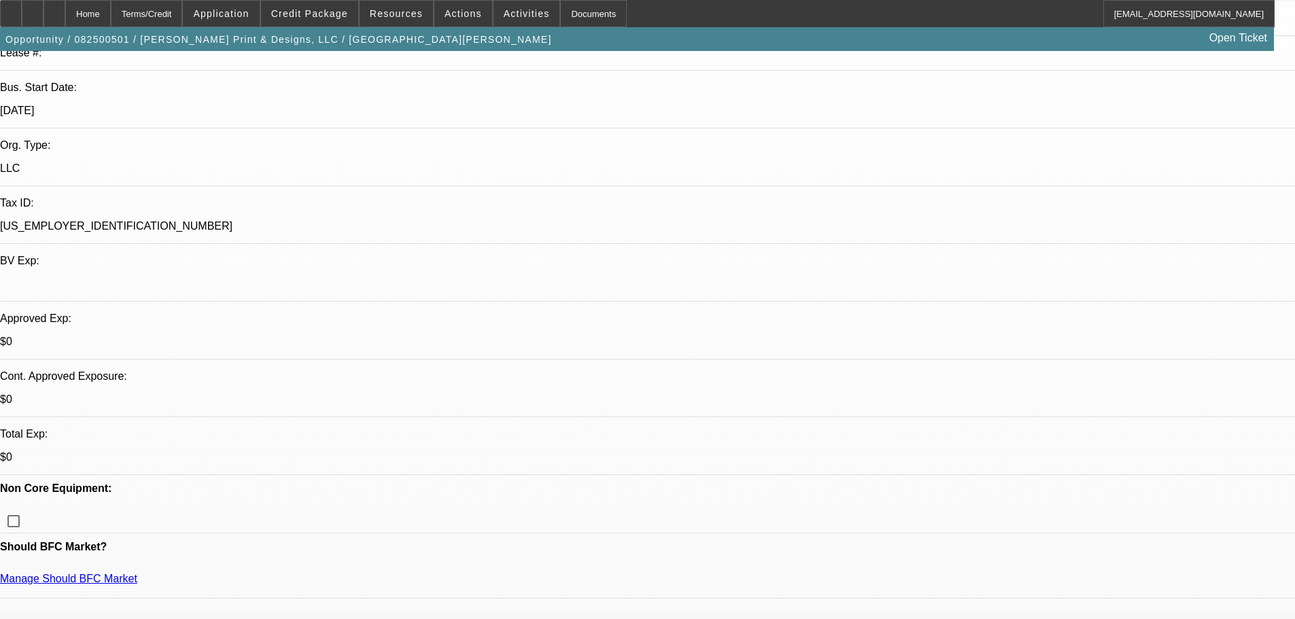
scroll to position [272, 0]
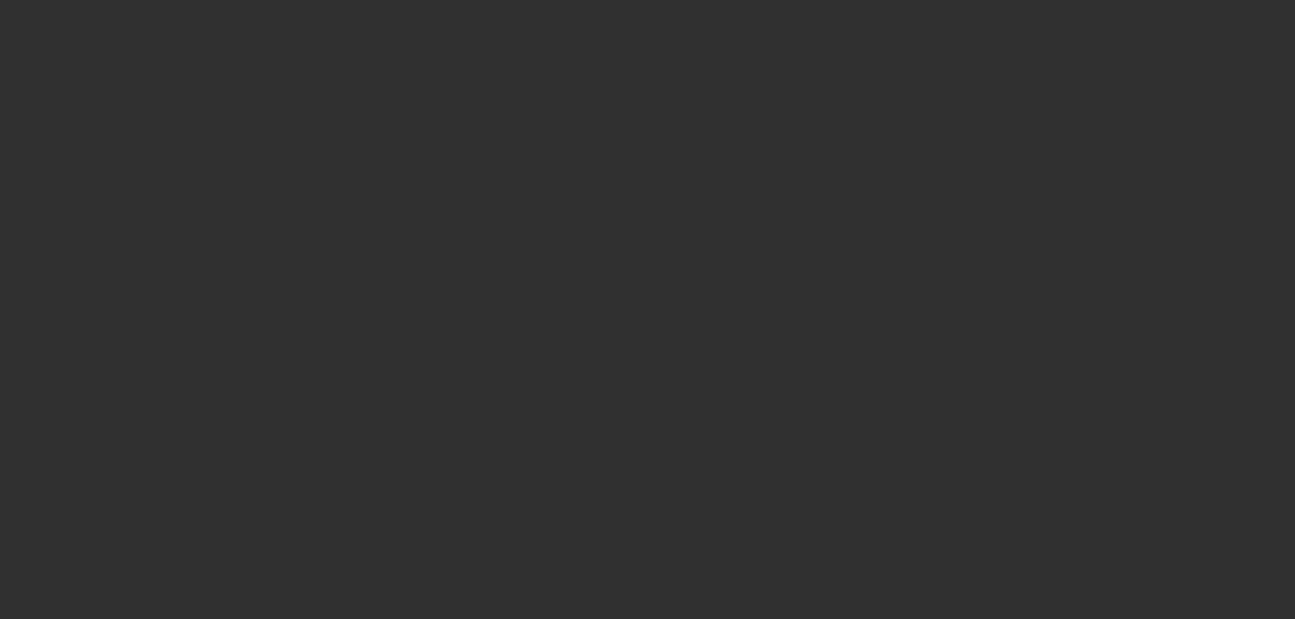
scroll to position [0, 0]
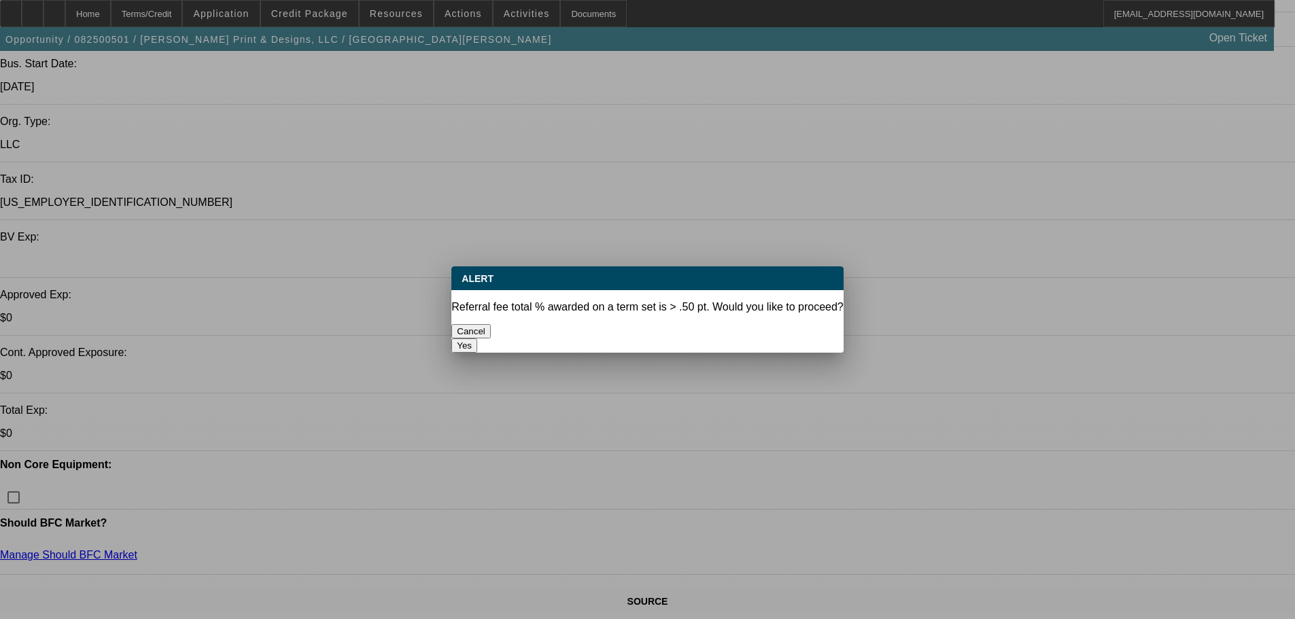
click at [477, 339] on button "Yes" at bounding box center [464, 346] width 26 height 14
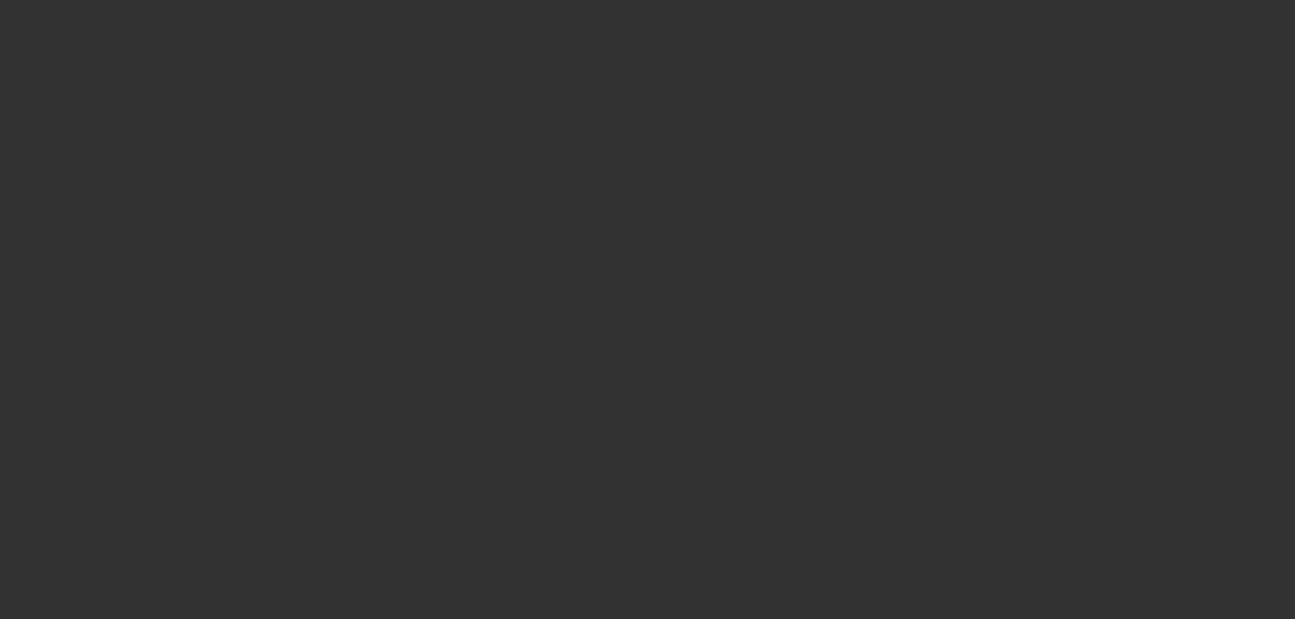
select select "0"
select select "2"
select select "0.1"
select select "4"
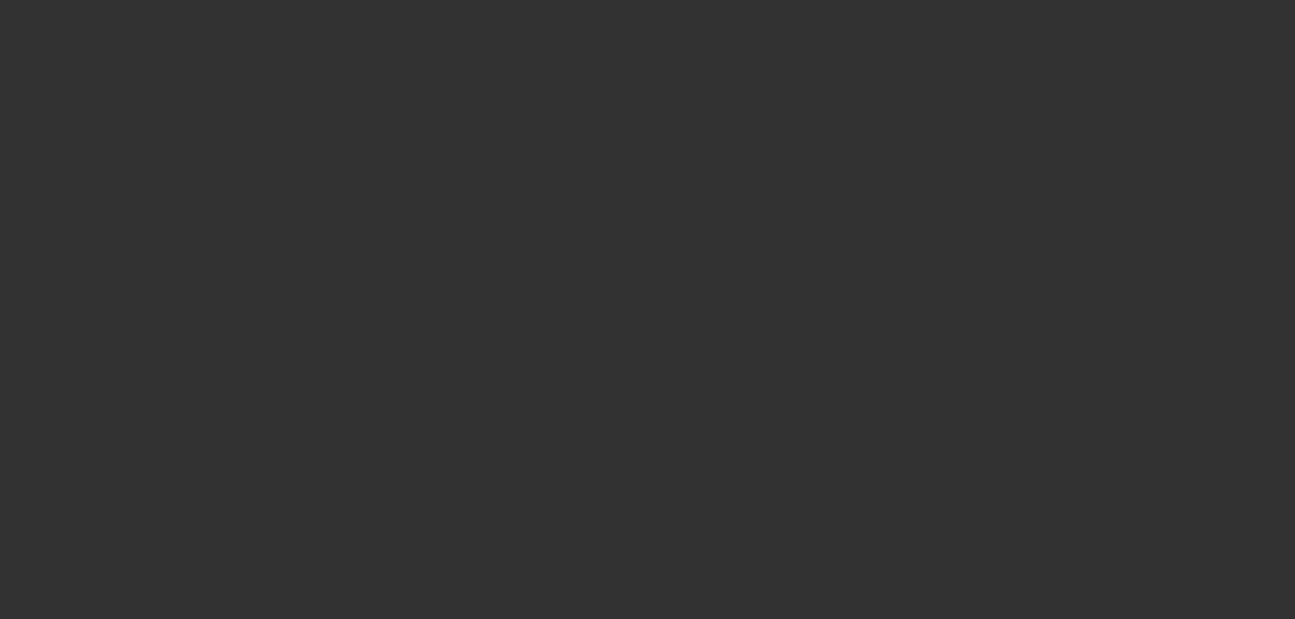
select select "0"
select select "2"
select select "0.1"
select select "4"
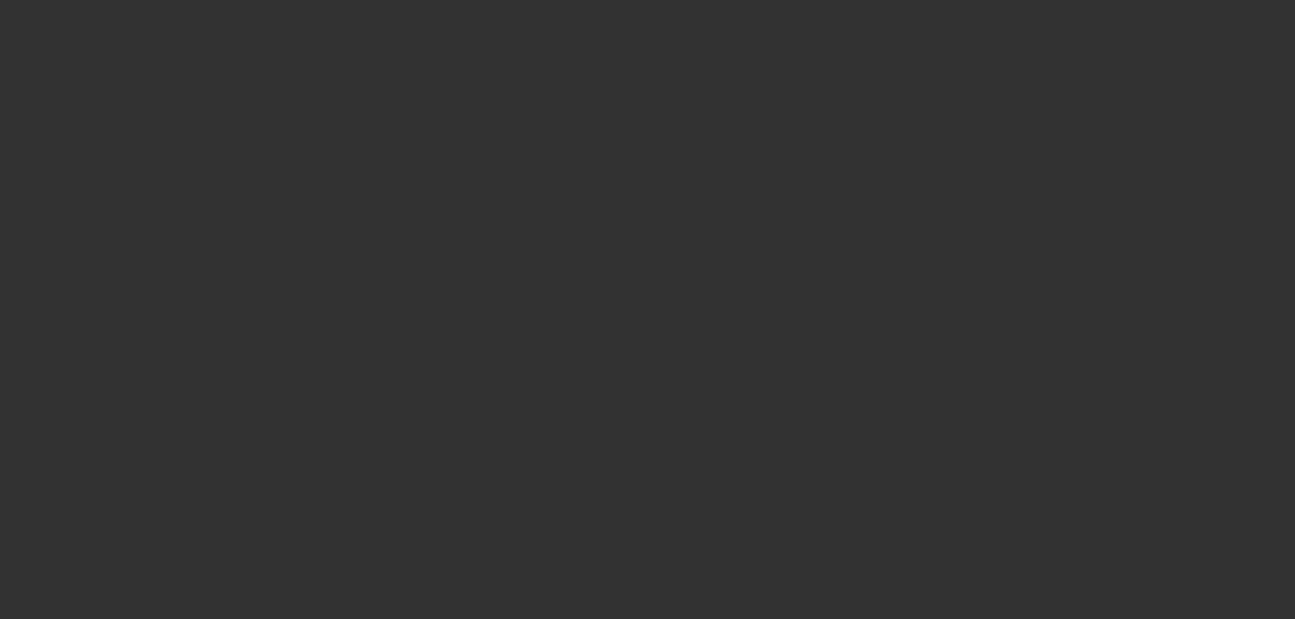
select select "0"
select select "2"
select select "0.1"
select select "4"
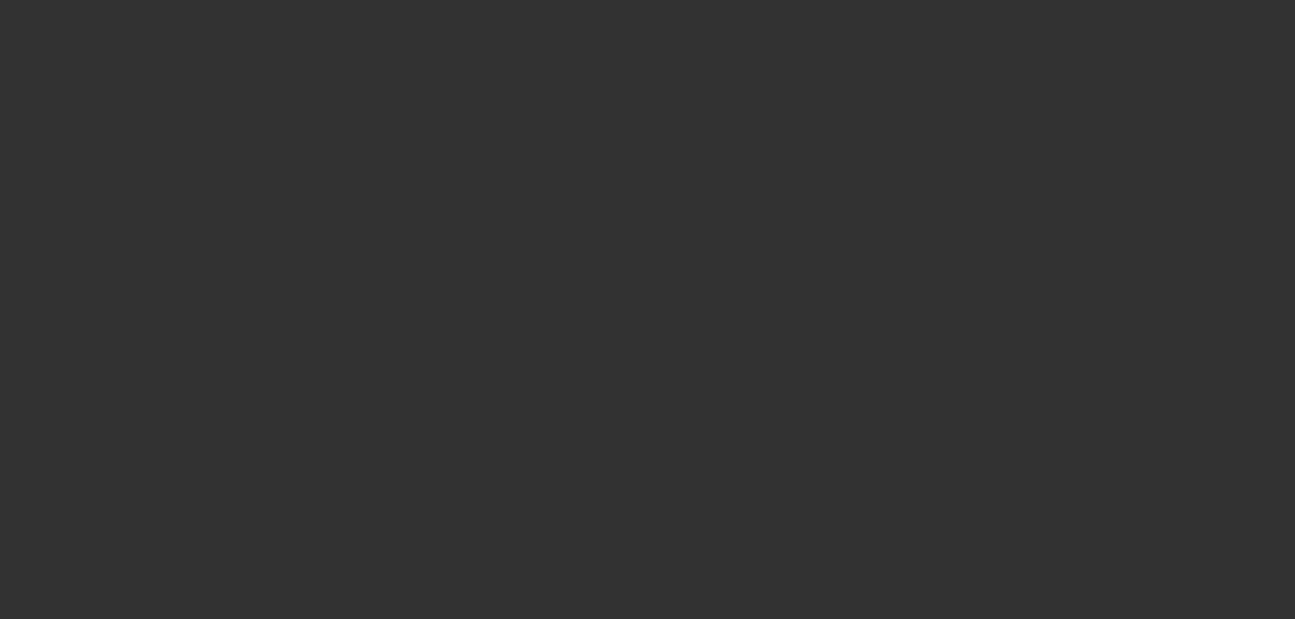
select select "0"
select select "2"
select select "0.1"
select select "4"
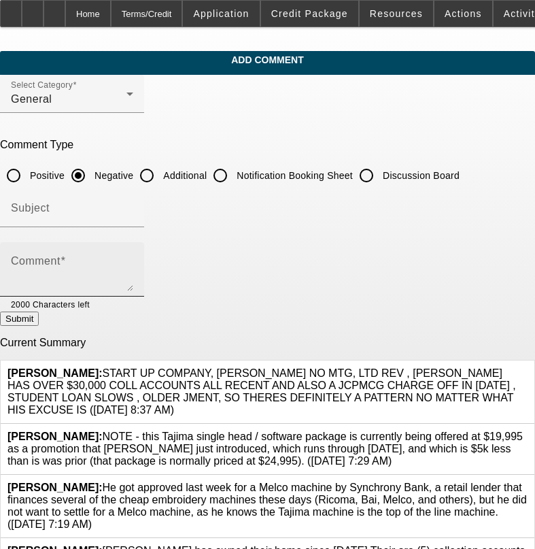
click at [121, 262] on textarea "Comment" at bounding box center [72, 274] width 122 height 33
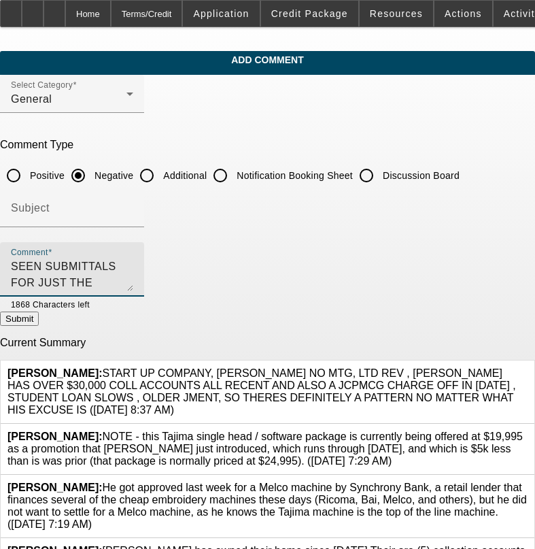
click at [133, 282] on textarea "SEEN SUBMITTALS FOR JUST THE MACHINE FOR SAME $19,995 IN PAST FEW MOS SO ONLY D…" at bounding box center [72, 274] width 122 height 33
click at [133, 262] on textarea "SEEN SUBMITTALS FOR JUST THE MACHINE FOR SAME $19,995 IN PAST FEW MOS SO ONLY D…" at bounding box center [72, 274] width 122 height 33
click at [133, 279] on textarea "SEEN SUBMITTALS FOR JUST THE SAME MACHINE FOR SAME $19,995 IN PAST FEW MOS SO O…" at bounding box center [72, 274] width 122 height 33
click at [133, 279] on textarea "SEEN SUBMITTALS FOR JUST THE SAME MACHINE FOR SAME $19,995 IN PAST FEW [DEMOGRA…" at bounding box center [72, 274] width 122 height 33
click at [133, 278] on textarea "SEEN SUBMITTALS FOR JUST THE SAME MACHINE FOR SAME $19,995 IN PAST FEW MOS SO O…" at bounding box center [72, 274] width 122 height 33
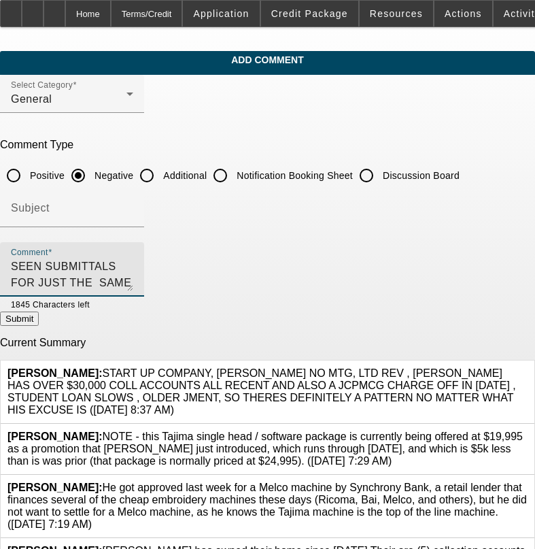
type textarea "SEEN SUBMITTALS FOR JUST THE SAME MACHINE FOR SAME $19,995 IN PAST FEW MOS SO O…"
click at [39, 326] on button "Submit" at bounding box center [19, 318] width 39 height 14
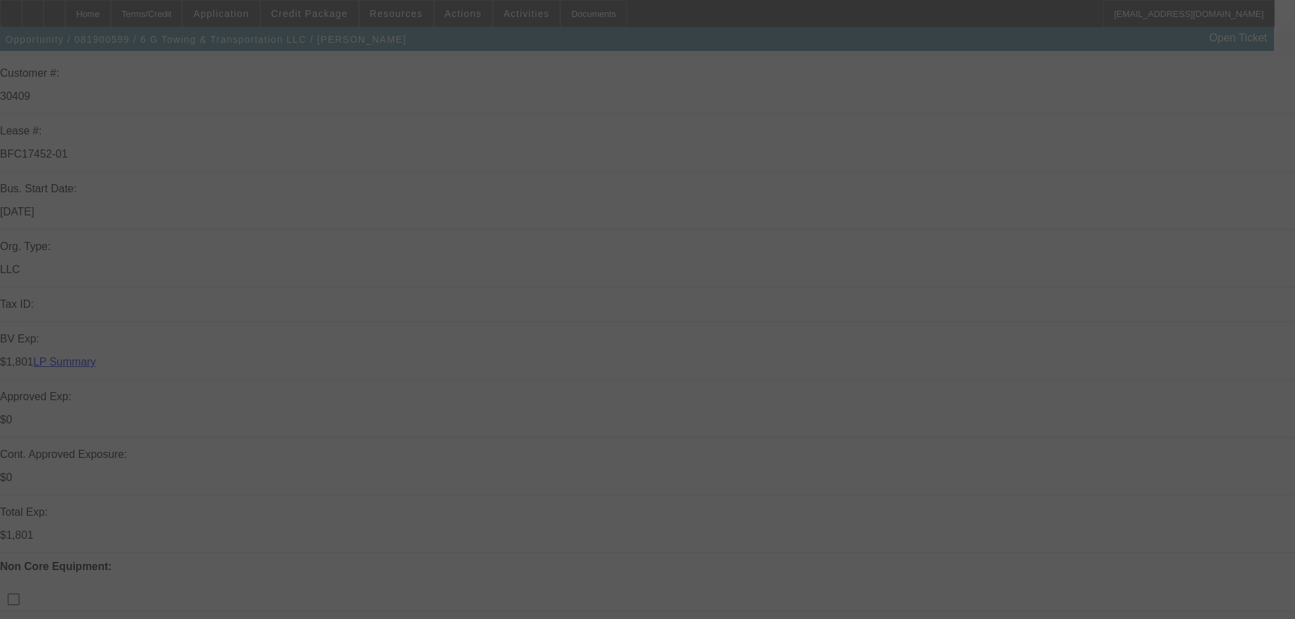
scroll to position [204, 0]
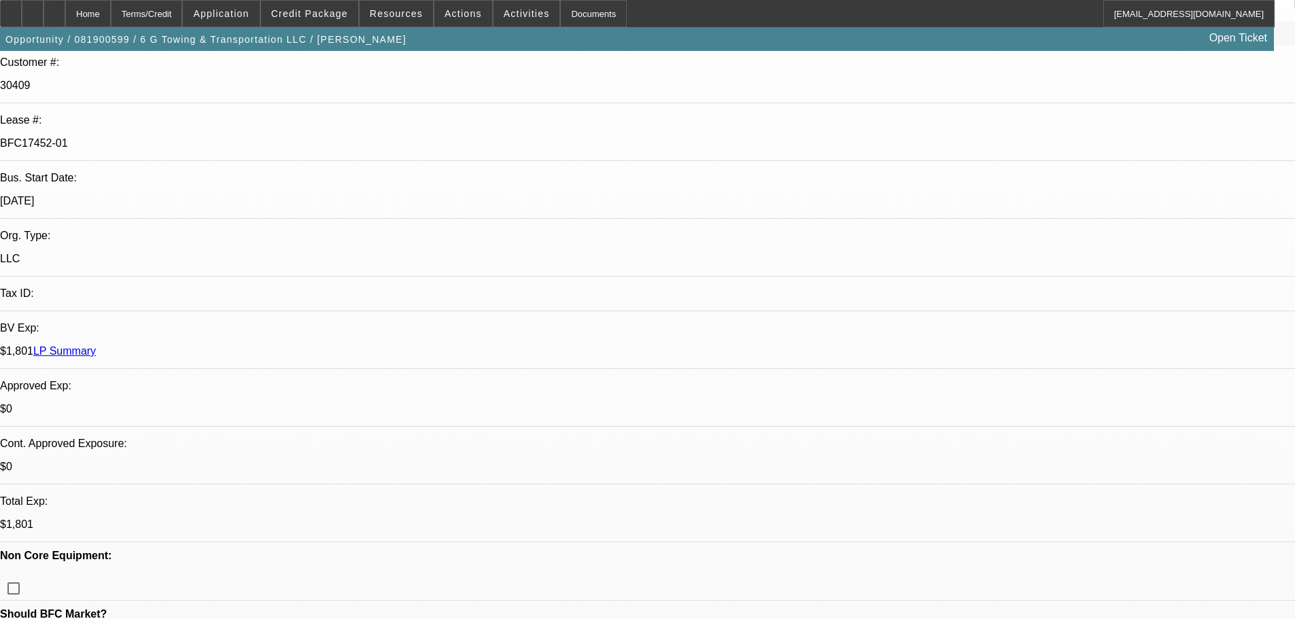
select select "0"
select select "0.1"
select select "0"
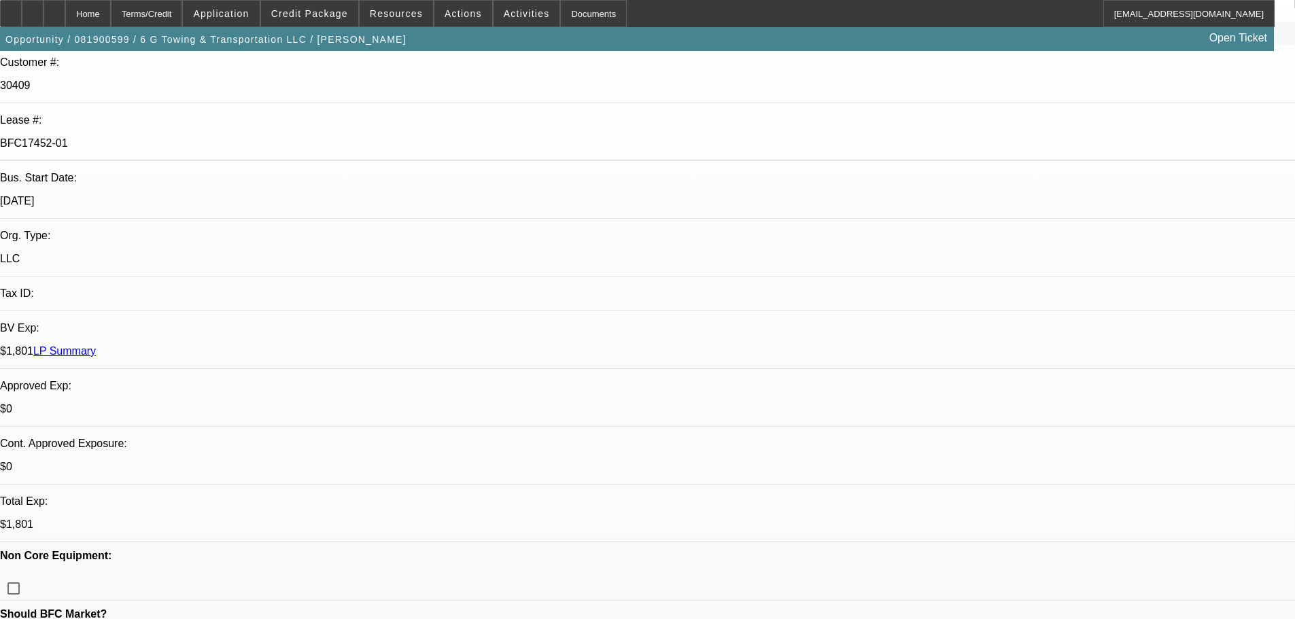
select select "0.1"
select select "0"
select select "0.1"
select select "0"
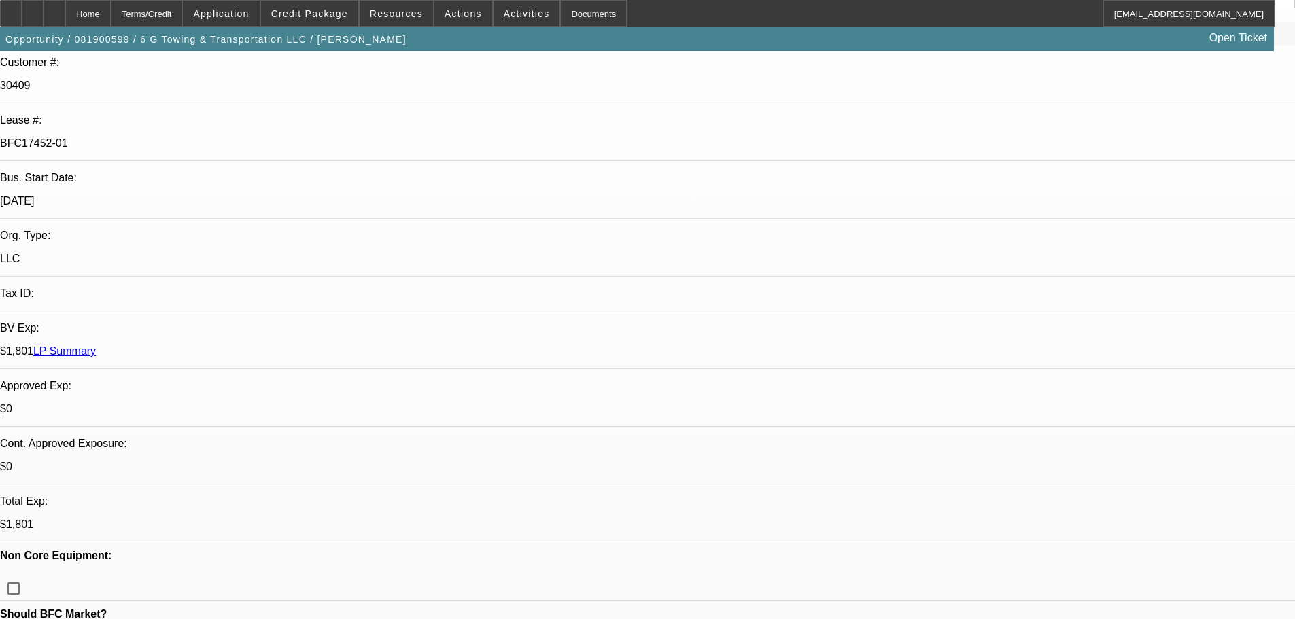
select select "0"
select select "0.1"
select select "1"
select select "4"
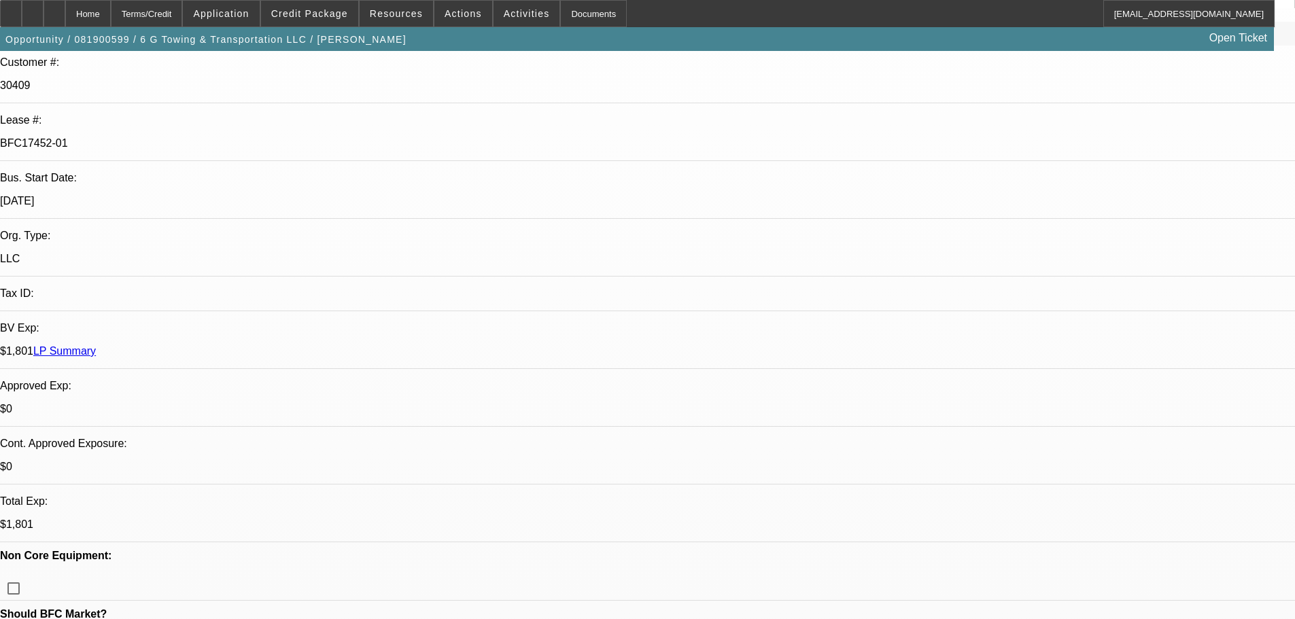
select select "1"
select select "4"
select select "1"
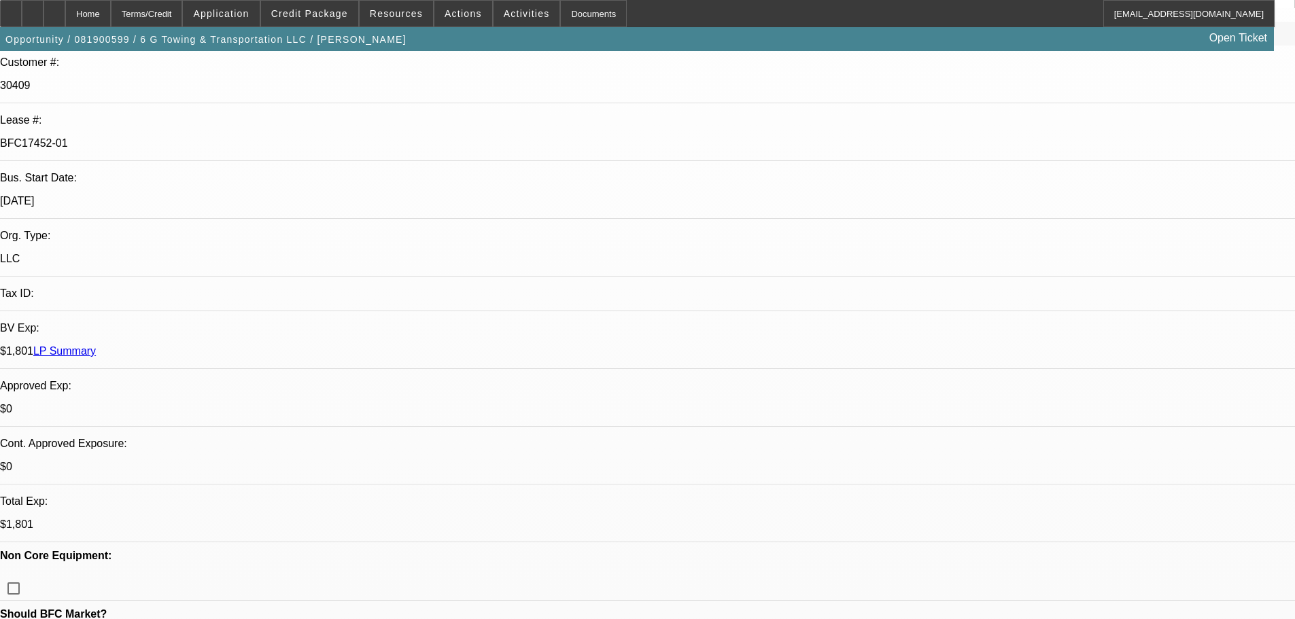
select select "4"
select select "1"
select select "4"
